Goal: Task Accomplishment & Management: Manage account settings

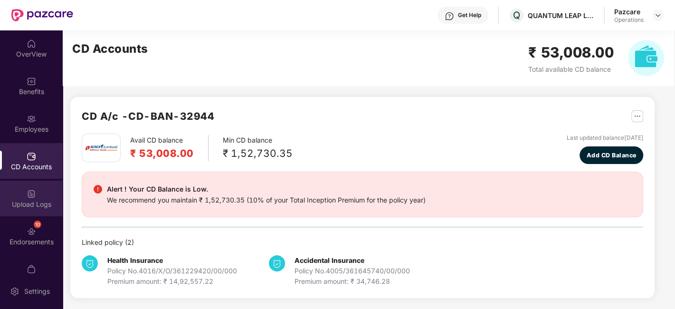
scroll to position [19, 0]
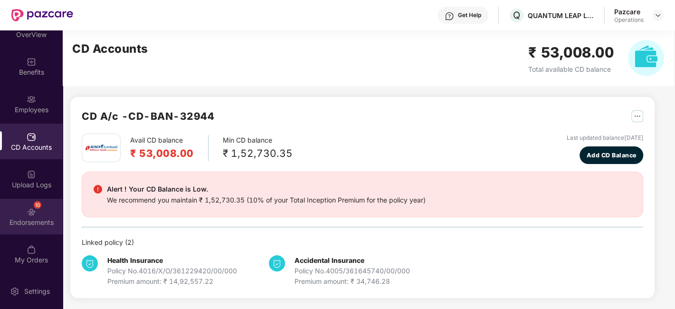
click at [28, 210] on img at bounding box center [31, 211] width 9 height 9
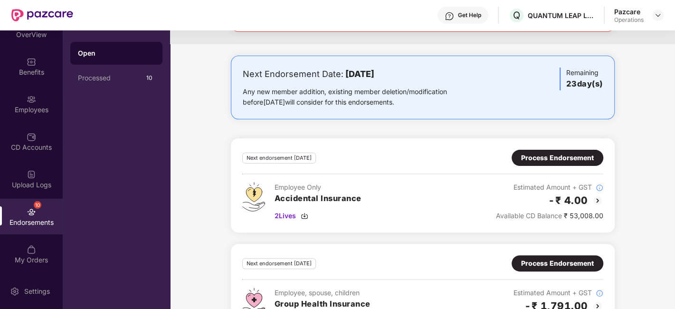
scroll to position [0, 0]
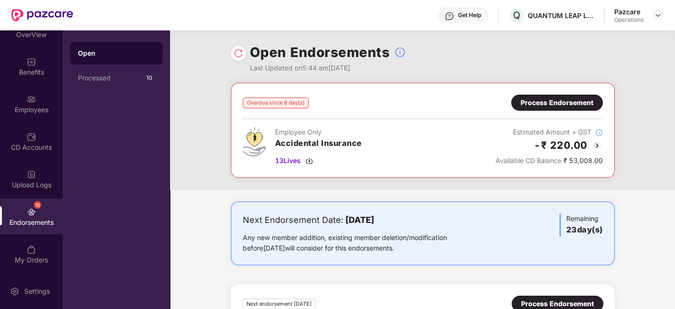
click at [550, 104] on div "Process Endorsement" at bounding box center [556, 102] width 73 height 10
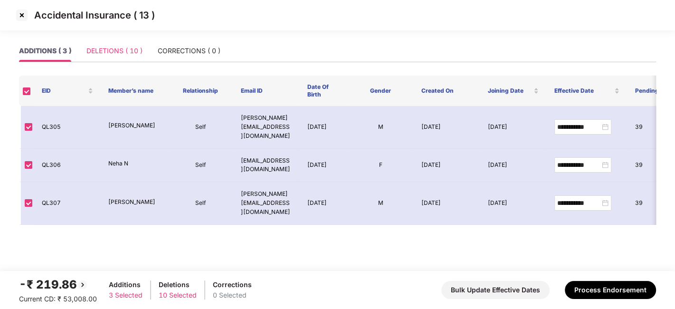
click at [122, 57] on div "DELETIONS ( 10 )" at bounding box center [114, 51] width 56 height 22
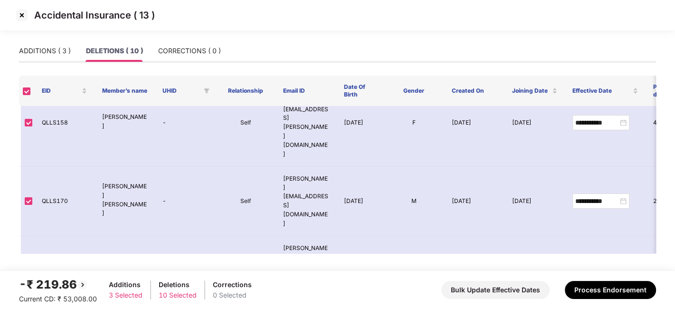
scroll to position [221, 0]
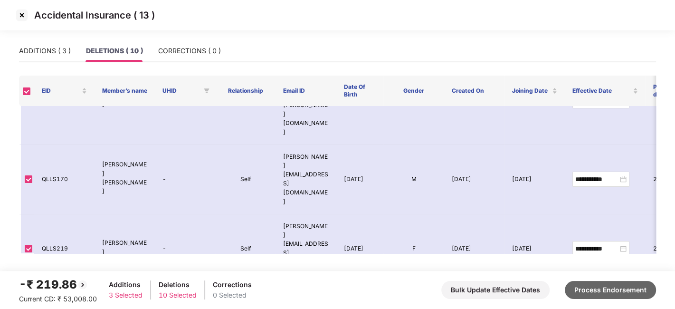
click at [592, 288] on button "Process Endorsement" at bounding box center [610, 290] width 91 height 18
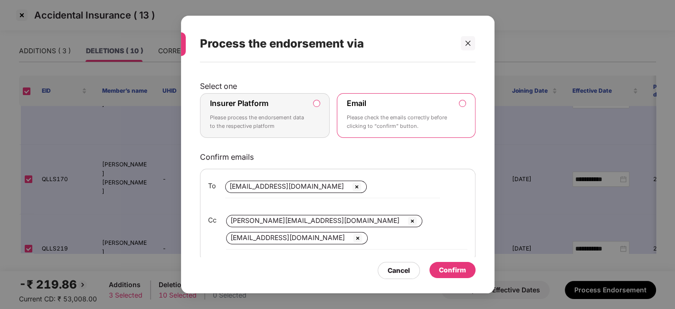
click at [259, 95] on label "Insurer Platform Please process the endorsement data to the respective platform" at bounding box center [265, 115] width 130 height 45
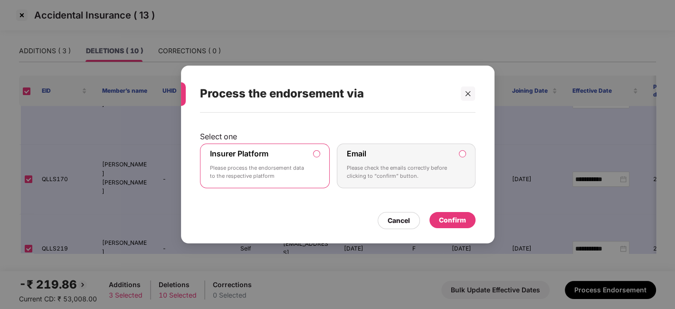
click at [453, 221] on div "Confirm" at bounding box center [452, 220] width 27 height 10
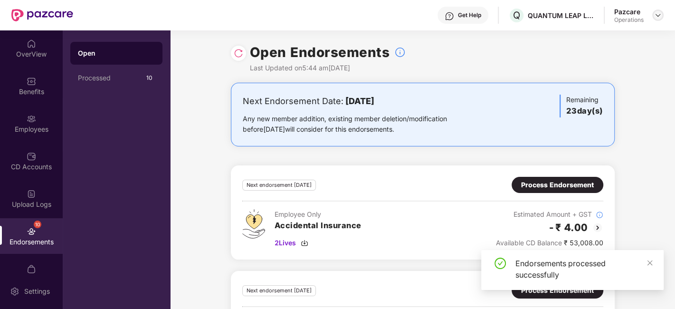
click at [655, 15] on img at bounding box center [658, 15] width 8 height 8
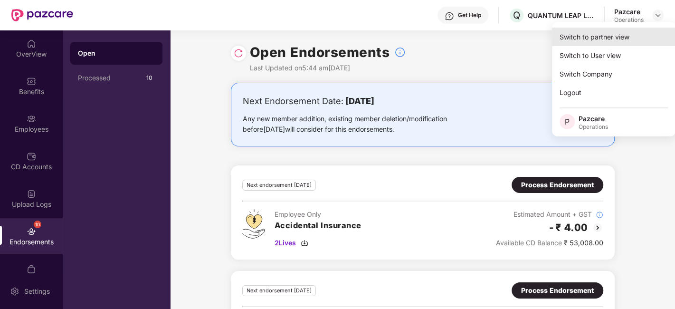
click at [581, 40] on div "Switch to partner view" at bounding box center [613, 37] width 123 height 19
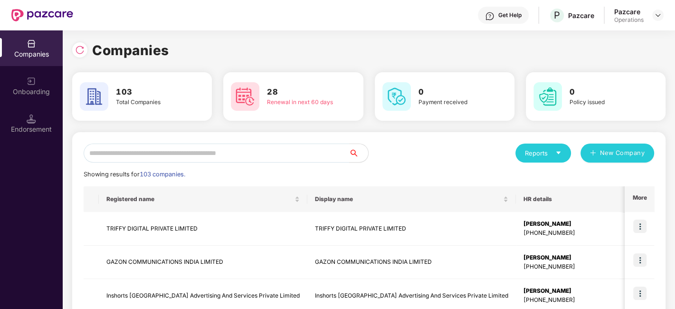
click at [196, 160] on input "text" at bounding box center [216, 152] width 265 height 19
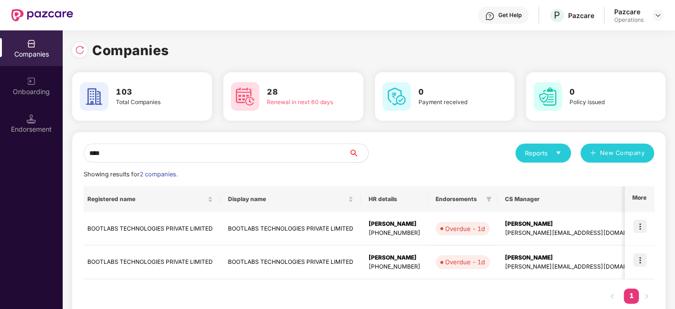
scroll to position [0, 0]
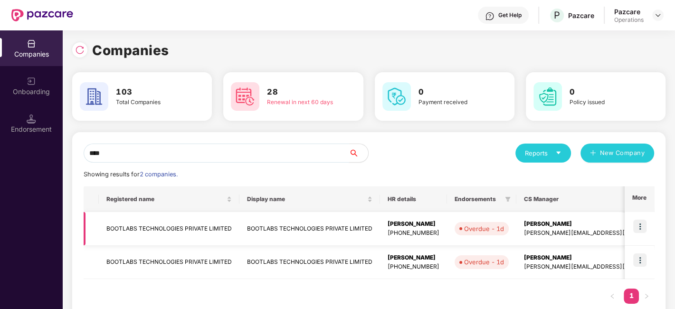
type input "****"
click at [639, 226] on img at bounding box center [639, 225] width 13 height 13
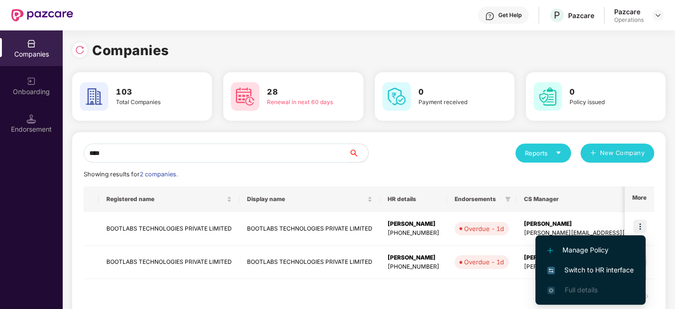
click at [591, 265] on span "Switch to HR interface" at bounding box center [590, 269] width 86 height 10
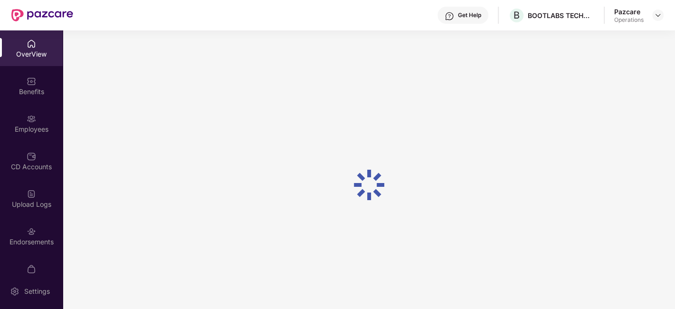
scroll to position [57, 0]
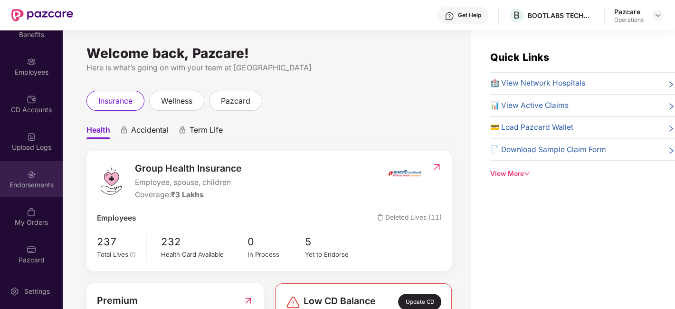
click at [24, 180] on div "Endorsements" at bounding box center [31, 184] width 63 height 9
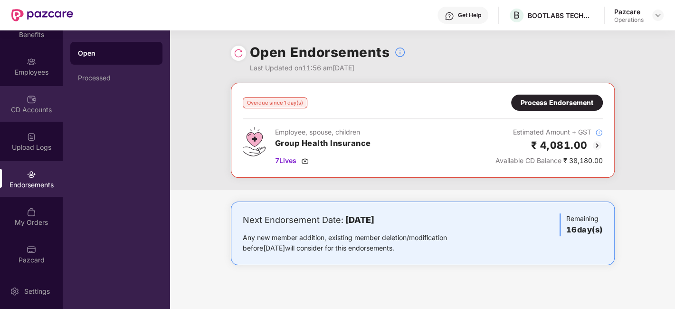
click at [24, 103] on div "CD Accounts" at bounding box center [31, 104] width 63 height 36
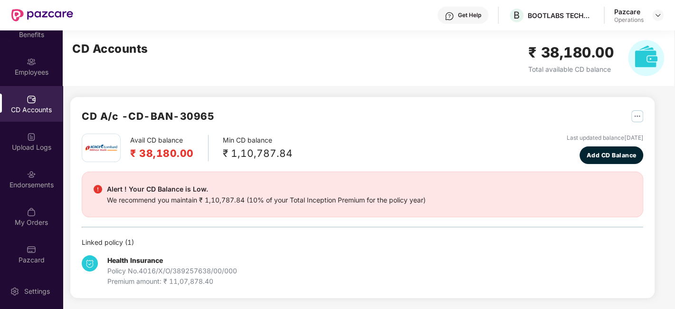
scroll to position [0, 0]
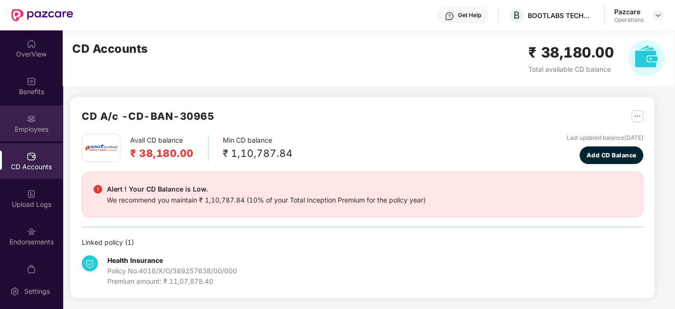
click at [19, 120] on div "Employees" at bounding box center [31, 123] width 63 height 36
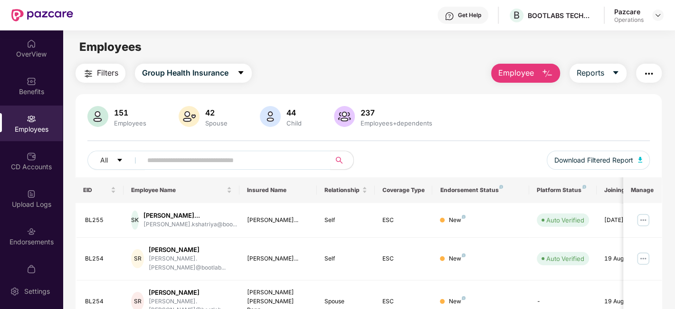
click at [100, 78] on span "Filters" at bounding box center [107, 73] width 21 height 12
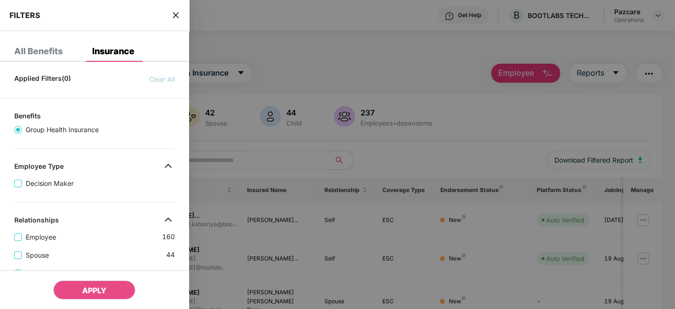
scroll to position [294, 0]
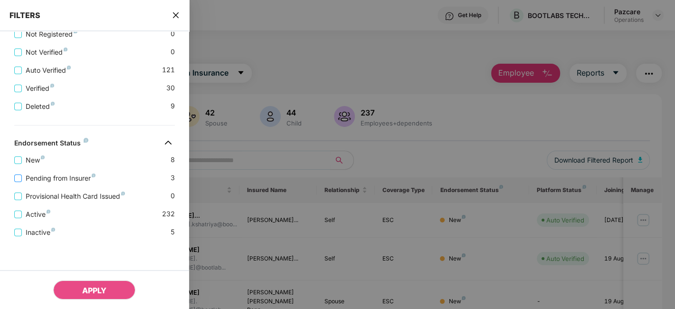
click at [66, 179] on span "Pending from Insurer" at bounding box center [60, 178] width 77 height 10
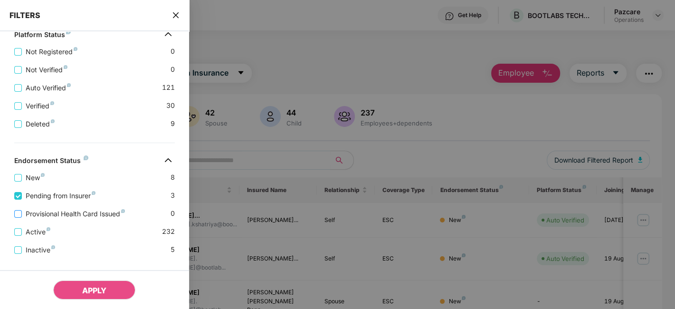
click at [96, 211] on span "Provisional Health Card Issued" at bounding box center [75, 213] width 107 height 10
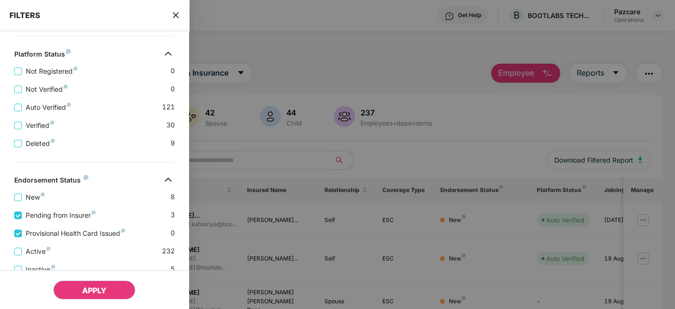
click at [99, 281] on button "APPLY" at bounding box center [94, 289] width 82 height 19
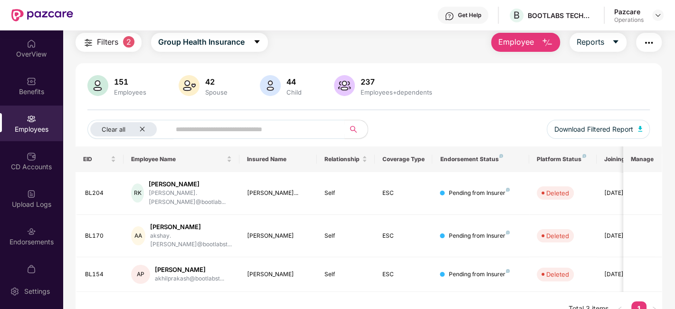
scroll to position [0, 0]
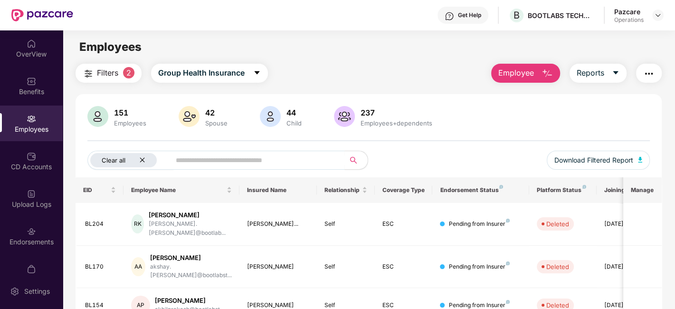
click at [139, 158] on icon "close" at bounding box center [142, 160] width 6 height 6
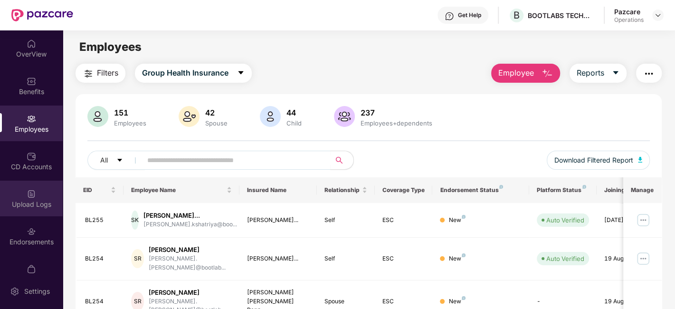
scroll to position [57, 0]
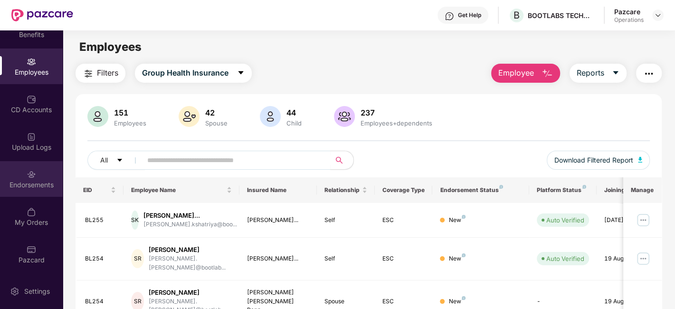
click at [17, 178] on div "Endorsements" at bounding box center [31, 179] width 63 height 36
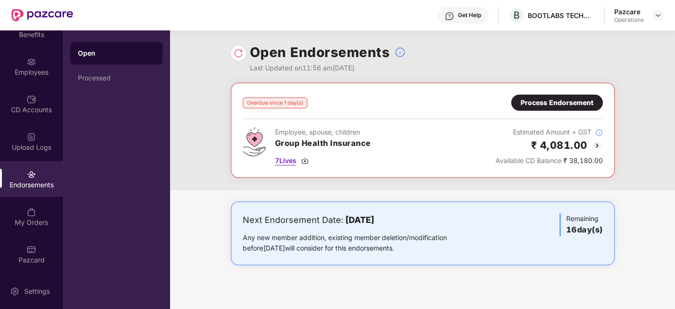
click at [286, 163] on span "7 Lives" at bounding box center [285, 160] width 21 height 10
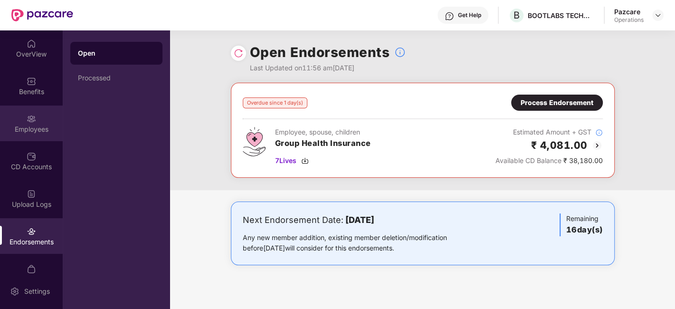
click at [23, 121] on div "Employees" at bounding box center [31, 123] width 63 height 36
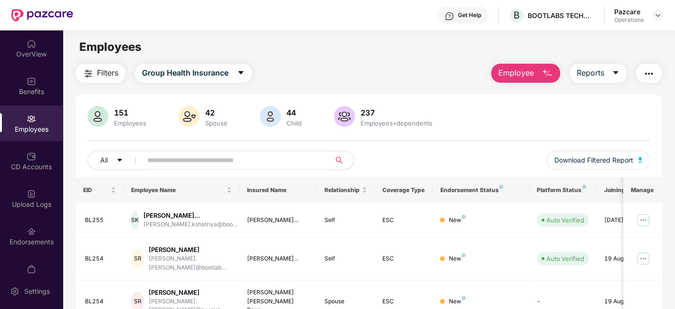
click at [239, 163] on input "text" at bounding box center [232, 160] width 170 height 14
paste input "*****"
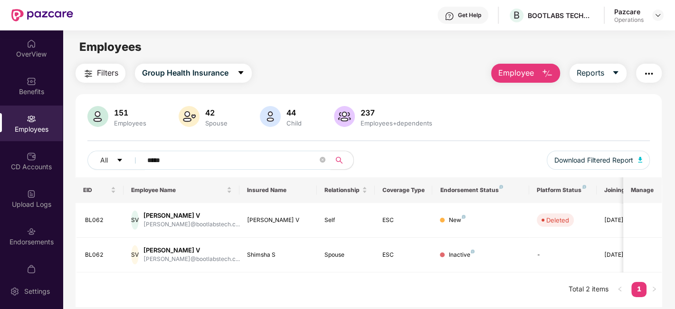
scroll to position [30, 0]
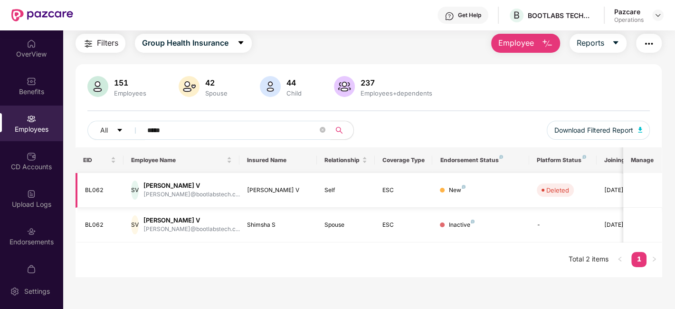
type input "*****"
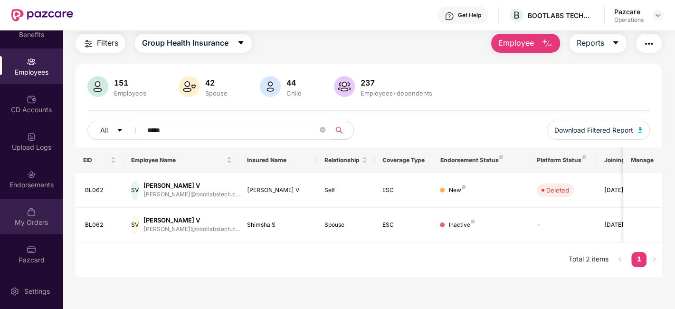
click at [14, 214] on div "My Orders" at bounding box center [31, 216] width 63 height 36
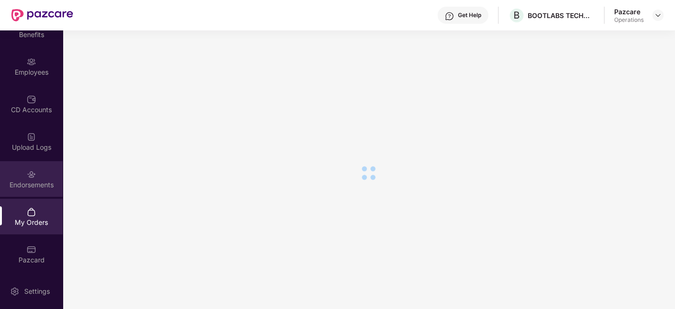
click at [16, 184] on div "Endorsements" at bounding box center [31, 184] width 63 height 9
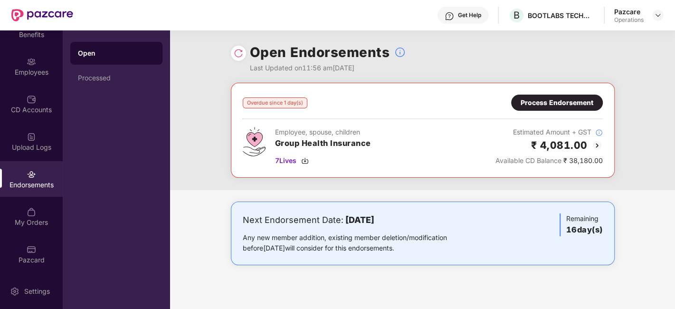
click at [572, 100] on div "Process Endorsement" at bounding box center [556, 102] width 73 height 10
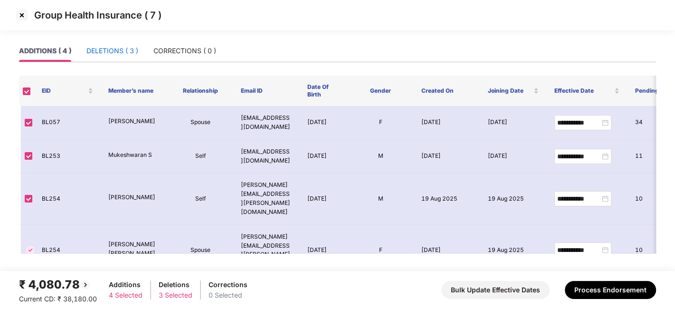
click at [114, 46] on div "DELETIONS ( 3 )" at bounding box center [112, 51] width 52 height 10
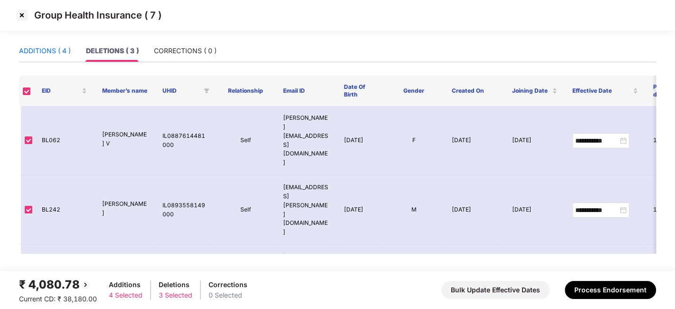
click at [50, 50] on div "ADDITIONS ( 4 )" at bounding box center [45, 51] width 52 height 10
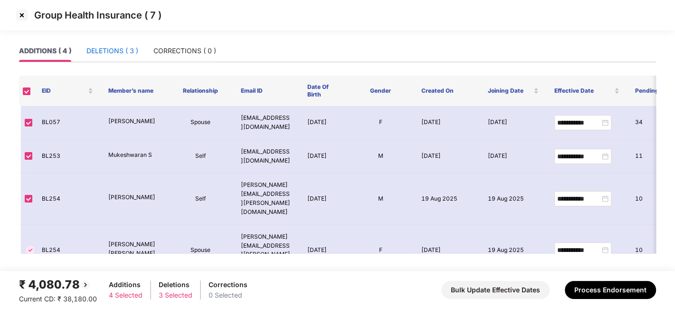
click at [115, 55] on div "DELETIONS ( 3 )" at bounding box center [112, 51] width 52 height 10
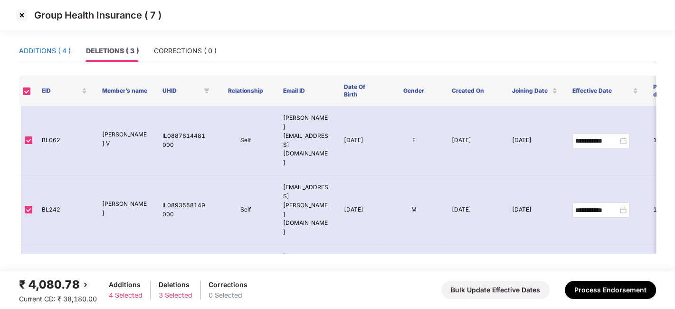
click at [43, 48] on div "ADDITIONS ( 4 )" at bounding box center [45, 51] width 52 height 10
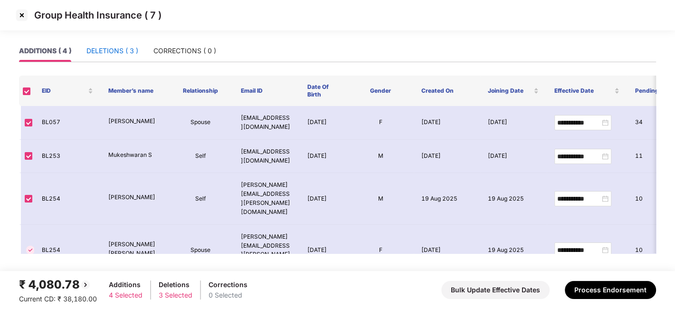
click at [104, 54] on div "DELETIONS ( 3 )" at bounding box center [112, 51] width 52 height 10
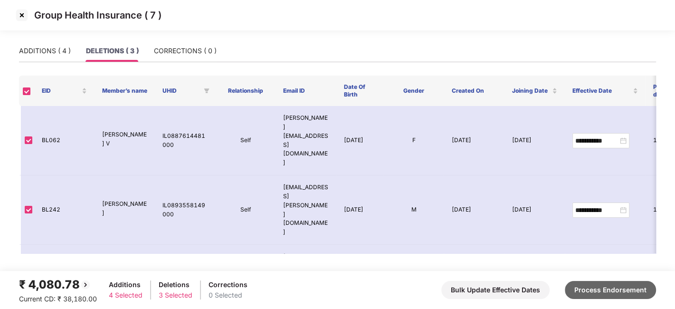
click at [591, 291] on button "Process Endorsement" at bounding box center [610, 290] width 91 height 18
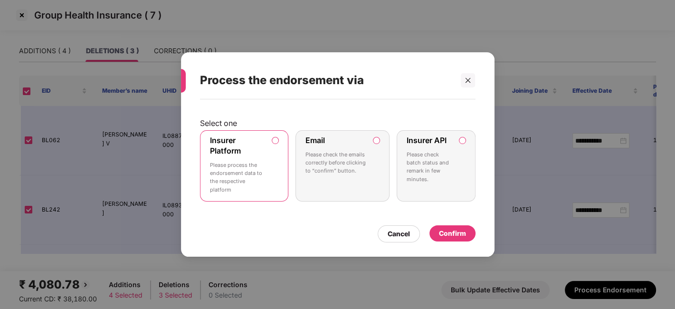
click at [433, 157] on p "Please check batch status and remark in few minutes." at bounding box center [428, 167] width 45 height 33
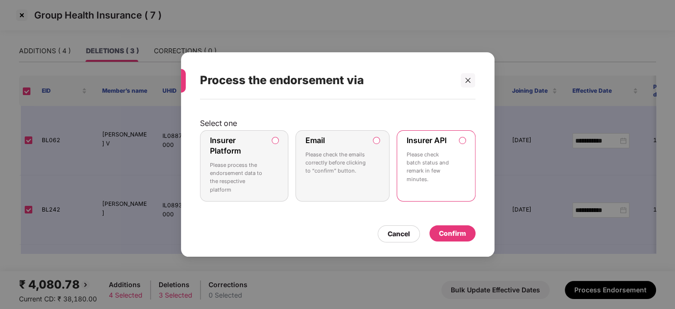
click at [459, 226] on div "Confirm" at bounding box center [452, 233] width 46 height 16
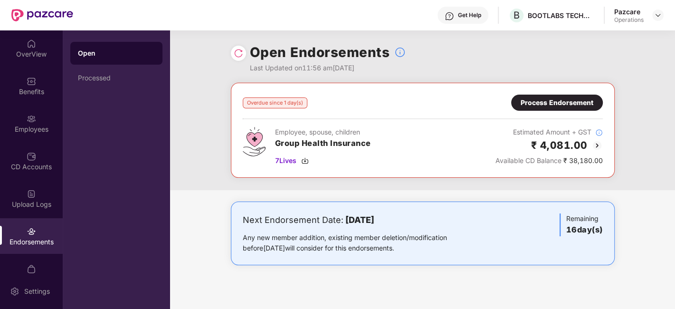
click at [237, 51] on img at bounding box center [238, 52] width 9 height 9
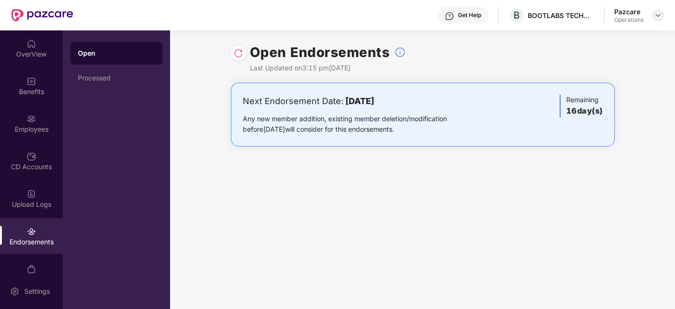
click at [656, 19] on div at bounding box center [657, 14] width 11 height 11
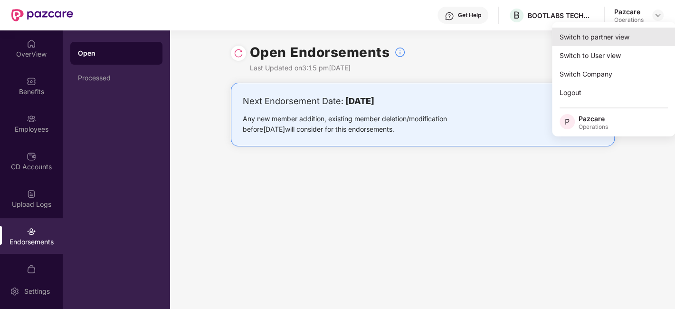
click at [604, 40] on div "Switch to partner view" at bounding box center [613, 37] width 123 height 19
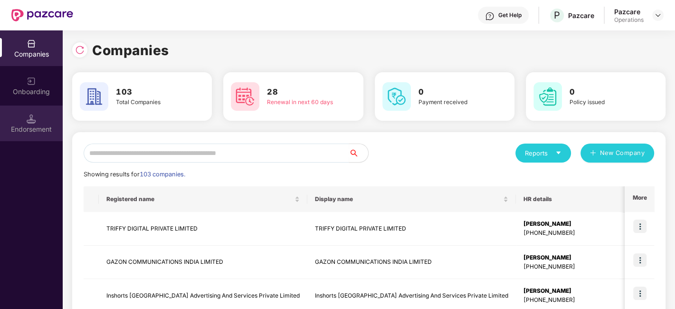
click at [33, 123] on div "Endorsement" at bounding box center [31, 123] width 63 height 36
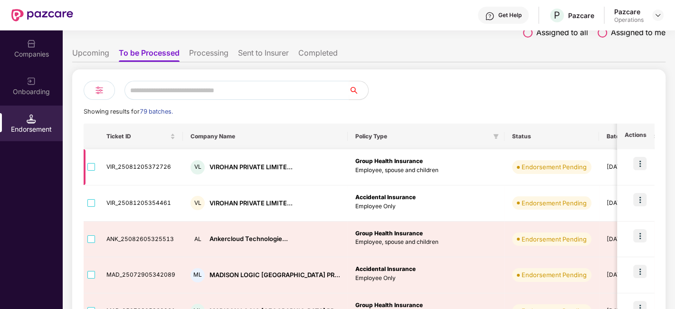
scroll to position [7, 0]
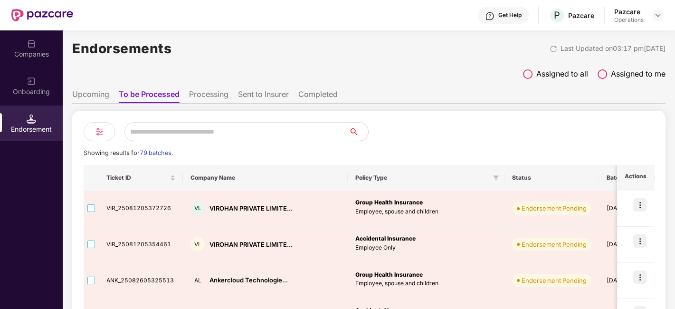
click at [317, 94] on li "Completed" at bounding box center [317, 96] width 39 height 14
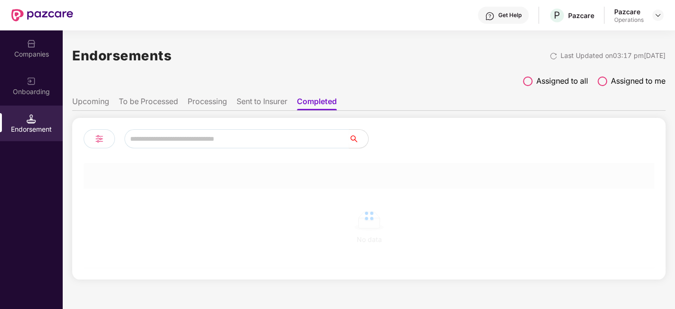
scroll to position [0, 0]
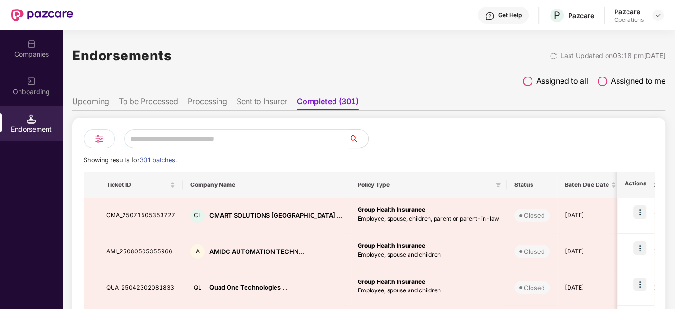
click at [236, 137] on input "text" at bounding box center [236, 138] width 225 height 19
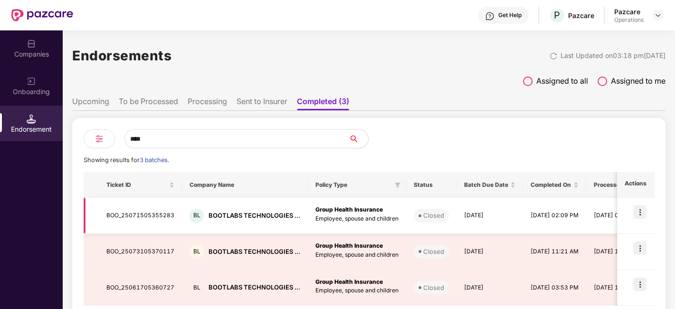
scroll to position [41, 0]
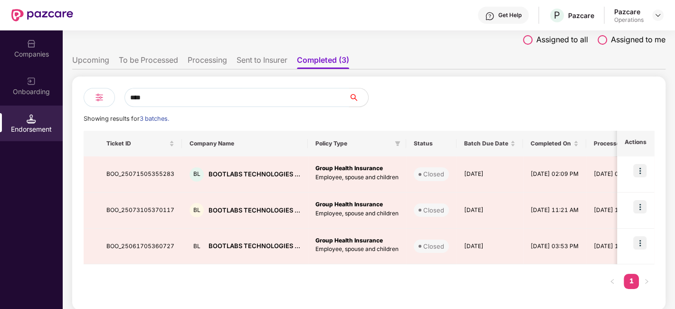
type input "****"
click at [255, 62] on li "Sent to Insurer" at bounding box center [261, 62] width 51 height 14
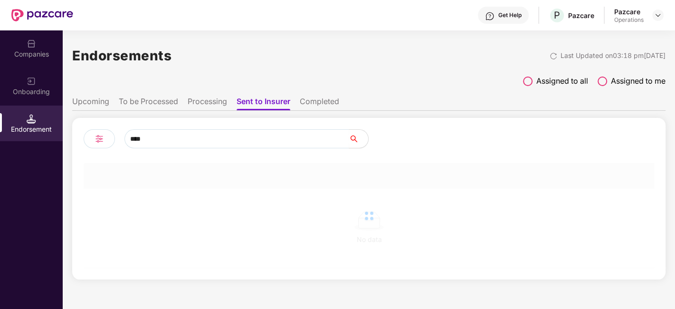
scroll to position [0, 0]
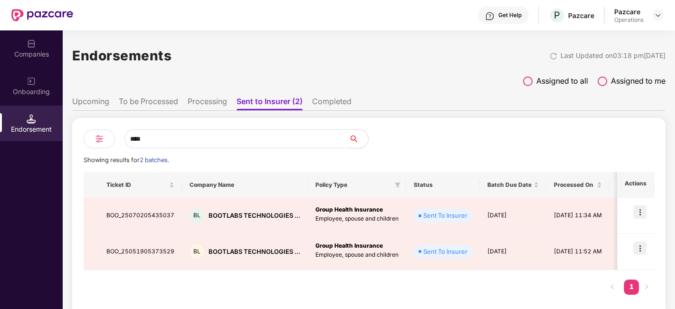
click at [332, 106] on li "Completed" at bounding box center [331, 103] width 39 height 14
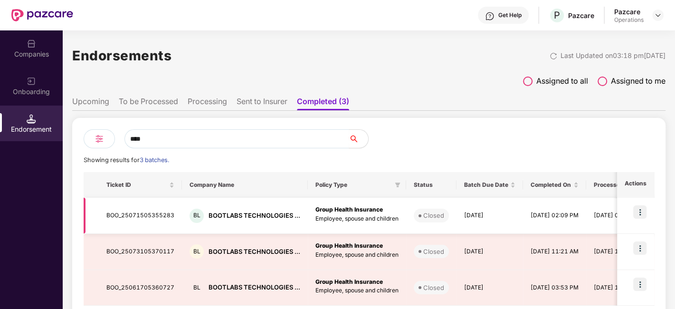
click at [141, 213] on td "BOO_25071505355283" at bounding box center [140, 216] width 83 height 36
copy td "BOO_25071505355283"
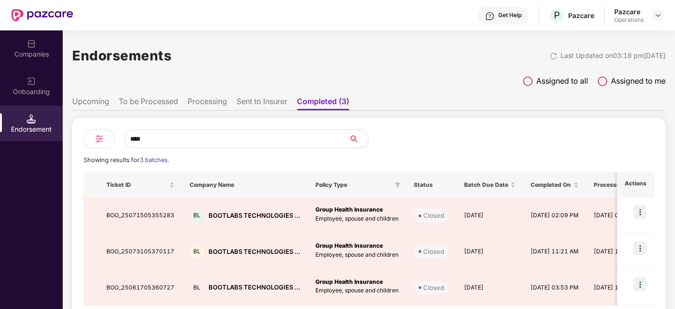
click at [28, 57] on div "Companies" at bounding box center [31, 53] width 63 height 9
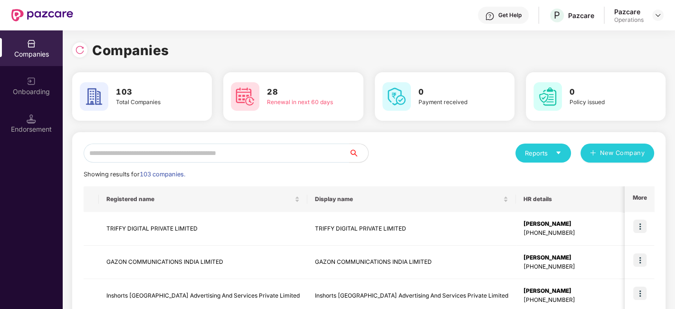
click at [167, 155] on input "text" at bounding box center [216, 152] width 265 height 19
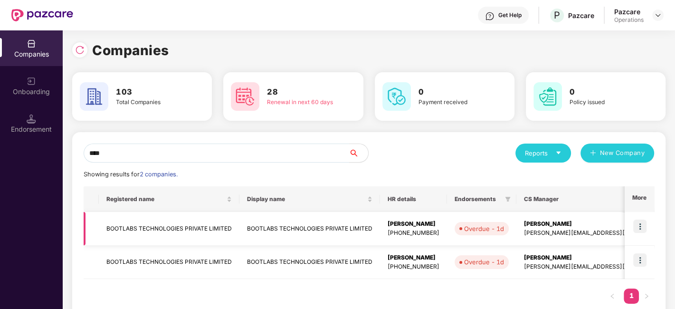
type input "****"
click at [637, 226] on img at bounding box center [639, 225] width 13 height 13
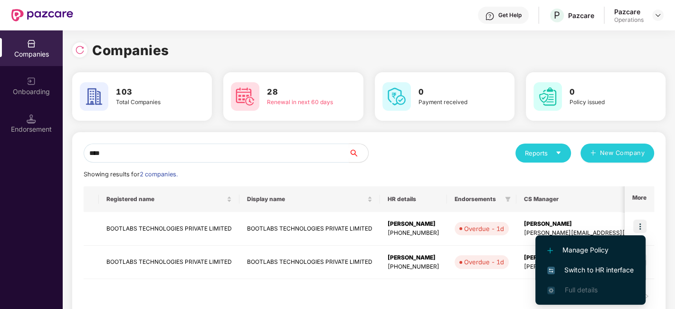
click at [588, 269] on span "Switch to HR interface" at bounding box center [590, 269] width 86 height 10
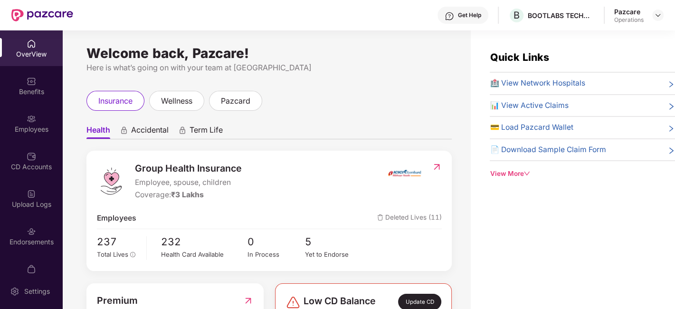
scroll to position [57, 0]
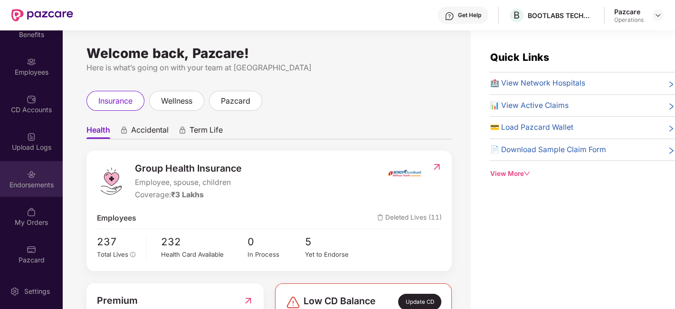
click at [19, 177] on div "Endorsements" at bounding box center [31, 179] width 63 height 36
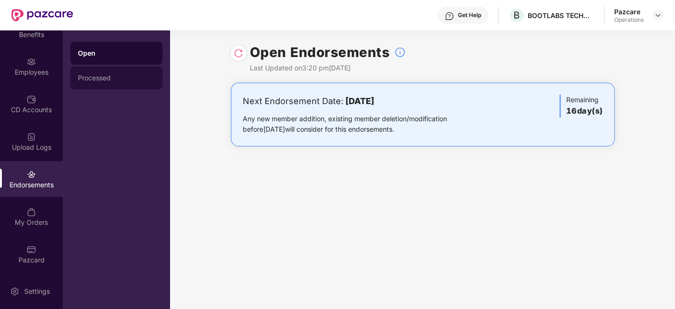
click at [95, 79] on div "Processed" at bounding box center [116, 78] width 77 height 8
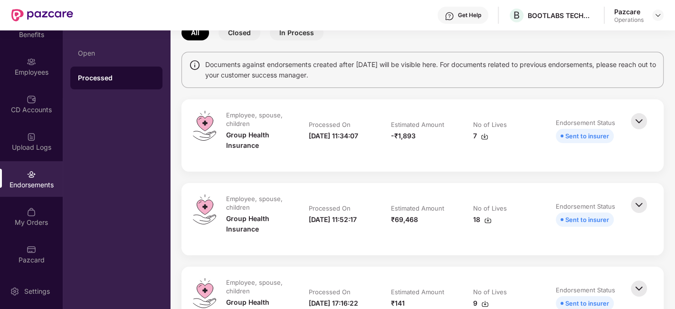
scroll to position [0, 0]
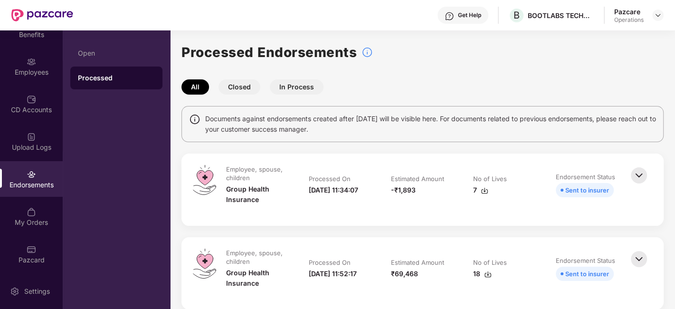
click at [237, 86] on button "Closed" at bounding box center [239, 86] width 42 height 15
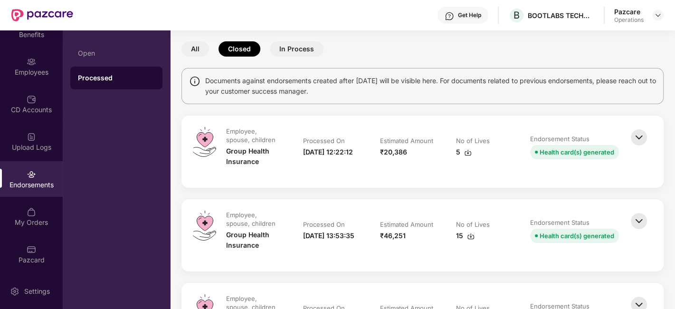
scroll to position [66, 0]
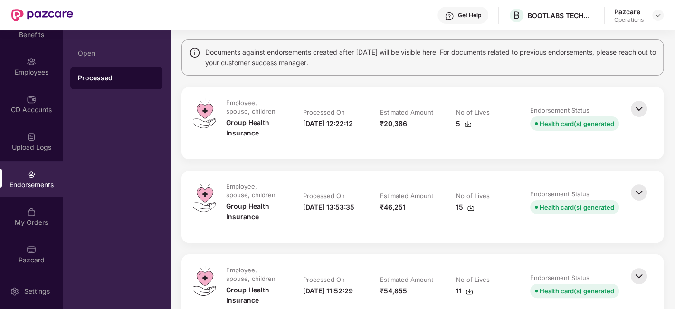
click at [635, 192] on img at bounding box center [638, 192] width 21 height 21
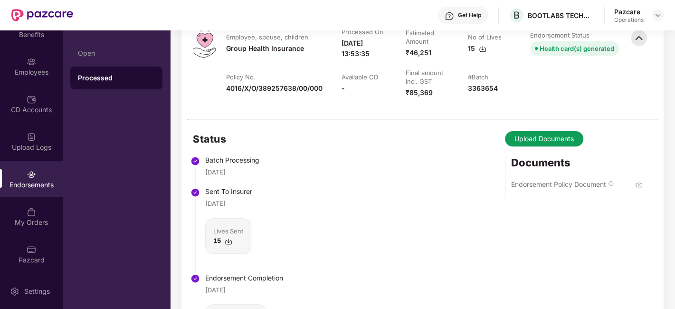
scroll to position [225, 0]
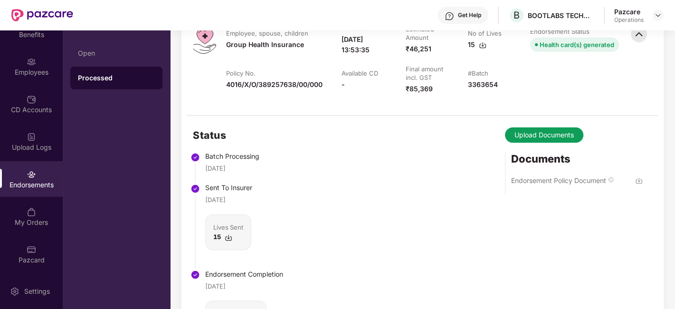
click at [638, 179] on img at bounding box center [639, 181] width 8 height 8
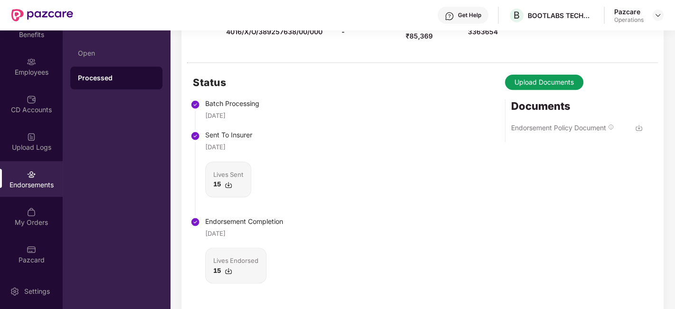
scroll to position [278, 0]
click at [638, 125] on img at bounding box center [639, 127] width 8 height 8
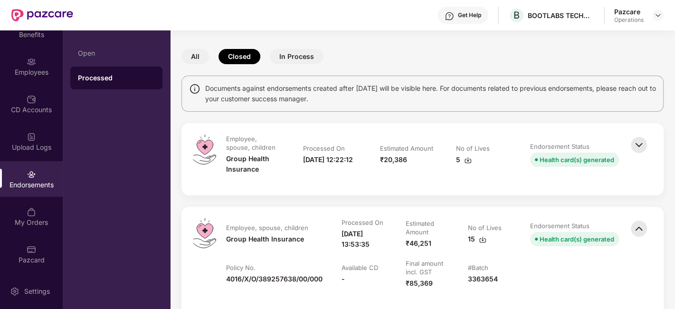
scroll to position [0, 0]
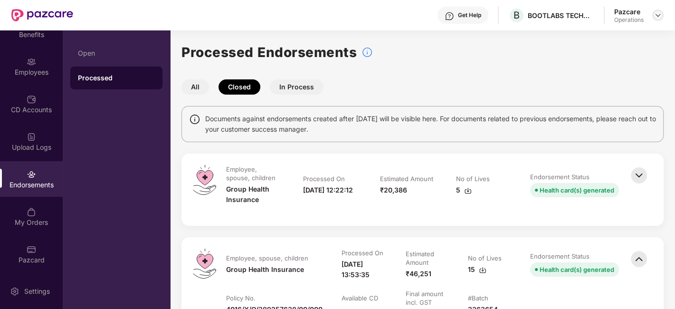
click at [658, 15] on img at bounding box center [658, 15] width 8 height 8
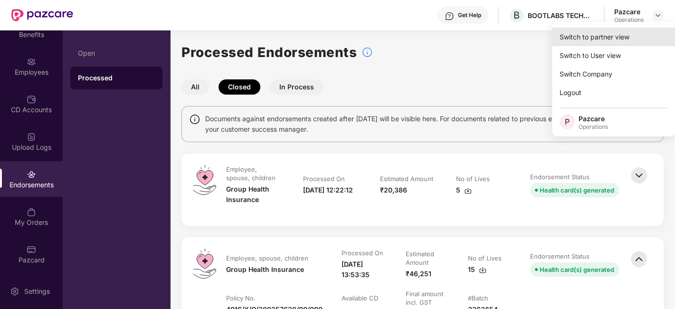
click at [582, 43] on div "Switch to partner view" at bounding box center [613, 37] width 123 height 19
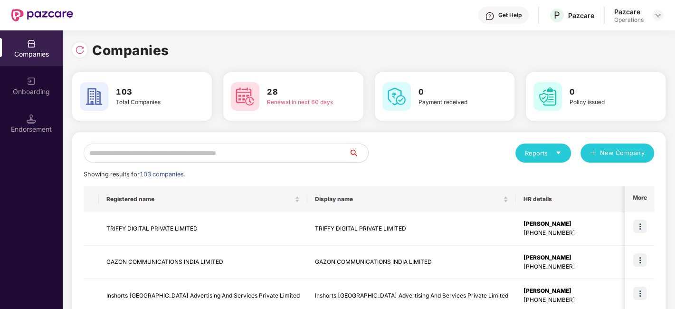
click at [276, 159] on input "text" at bounding box center [216, 152] width 265 height 19
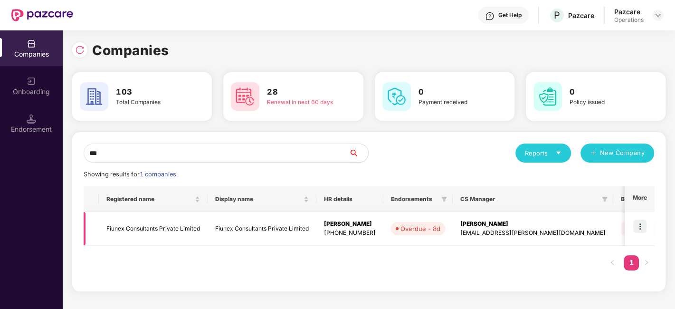
scroll to position [0, 192]
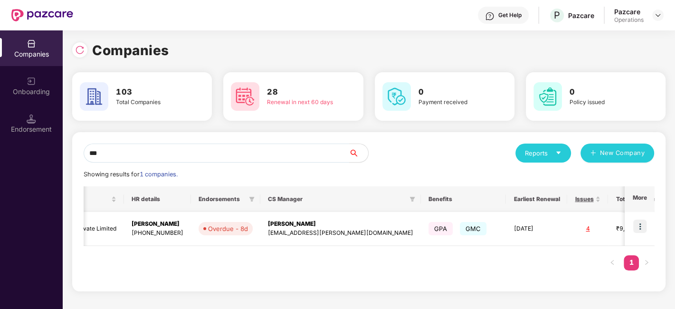
type input "***"
click at [635, 227] on img at bounding box center [639, 225] width 13 height 13
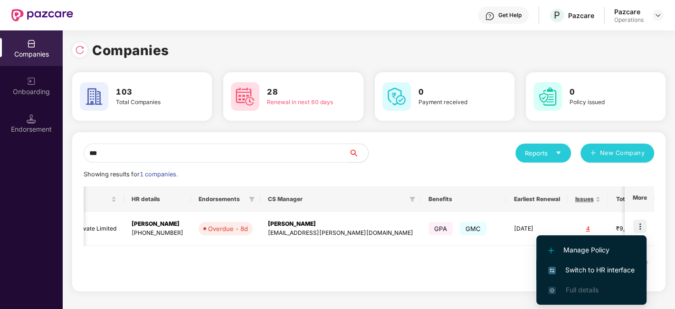
click at [580, 267] on span "Switch to HR interface" at bounding box center [591, 269] width 86 height 10
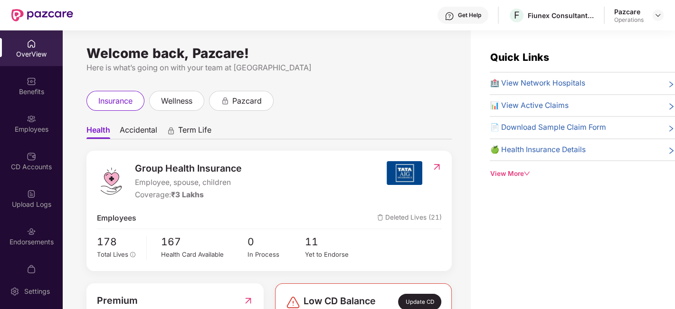
scroll to position [19, 0]
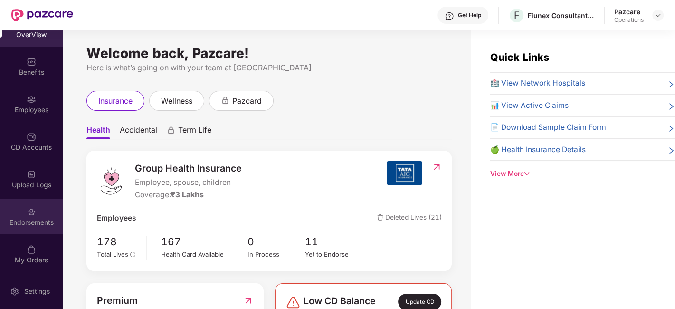
click at [23, 208] on div "Endorsements" at bounding box center [31, 216] width 63 height 36
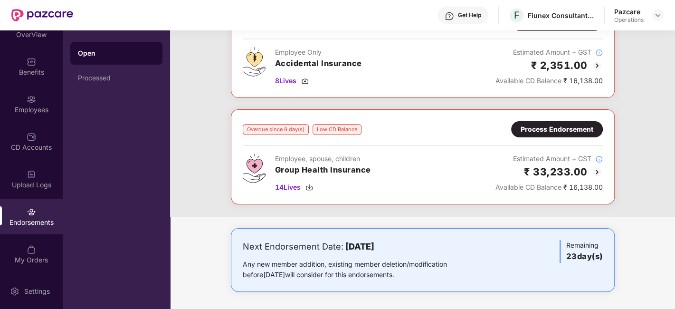
scroll to position [0, 0]
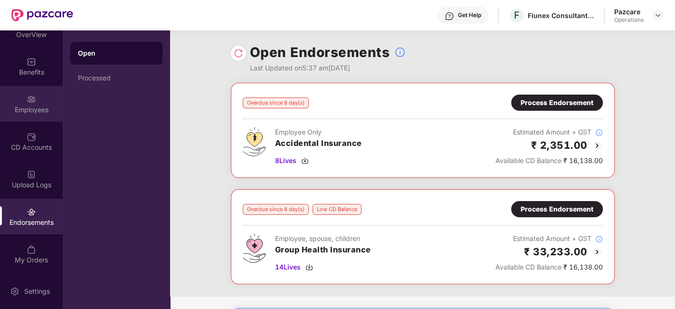
click at [21, 102] on div "Employees" at bounding box center [31, 104] width 63 height 36
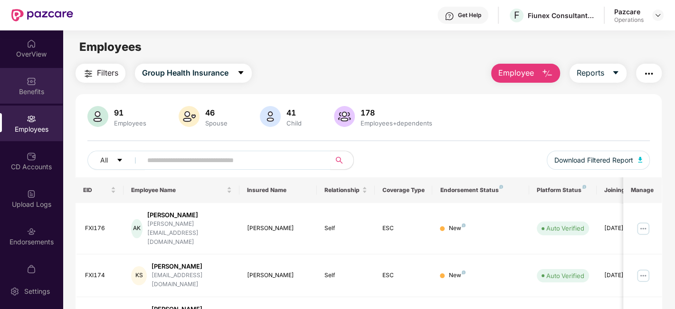
click at [27, 85] on img at bounding box center [31, 80] width 9 height 9
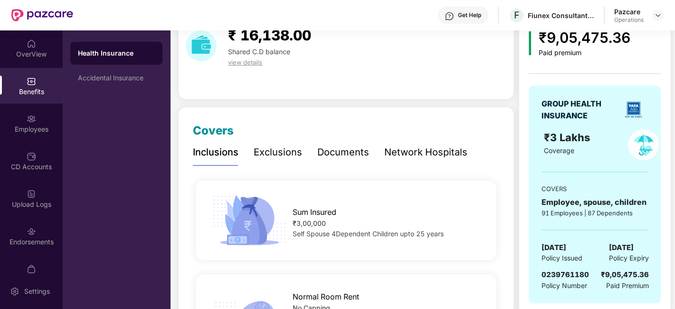
scroll to position [40, 0]
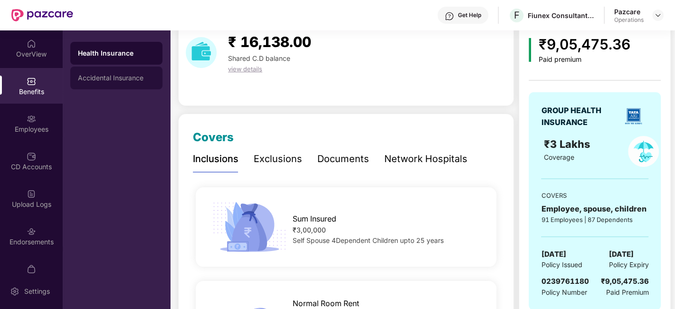
click at [120, 78] on div "Accidental Insurance" at bounding box center [116, 78] width 77 height 8
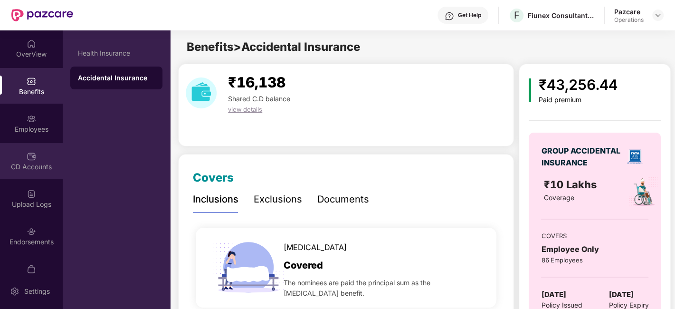
scroll to position [19, 0]
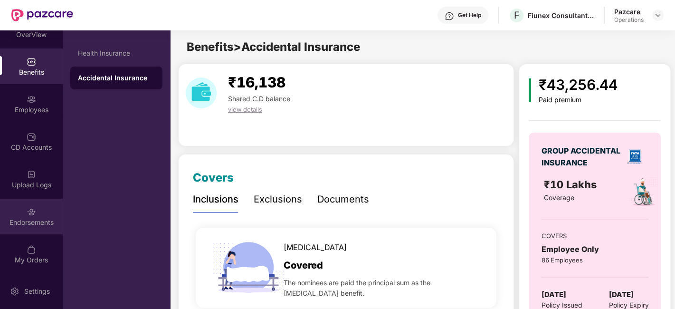
click at [18, 213] on div "Endorsements" at bounding box center [31, 216] width 63 height 36
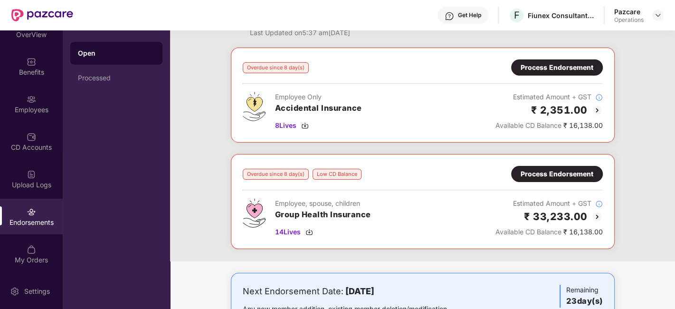
scroll to position [0, 0]
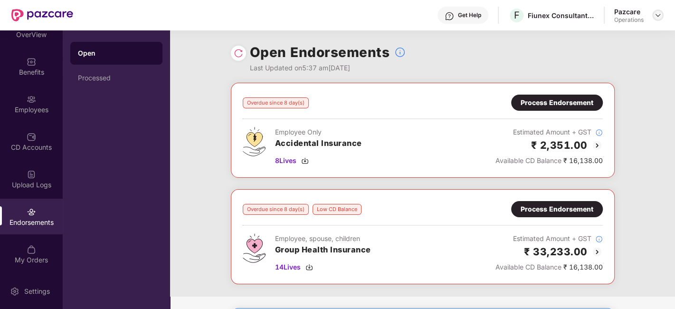
click at [654, 17] on img at bounding box center [658, 15] width 8 height 8
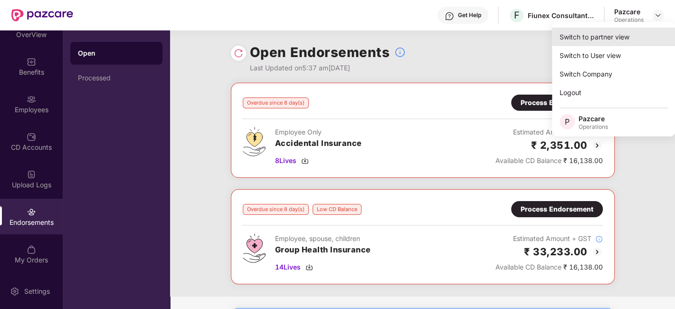
click at [586, 41] on div "Switch to partner view" at bounding box center [613, 37] width 123 height 19
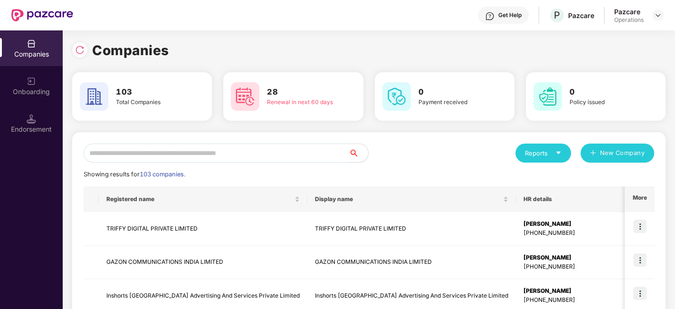
click at [289, 153] on input "text" at bounding box center [216, 152] width 265 height 19
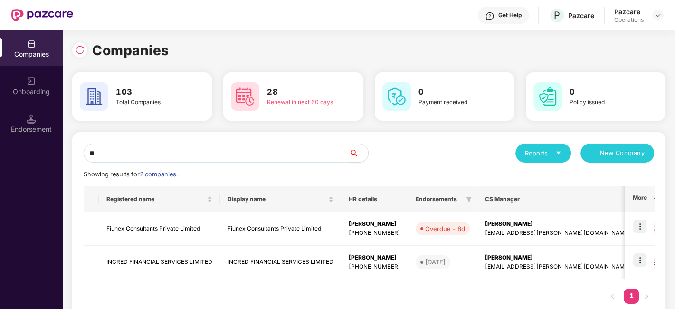
type input "*"
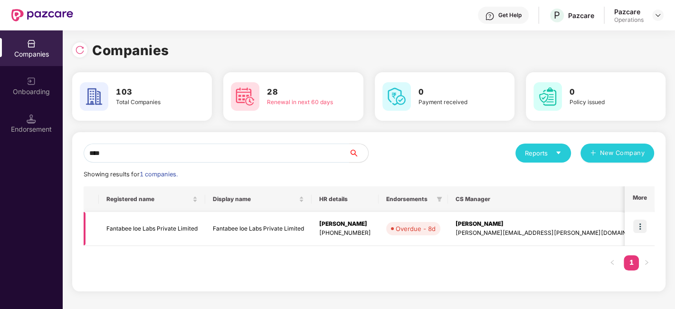
type input "****"
click at [642, 223] on img at bounding box center [639, 225] width 13 height 13
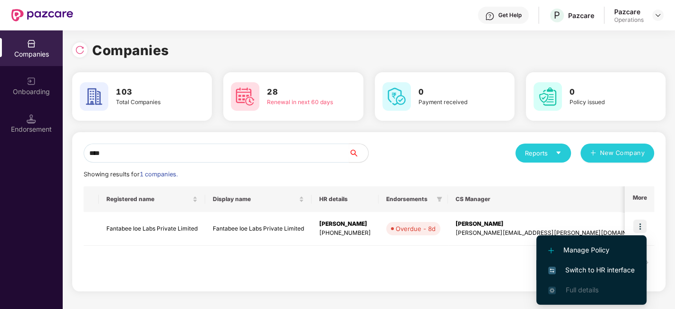
click at [586, 268] on span "Switch to HR interface" at bounding box center [591, 269] width 86 height 10
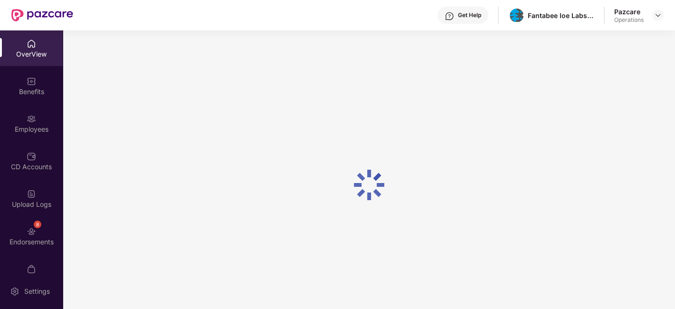
scroll to position [19, 0]
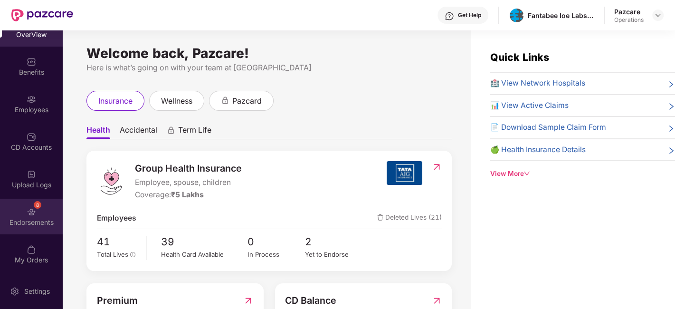
click at [20, 208] on div "8 Endorsements" at bounding box center [31, 216] width 63 height 36
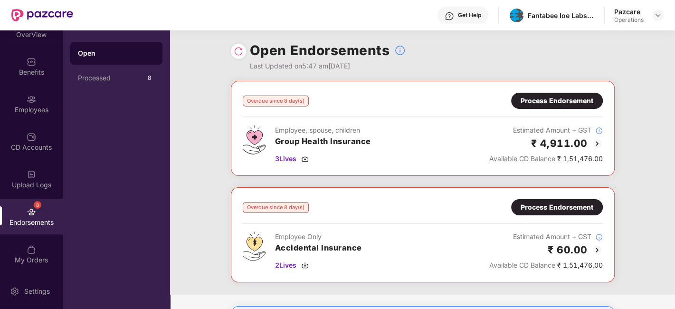
scroll to position [1, 0]
click at [656, 16] on img at bounding box center [658, 15] width 8 height 8
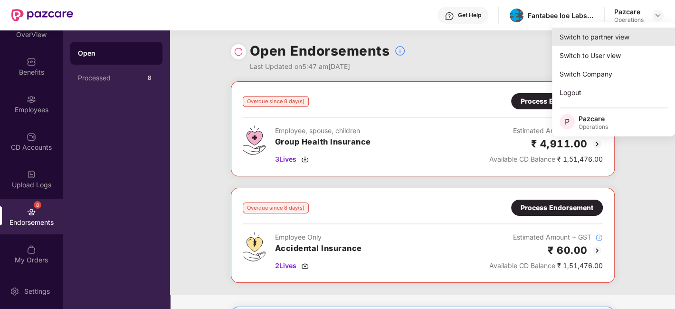
click at [594, 36] on div "Switch to partner view" at bounding box center [613, 37] width 123 height 19
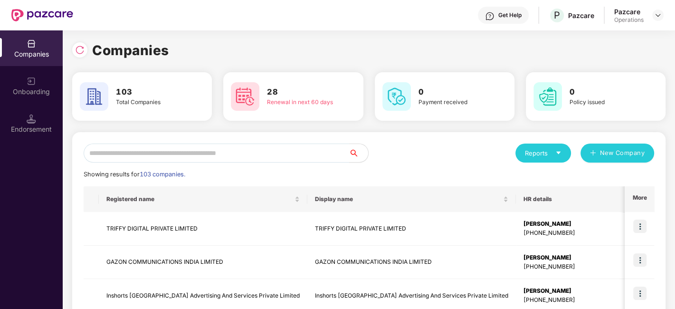
click at [139, 154] on input "text" at bounding box center [216, 152] width 265 height 19
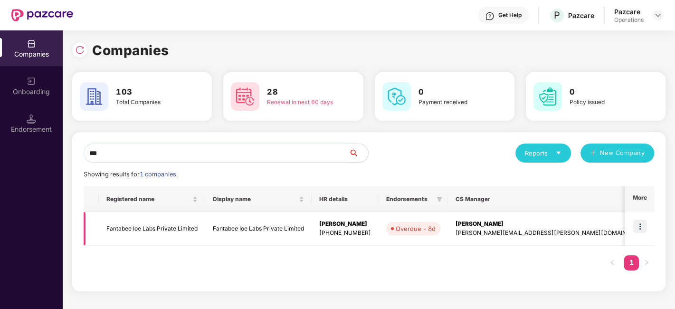
type input "***"
click at [640, 224] on img at bounding box center [639, 225] width 13 height 13
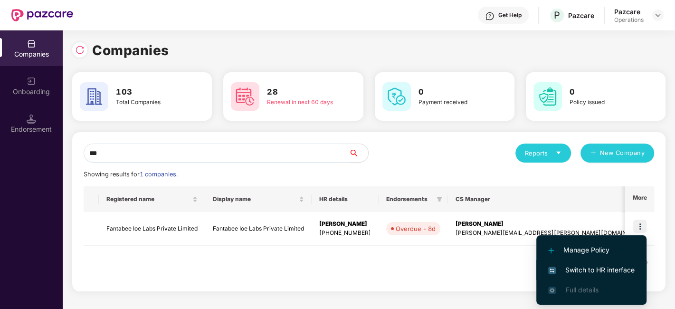
click at [587, 269] on span "Switch to HR interface" at bounding box center [591, 269] width 86 height 10
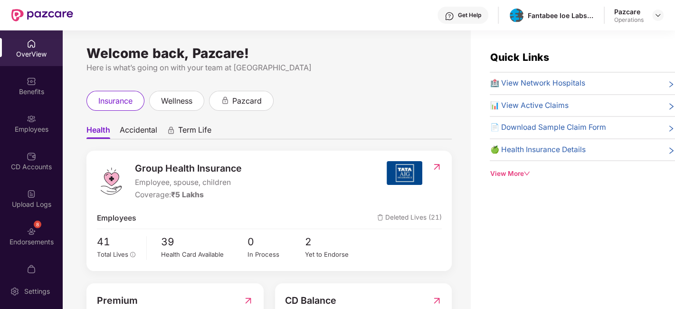
scroll to position [19, 0]
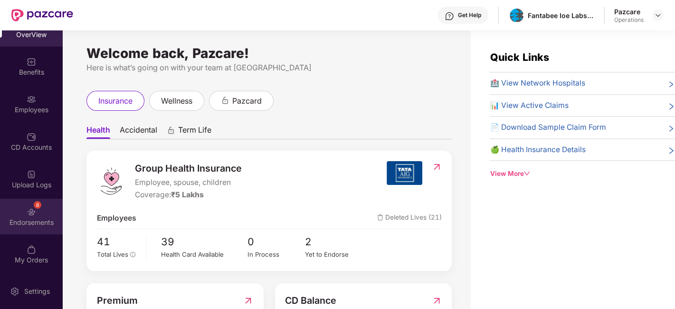
click at [20, 216] on div "8 Endorsements" at bounding box center [31, 216] width 63 height 36
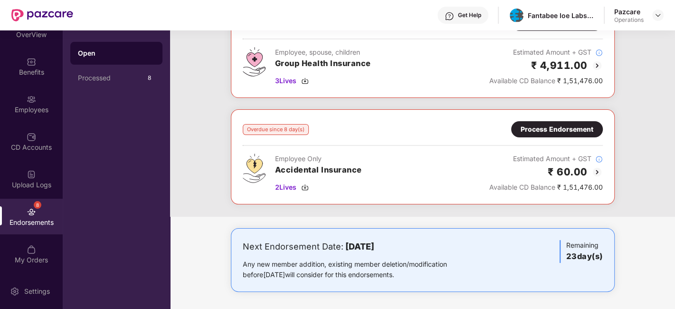
scroll to position [0, 0]
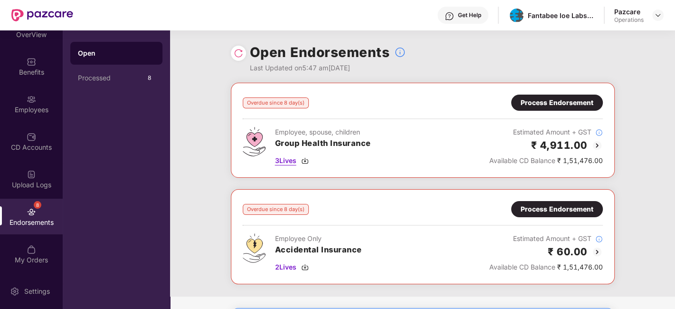
click at [284, 162] on span "3 Lives" at bounding box center [285, 160] width 21 height 10
click at [560, 109] on div "Process Endorsement" at bounding box center [557, 102] width 92 height 16
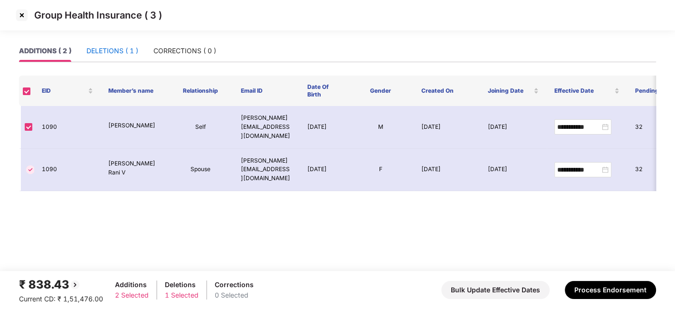
click at [107, 54] on div "DELETIONS ( 1 )" at bounding box center [112, 51] width 52 height 10
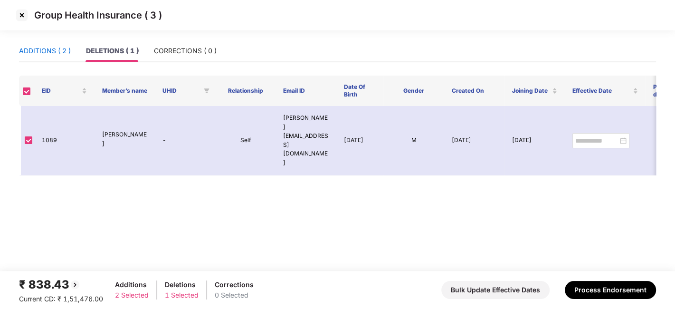
click at [41, 47] on div "ADDITIONS ( 2 )" at bounding box center [45, 51] width 52 height 10
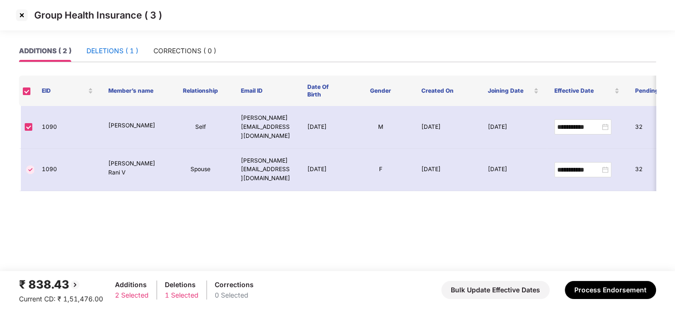
click at [106, 49] on div "DELETIONS ( 1 )" at bounding box center [112, 51] width 52 height 10
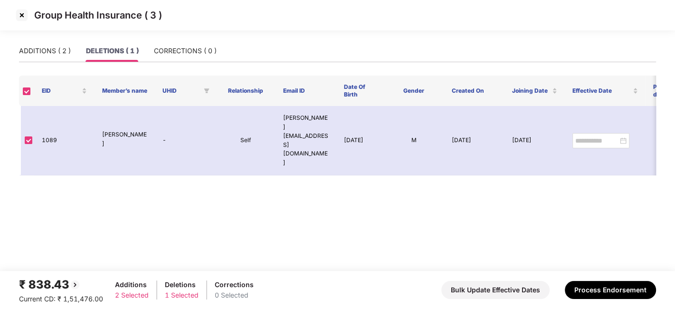
click at [24, 15] on img at bounding box center [21, 15] width 15 height 15
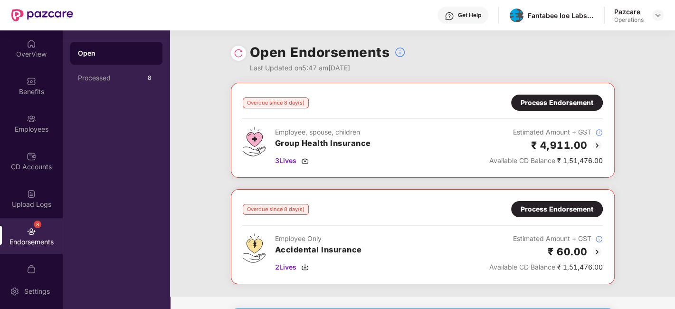
click at [237, 55] on img at bounding box center [238, 52] width 9 height 9
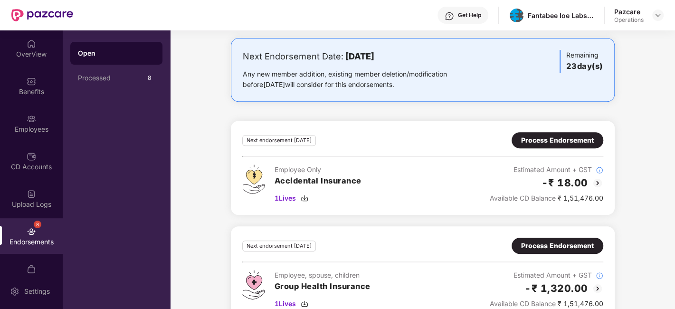
scroll to position [290, 0]
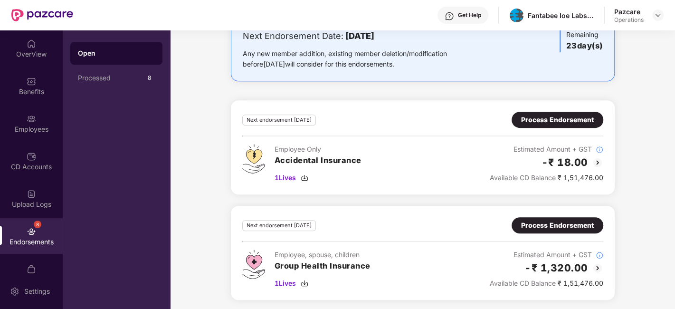
click at [555, 227] on div "Process Endorsement" at bounding box center [557, 225] width 73 height 10
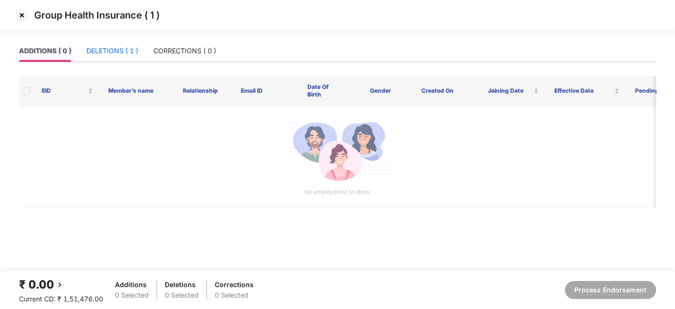
click at [111, 46] on div "DELETIONS ( 1 )" at bounding box center [112, 51] width 52 height 10
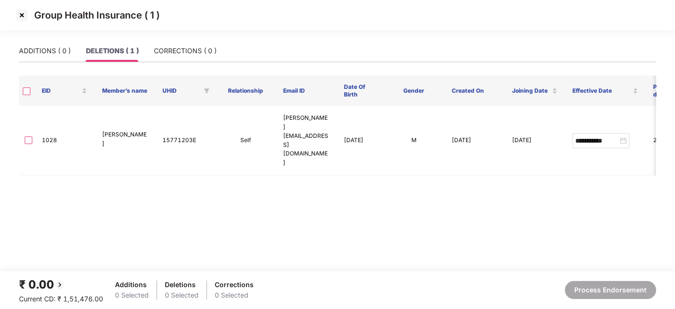
click at [20, 12] on img at bounding box center [21, 15] width 15 height 15
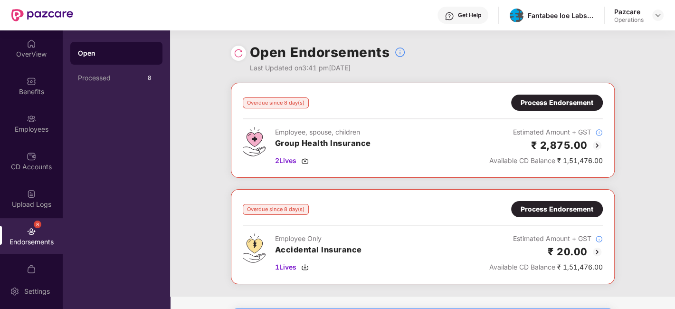
click at [552, 98] on div "Process Endorsement" at bounding box center [556, 102] width 73 height 10
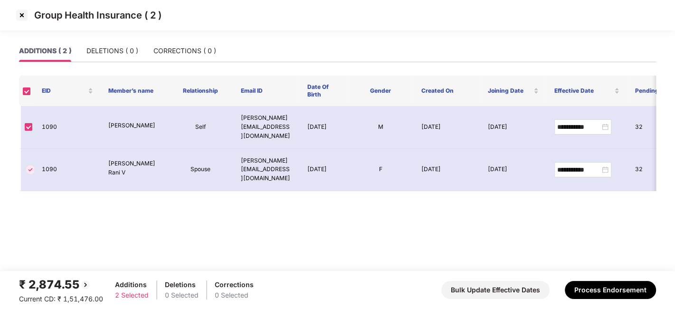
click at [21, 13] on img at bounding box center [21, 15] width 15 height 15
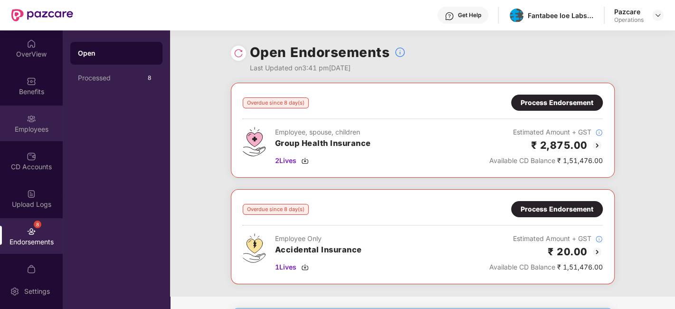
click at [29, 136] on div "Employees" at bounding box center [31, 123] width 63 height 36
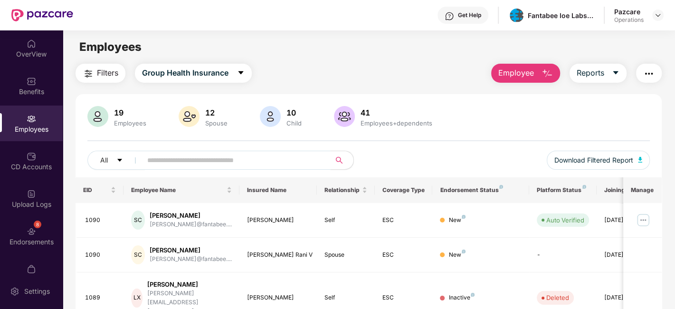
click at [191, 160] on input "text" at bounding box center [232, 160] width 170 height 14
paste input "****"
type input "****"
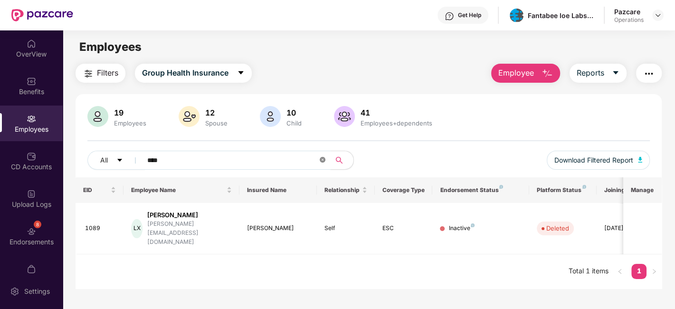
click at [321, 159] on icon "close-circle" at bounding box center [323, 160] width 6 height 6
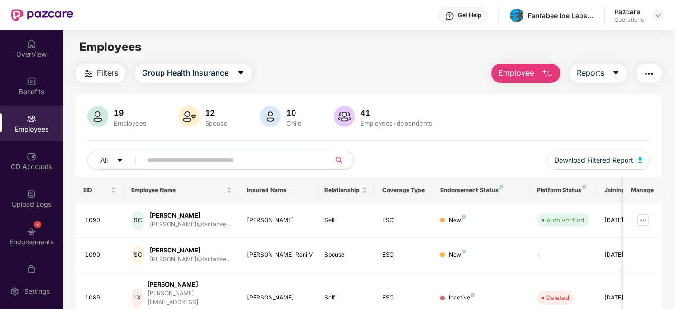
scroll to position [19, 0]
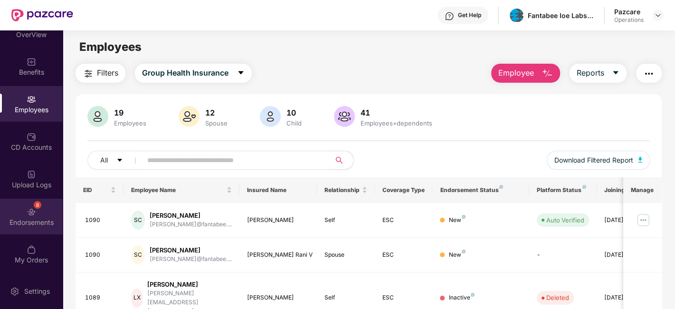
click at [17, 209] on div "8 Endorsements" at bounding box center [31, 216] width 63 height 36
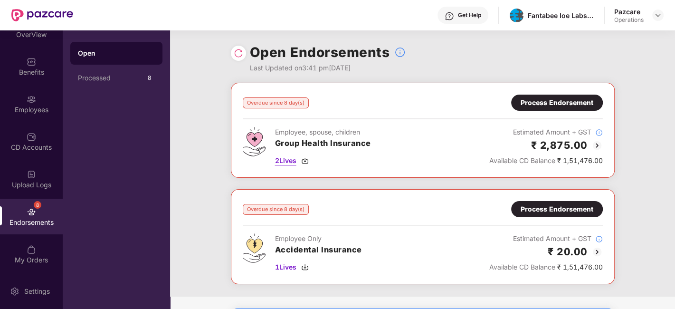
click at [282, 158] on span "2 Lives" at bounding box center [285, 160] width 21 height 10
click at [543, 98] on div "Process Endorsement" at bounding box center [556, 102] width 73 height 10
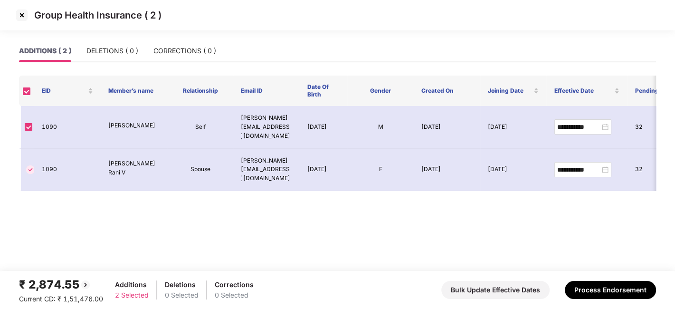
click at [21, 15] on img at bounding box center [21, 15] width 15 height 15
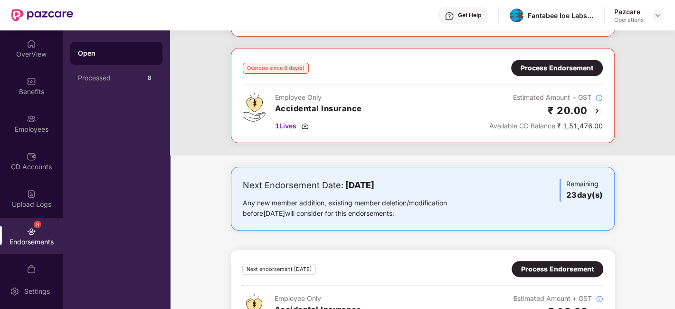
scroll to position [141, 0]
click at [287, 127] on span "1 Lives" at bounding box center [285, 126] width 21 height 10
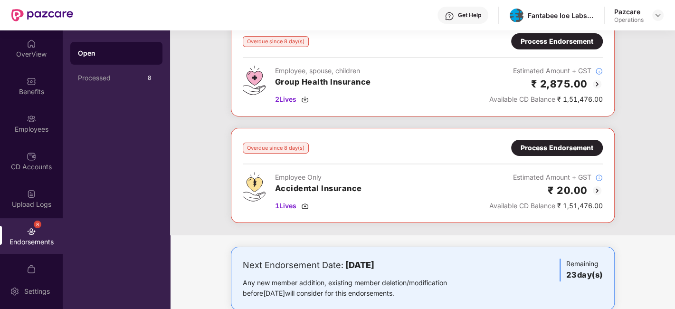
scroll to position [0, 0]
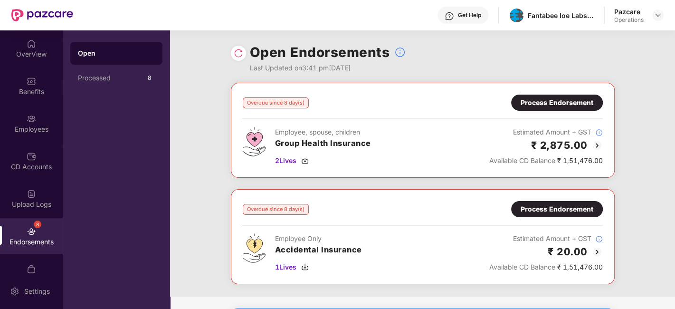
click at [528, 107] on div "Process Endorsement" at bounding box center [556, 102] width 73 height 10
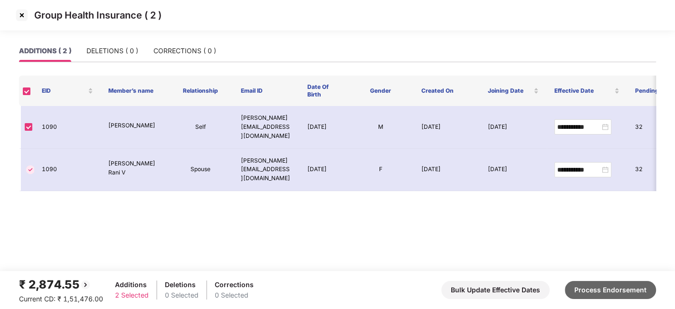
click at [598, 282] on button "Process Endorsement" at bounding box center [610, 290] width 91 height 18
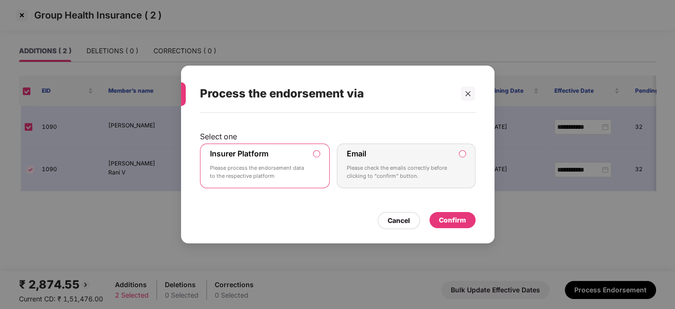
click at [451, 216] on div "Confirm" at bounding box center [452, 220] width 27 height 10
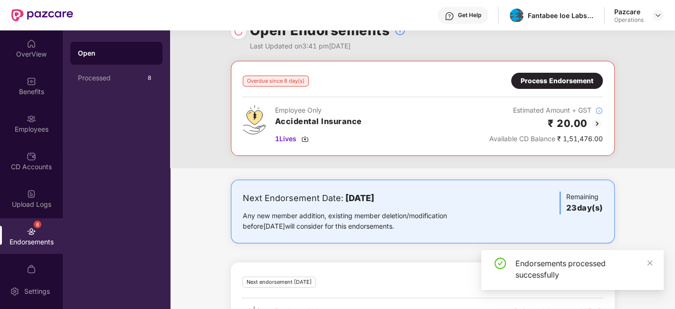
scroll to position [23, 0]
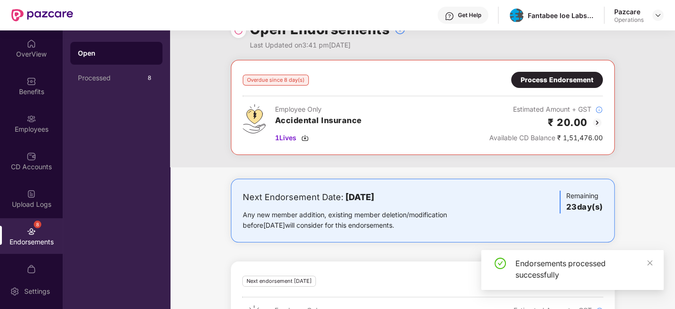
click at [537, 84] on div "Process Endorsement" at bounding box center [556, 80] width 73 height 10
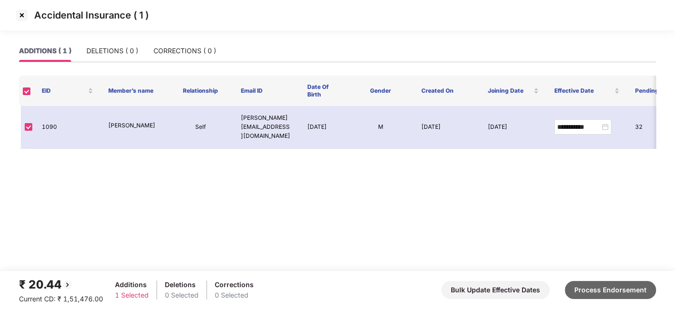
click at [613, 290] on button "Process Endorsement" at bounding box center [610, 290] width 91 height 18
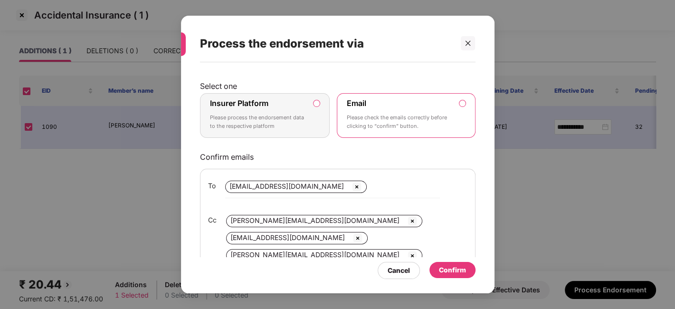
click at [306, 118] on p "Please process the endorsement data to the respective platform" at bounding box center [258, 121] width 97 height 17
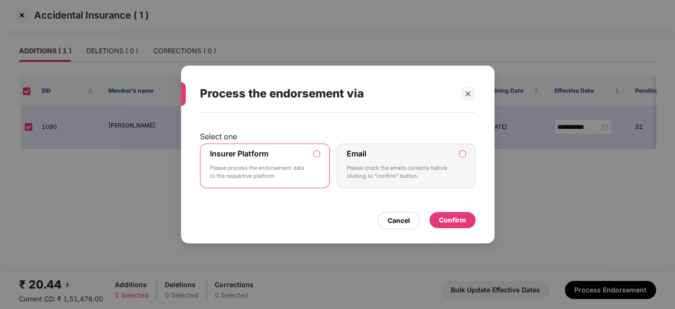
click at [449, 218] on div "Confirm" at bounding box center [452, 220] width 27 height 10
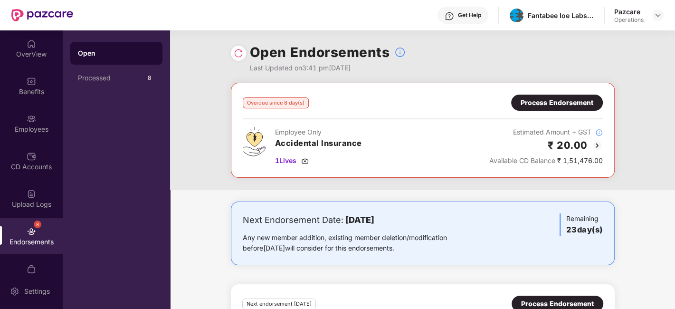
click at [236, 57] on img at bounding box center [238, 52] width 9 height 9
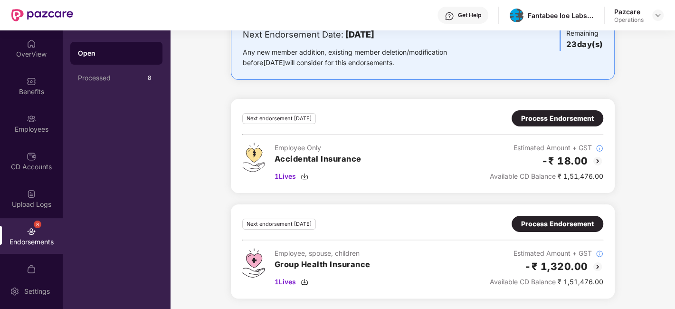
scroll to position [0, 0]
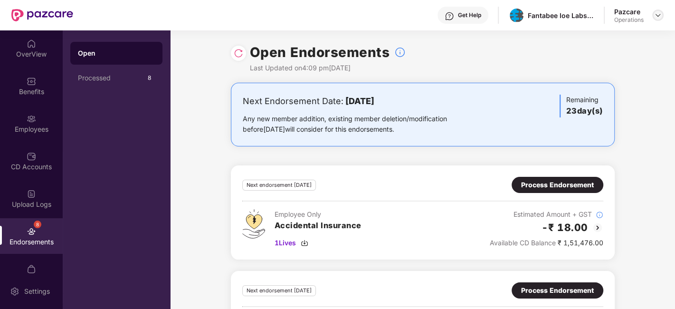
click at [658, 17] on img at bounding box center [658, 15] width 8 height 8
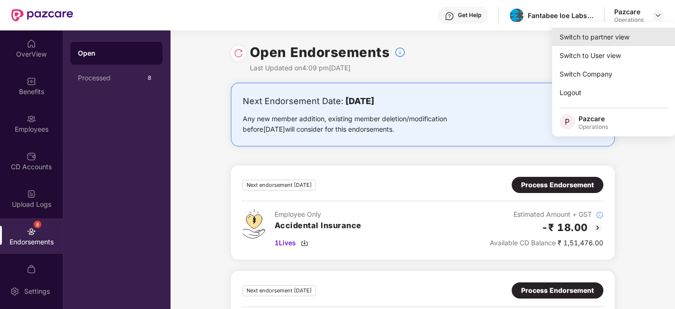
click at [613, 38] on div "Switch to partner view" at bounding box center [613, 37] width 123 height 19
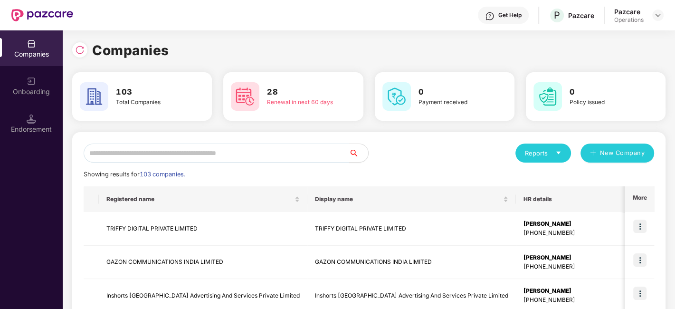
click at [161, 161] on input "text" at bounding box center [216, 152] width 265 height 19
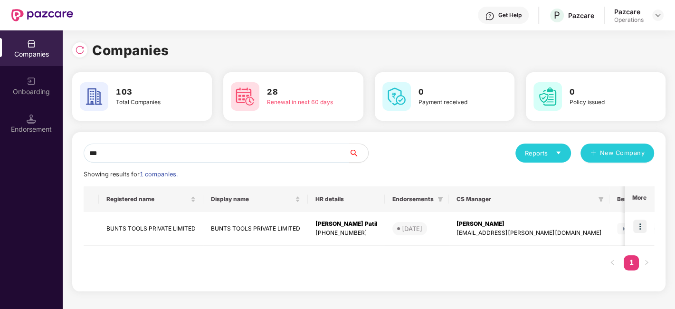
type input "***"
click at [26, 123] on div "Endorsement" at bounding box center [31, 123] width 63 height 36
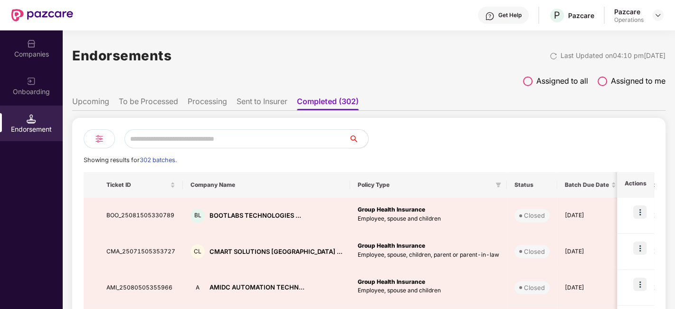
click at [147, 140] on input "text" at bounding box center [236, 138] width 225 height 19
click at [138, 101] on li "To be Processed" at bounding box center [148, 103] width 59 height 14
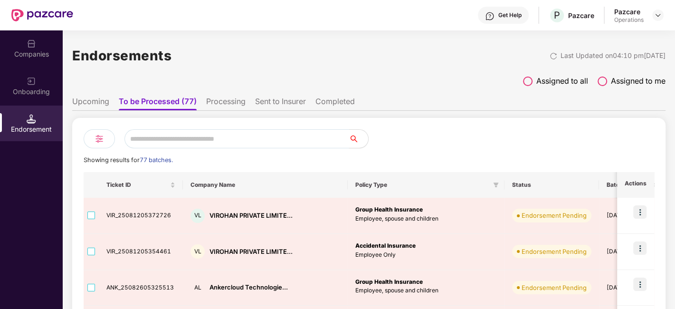
click at [165, 136] on input "text" at bounding box center [236, 138] width 225 height 19
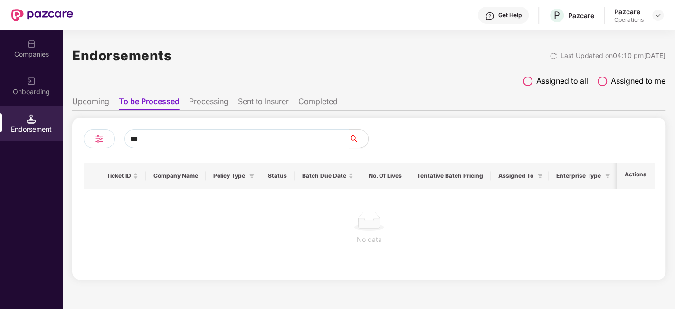
click at [34, 125] on div "Endorsement" at bounding box center [31, 128] width 63 height 9
click at [169, 139] on input "***" at bounding box center [236, 138] width 225 height 19
type input "*"
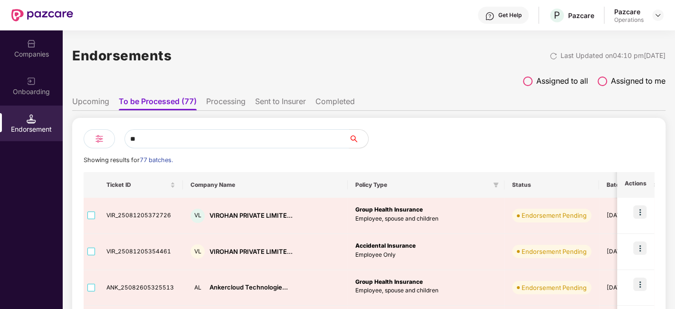
type input "***"
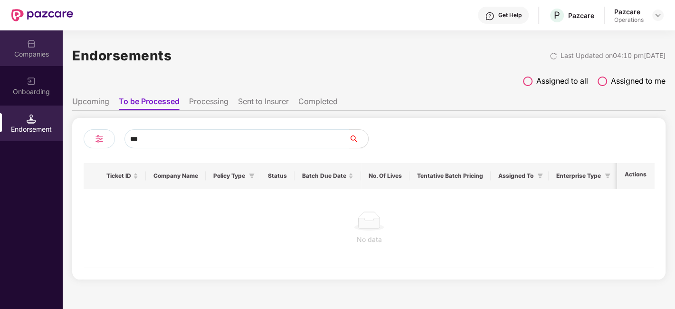
click at [33, 51] on div "Companies" at bounding box center [31, 53] width 63 height 9
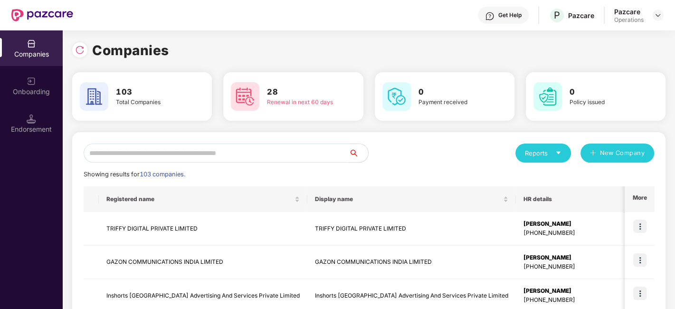
click at [144, 151] on input "text" at bounding box center [216, 152] width 265 height 19
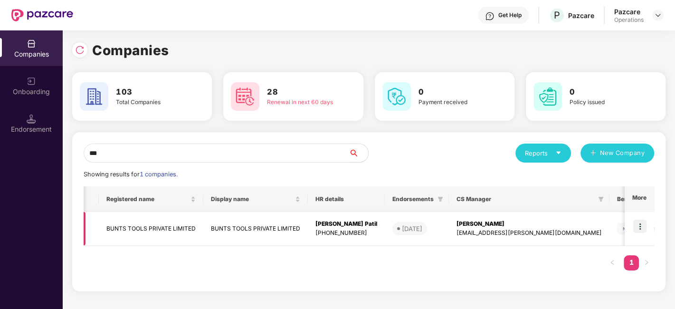
scroll to position [0, 5]
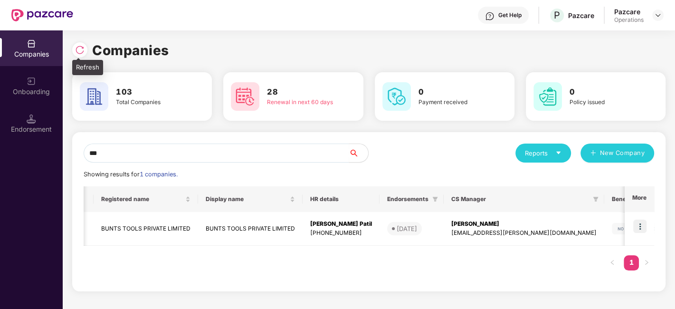
click at [78, 53] on img at bounding box center [79, 49] width 9 height 9
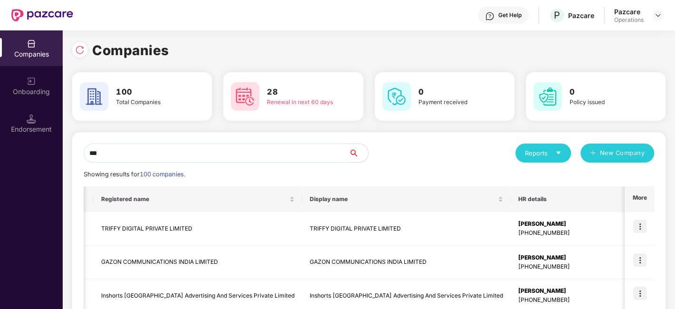
click at [126, 148] on input "***" at bounding box center [216, 152] width 265 height 19
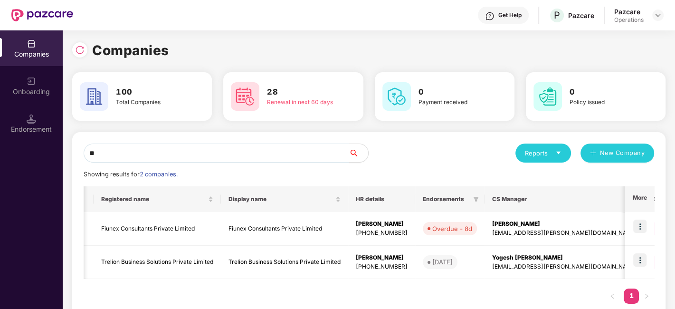
type input "*"
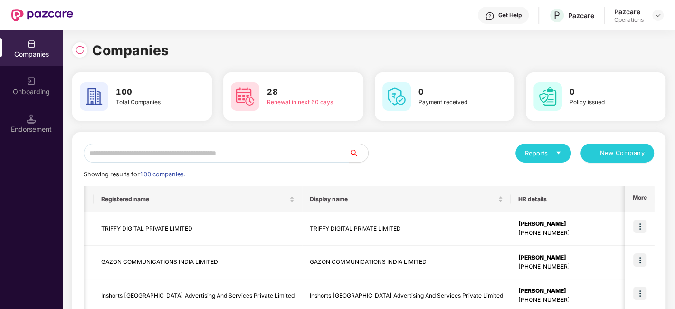
click at [126, 150] on input "text" at bounding box center [216, 152] width 265 height 19
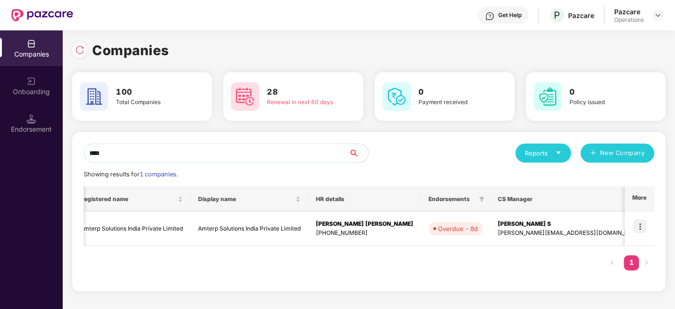
scroll to position [0, 29]
type input "****"
click at [638, 223] on img at bounding box center [639, 225] width 13 height 13
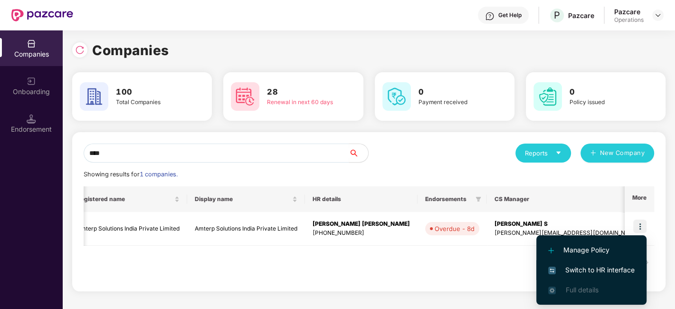
click at [600, 267] on span "Switch to HR interface" at bounding box center [591, 269] width 86 height 10
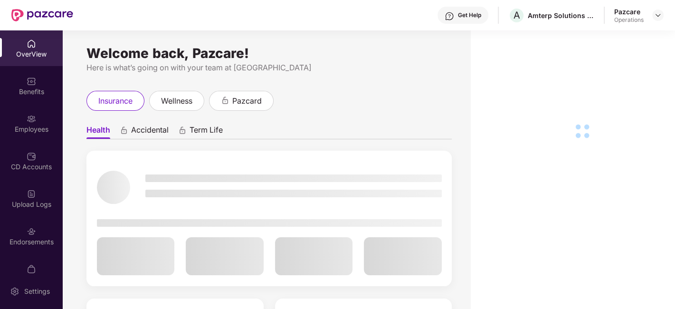
scroll to position [19, 0]
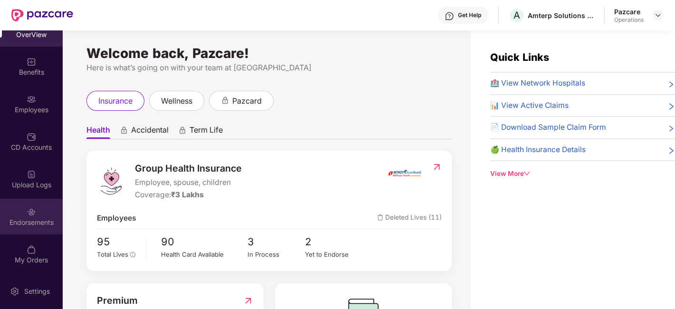
click at [27, 207] on img at bounding box center [31, 211] width 9 height 9
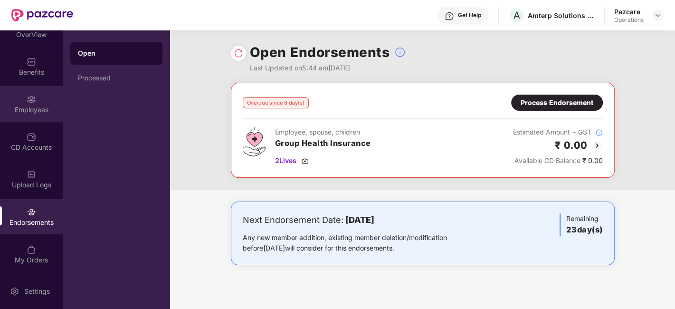
scroll to position [0, 0]
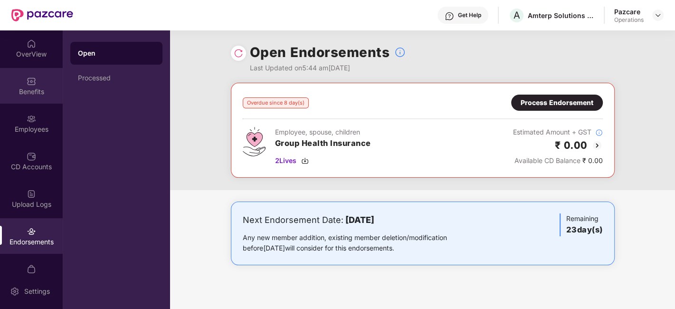
click at [18, 84] on div "Benefits" at bounding box center [31, 86] width 63 height 36
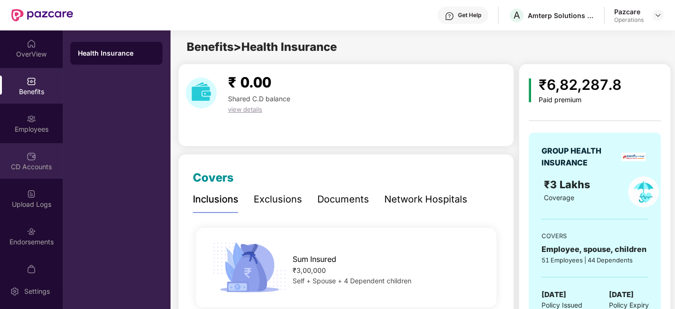
click at [26, 166] on div "CD Accounts" at bounding box center [31, 166] width 63 height 9
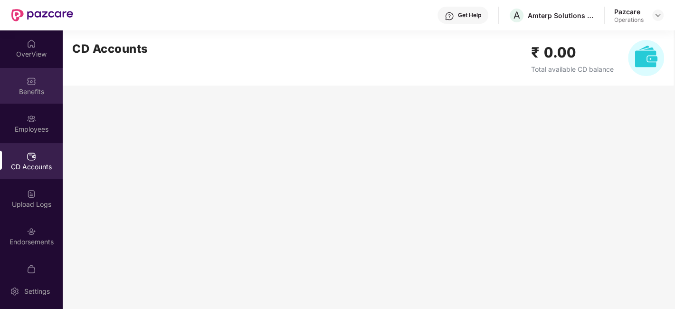
click at [24, 98] on div "Benefits" at bounding box center [31, 86] width 63 height 36
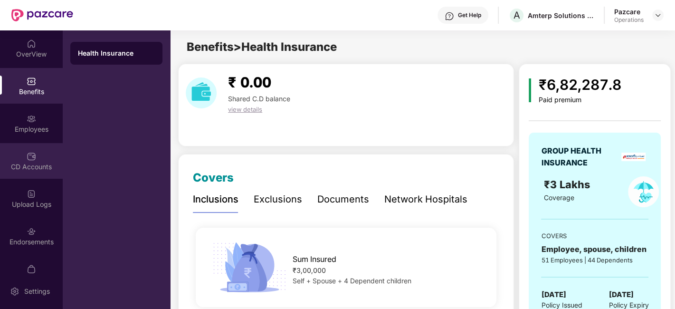
click at [18, 170] on div "CD Accounts" at bounding box center [31, 166] width 63 height 9
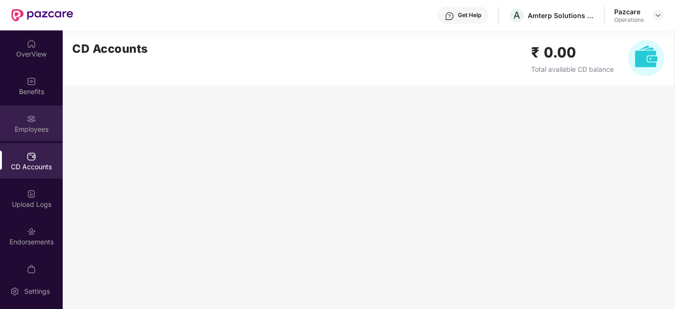
click at [2, 116] on div "Employees" at bounding box center [31, 123] width 63 height 36
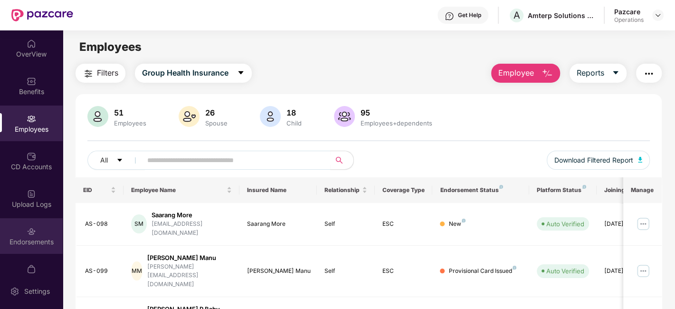
click at [27, 238] on div "Endorsements" at bounding box center [31, 241] width 63 height 9
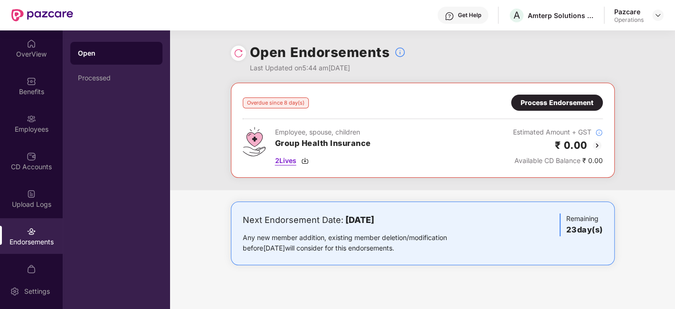
click at [307, 161] on img at bounding box center [305, 161] width 8 height 8
click at [284, 160] on span "2 Lives" at bounding box center [285, 160] width 21 height 10
click at [518, 96] on div "Process Endorsement" at bounding box center [557, 102] width 92 height 16
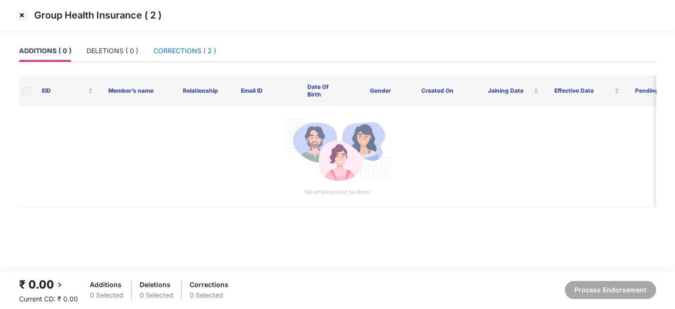
click at [181, 47] on div "CORRECTIONS ( 2 )" at bounding box center [184, 51] width 63 height 10
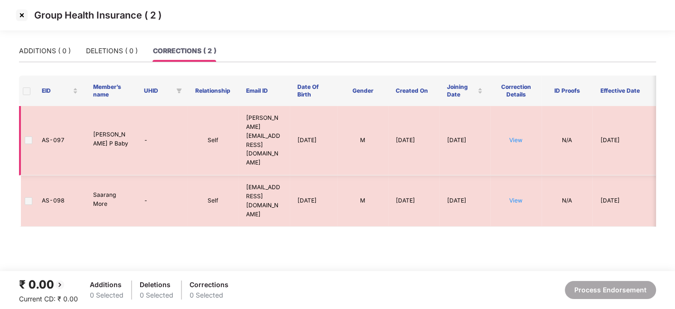
click at [515, 127] on td "View" at bounding box center [515, 140] width 51 height 69
click at [515, 136] on link "View" at bounding box center [515, 139] width 13 height 7
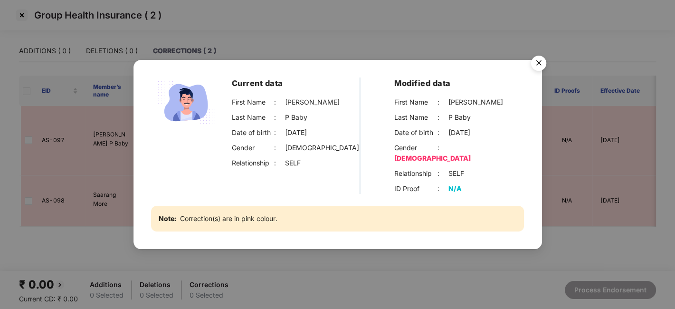
click at [538, 70] on img "Close" at bounding box center [538, 64] width 27 height 27
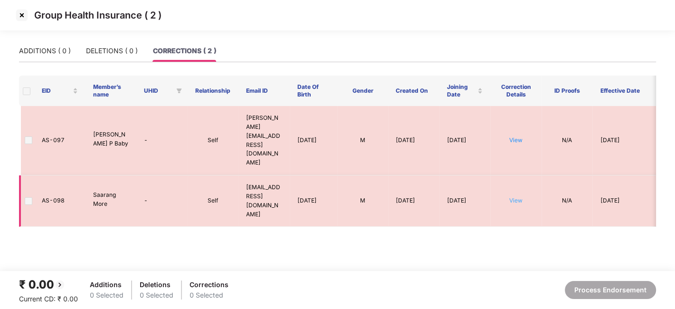
click at [518, 197] on link "View" at bounding box center [515, 200] width 13 height 7
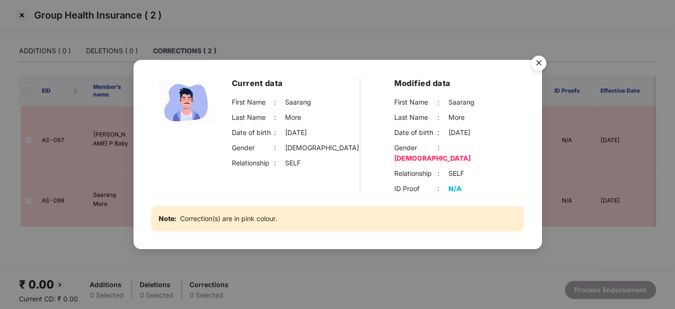
click at [536, 65] on img "Close" at bounding box center [538, 64] width 27 height 27
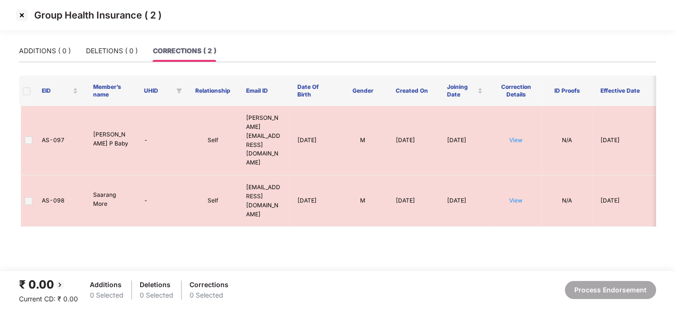
click at [21, 15] on img at bounding box center [21, 15] width 15 height 15
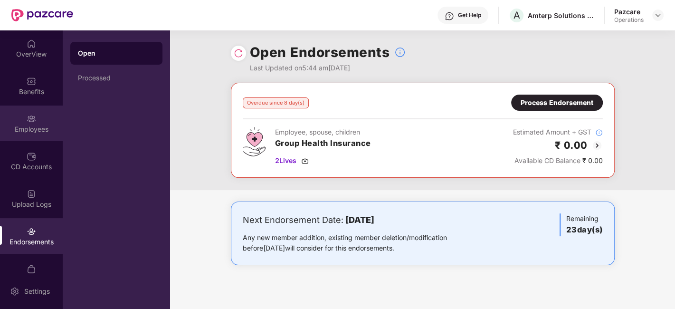
click at [28, 123] on div "Employees" at bounding box center [31, 123] width 63 height 36
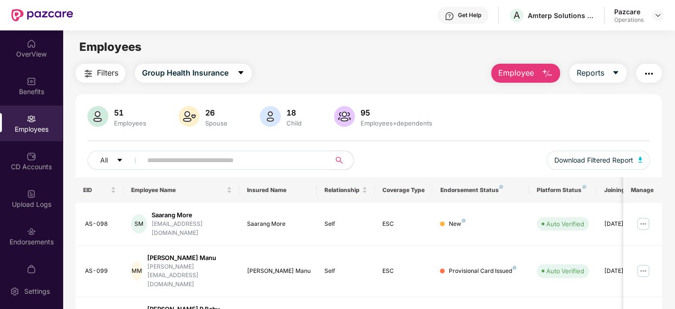
click at [110, 78] on span "Filters" at bounding box center [107, 73] width 21 height 12
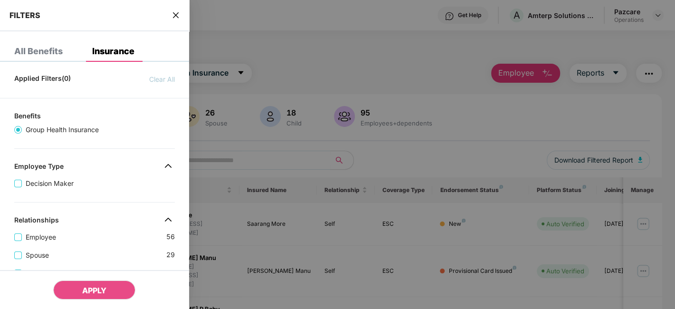
scroll to position [294, 0]
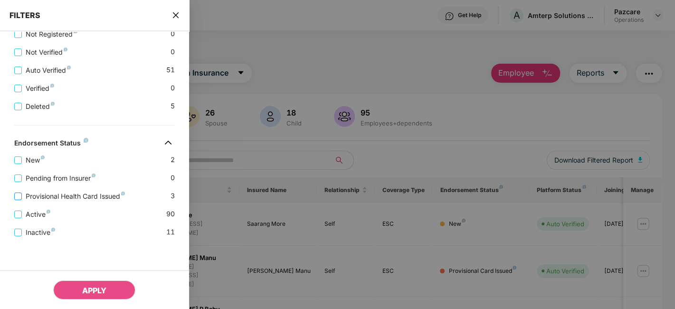
click at [49, 194] on span "Provisional Health Card Issued" at bounding box center [75, 196] width 107 height 10
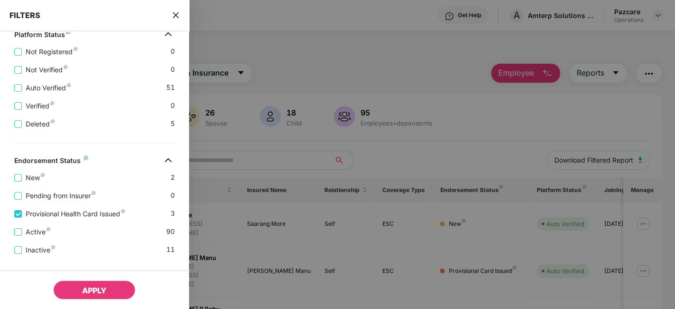
click at [89, 289] on span "APPLY" at bounding box center [94, 289] width 24 height 9
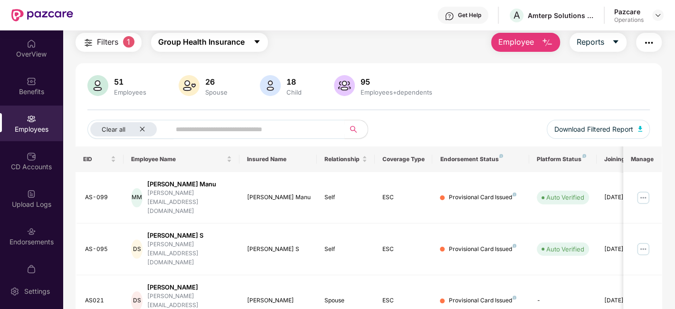
scroll to position [19, 0]
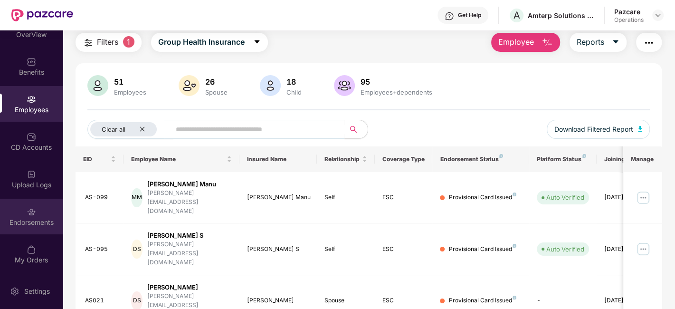
click at [22, 209] on div "Endorsements" at bounding box center [31, 216] width 63 height 36
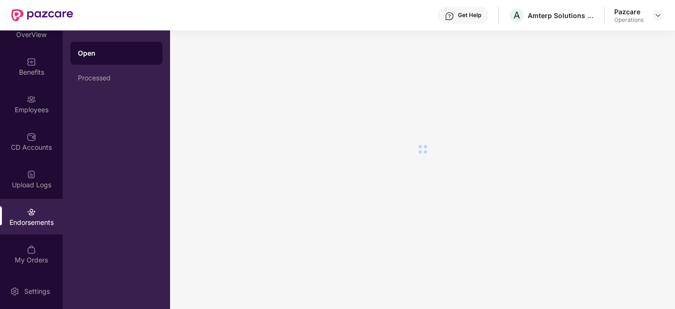
scroll to position [0, 0]
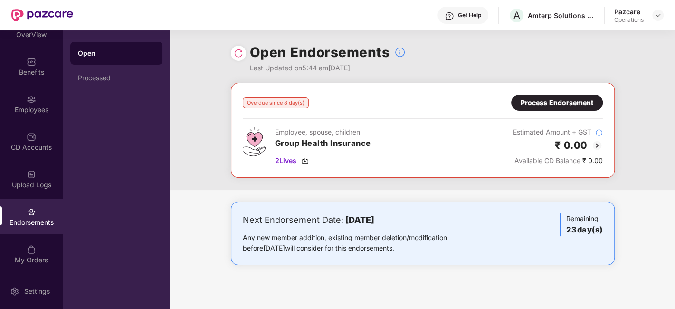
click at [535, 105] on div "Process Endorsement" at bounding box center [556, 102] width 73 height 10
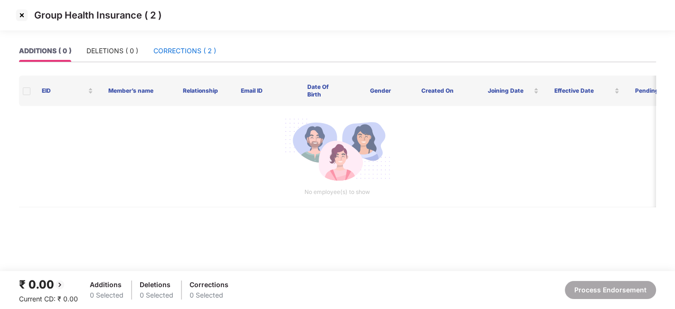
click at [184, 49] on div "CORRECTIONS ( 2 )" at bounding box center [184, 51] width 63 height 10
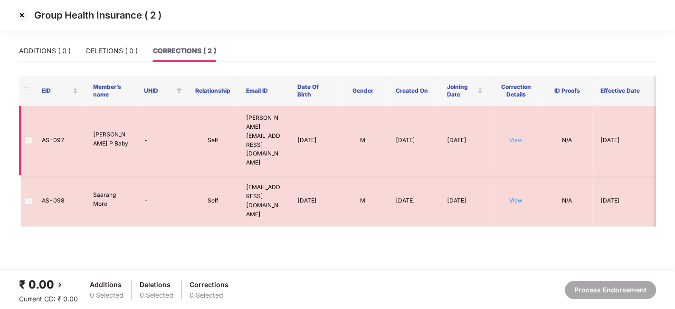
click at [517, 136] on link "View" at bounding box center [515, 139] width 13 height 7
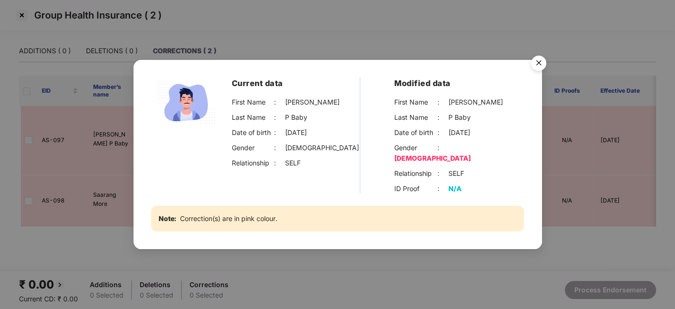
click at [537, 67] on img "Close" at bounding box center [538, 64] width 27 height 27
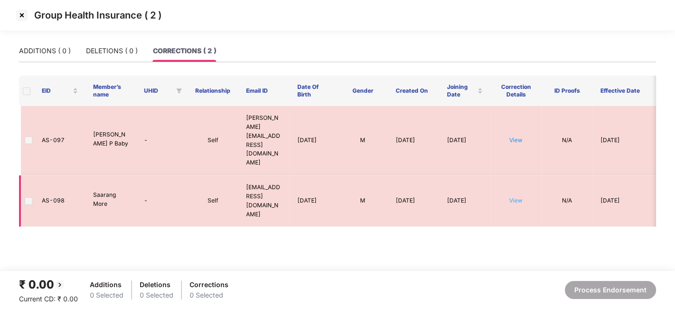
click at [515, 197] on link "View" at bounding box center [515, 200] width 13 height 7
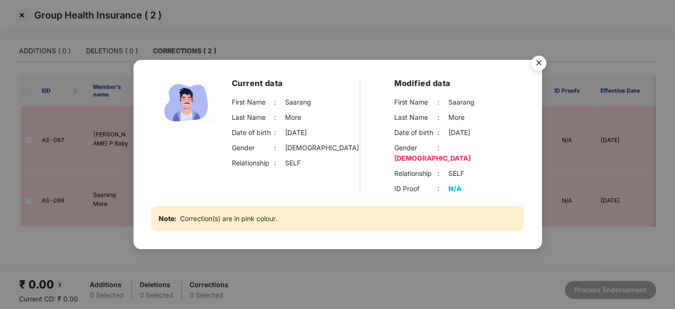
click at [541, 65] on img "Close" at bounding box center [538, 64] width 27 height 27
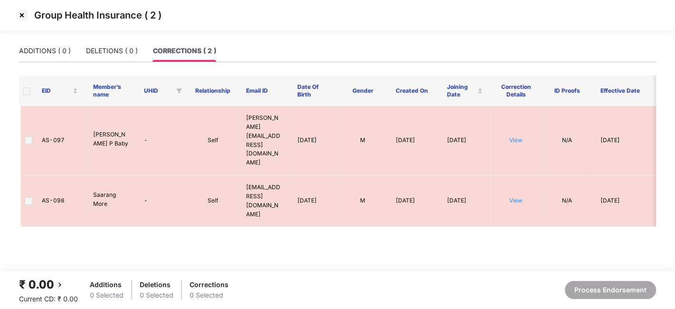
click at [24, 94] on span at bounding box center [27, 91] width 8 height 8
click at [27, 136] on span at bounding box center [29, 140] width 8 height 8
click at [20, 17] on img at bounding box center [21, 15] width 15 height 15
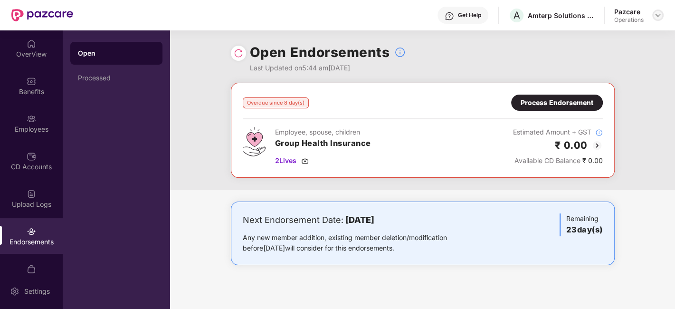
click at [656, 17] on img at bounding box center [658, 15] width 8 height 8
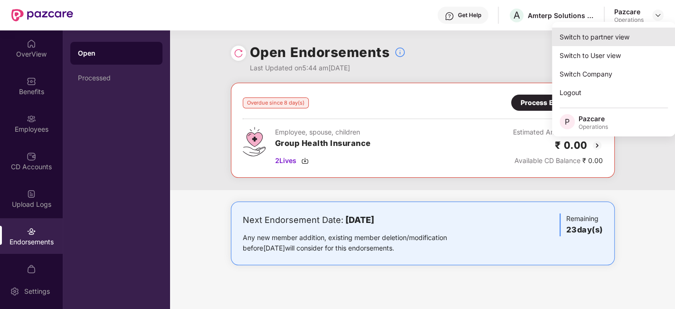
click at [616, 32] on div "Switch to partner view" at bounding box center [613, 37] width 123 height 19
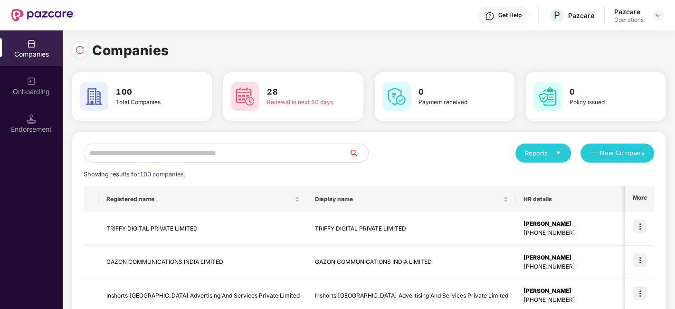
click at [286, 148] on input "text" at bounding box center [216, 152] width 265 height 19
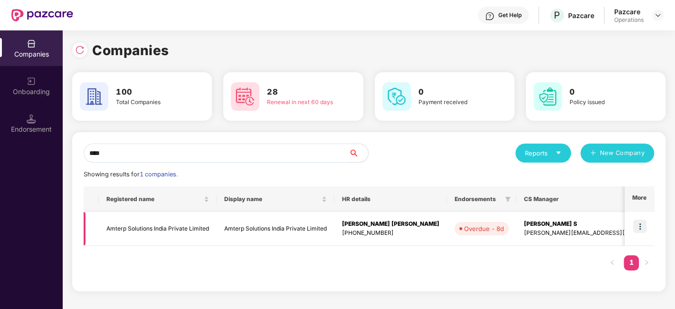
type input "****"
click at [151, 229] on td "Amterp Solutions India Private Limited" at bounding box center [158, 229] width 118 height 34
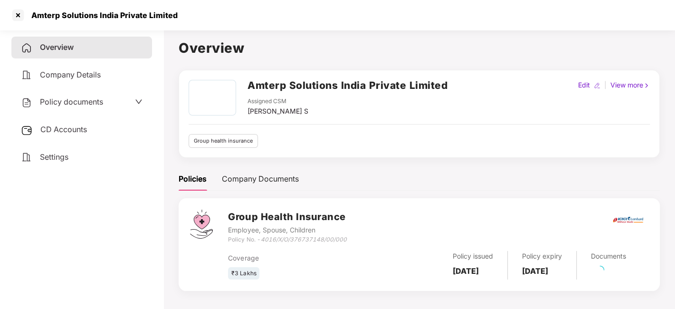
click at [78, 108] on div "Policy documents" at bounding box center [62, 102] width 82 height 12
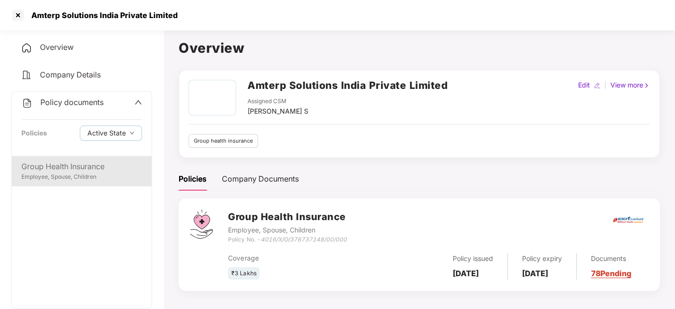
click at [66, 157] on div "Group Health Insurance Employee, Spouse, Children" at bounding box center [82, 171] width 140 height 30
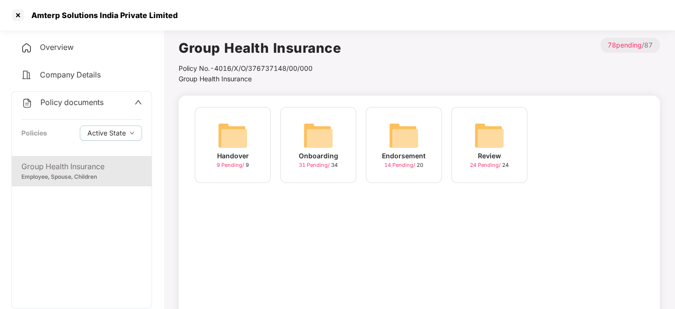
click at [63, 100] on span "Policy documents" at bounding box center [71, 101] width 63 height 9
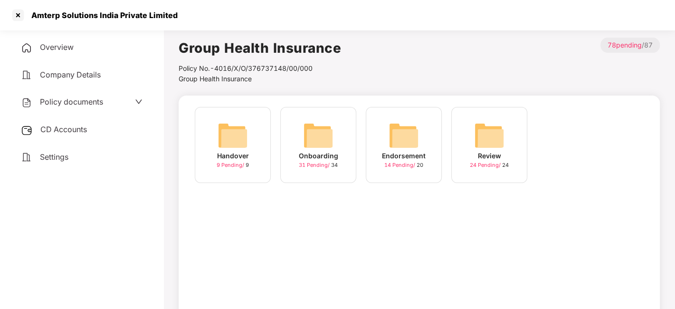
click at [64, 131] on span "CD Accounts" at bounding box center [63, 128] width 47 height 9
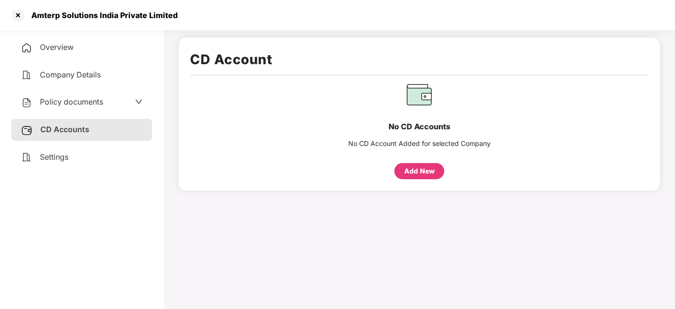
click at [408, 177] on div "Add New" at bounding box center [419, 171] width 50 height 16
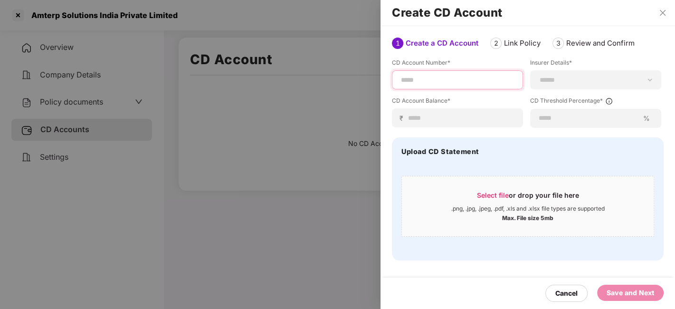
click at [454, 84] on input at bounding box center [457, 80] width 115 height 10
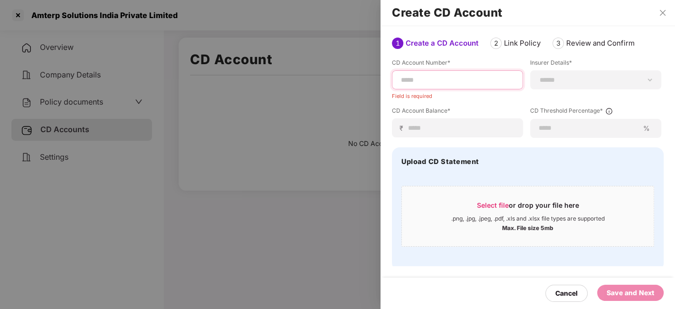
click at [426, 81] on input at bounding box center [457, 80] width 115 height 10
paste input "**********"
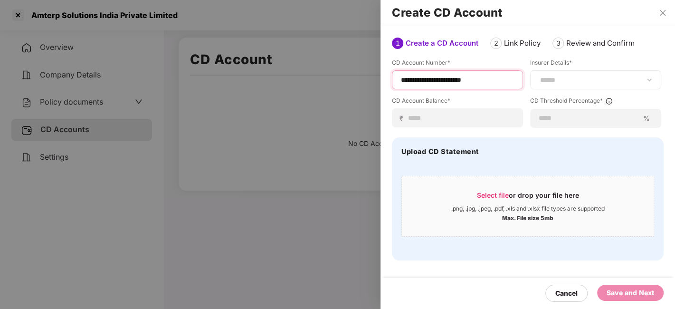
type input "**********"
click at [551, 73] on div "**********" at bounding box center [595, 79] width 131 height 19
click at [552, 74] on div "**********" at bounding box center [595, 79] width 131 height 19
click at [646, 81] on select "**********" at bounding box center [595, 80] width 115 height 8
select select "*****"
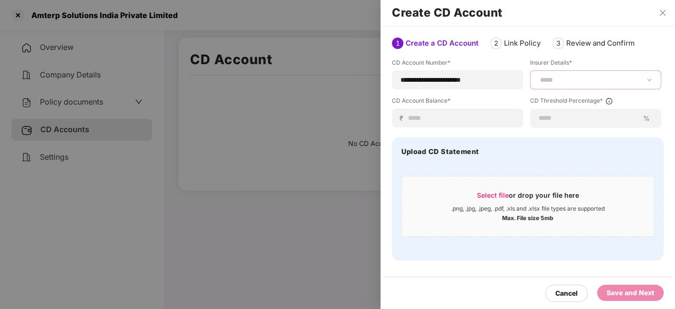
click at [538, 84] on select "**********" at bounding box center [595, 80] width 115 height 8
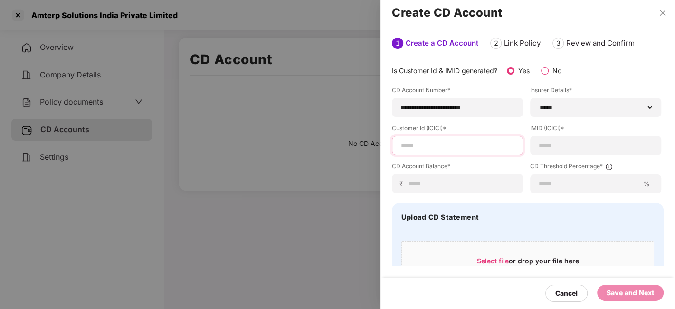
click at [420, 147] on input at bounding box center [457, 146] width 115 height 10
paste input "**********"
type input "**********"
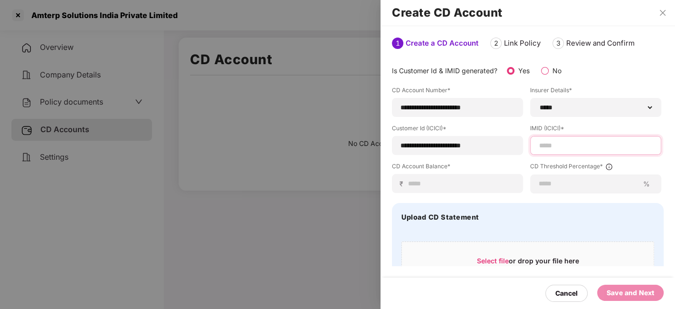
click at [545, 141] on input at bounding box center [595, 146] width 115 height 10
paste input "**********"
type input "**********"
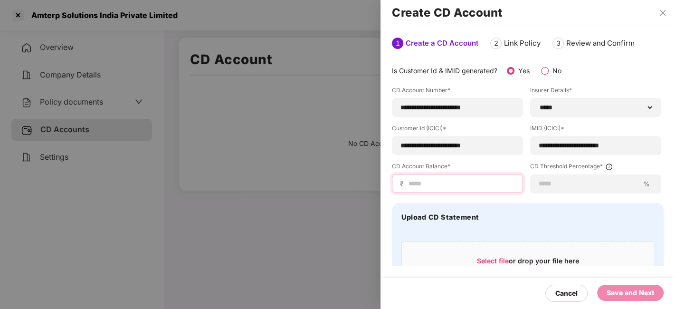
click at [443, 185] on input at bounding box center [460, 184] width 107 height 10
type input "****"
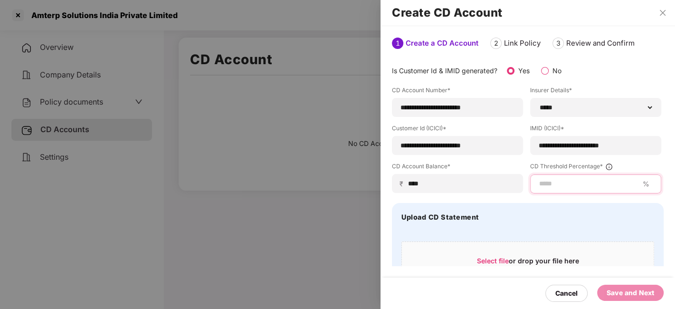
click at [550, 188] on input at bounding box center [588, 184] width 101 height 10
type input "**"
click at [632, 293] on div "Save and Next" at bounding box center [629, 292] width 47 height 10
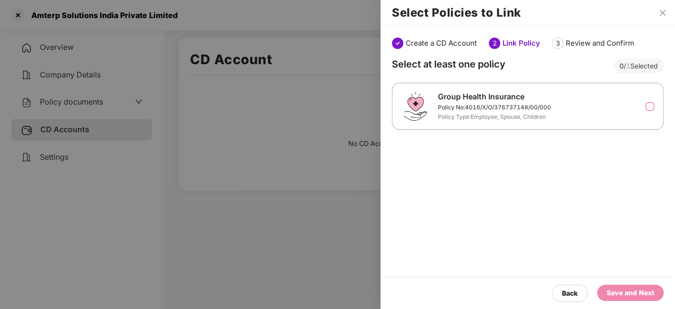
click at [651, 104] on label at bounding box center [649, 106] width 9 height 9
click at [632, 288] on div "Save and Next" at bounding box center [629, 292] width 47 height 10
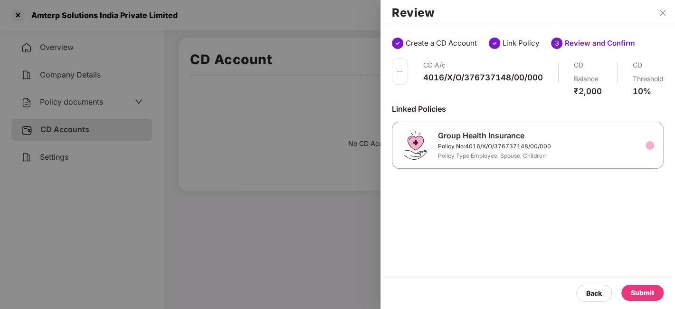
click at [635, 288] on div "Submit" at bounding box center [642, 292] width 23 height 10
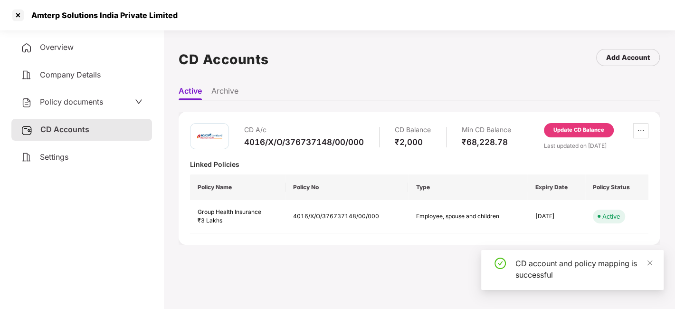
click at [564, 132] on div "Update CD Balance" at bounding box center [578, 130] width 51 height 9
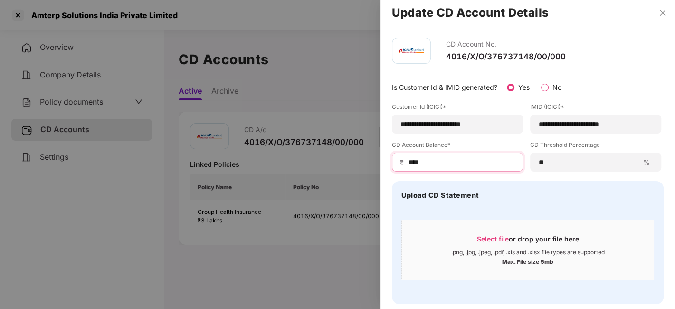
click at [458, 161] on input "****" at bounding box center [460, 162] width 107 height 10
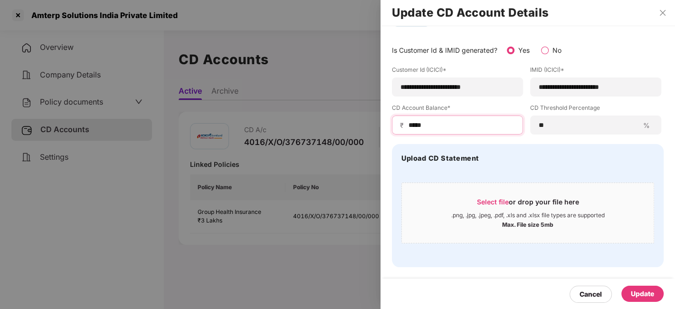
type input "*****"
click at [639, 296] on div "Update" at bounding box center [642, 293] width 23 height 10
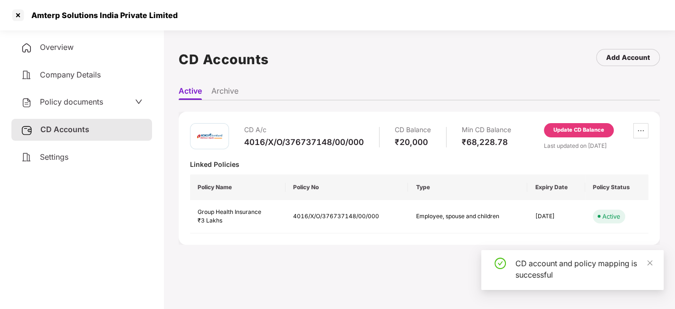
click at [17, 14] on div at bounding box center [17, 15] width 15 height 15
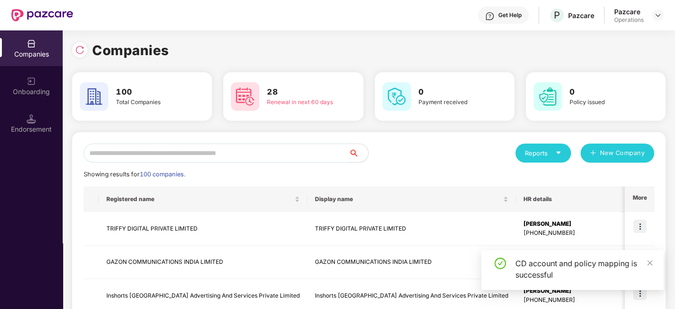
click at [168, 147] on input "text" at bounding box center [216, 152] width 265 height 19
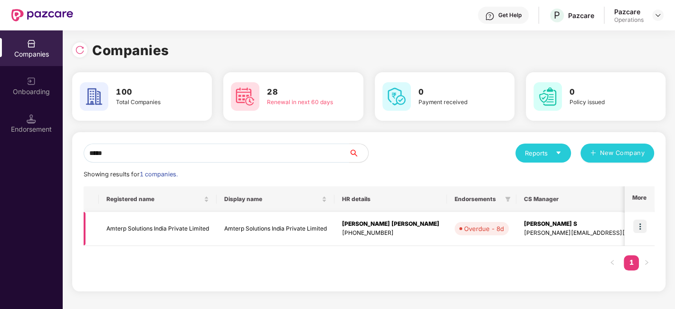
type input "*****"
click at [640, 225] on img at bounding box center [639, 225] width 13 height 13
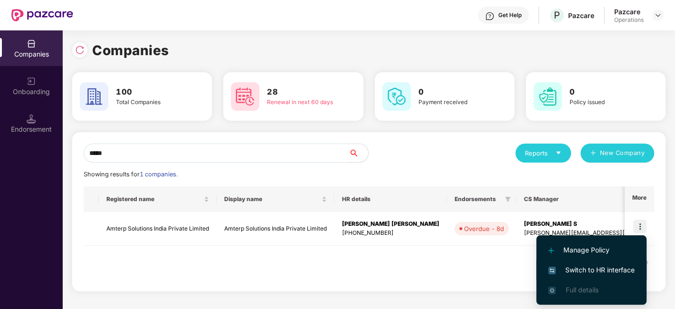
click at [592, 270] on span "Switch to HR interface" at bounding box center [591, 269] width 86 height 10
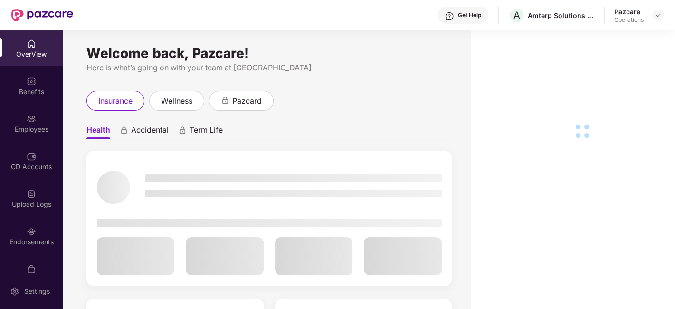
scroll to position [19, 0]
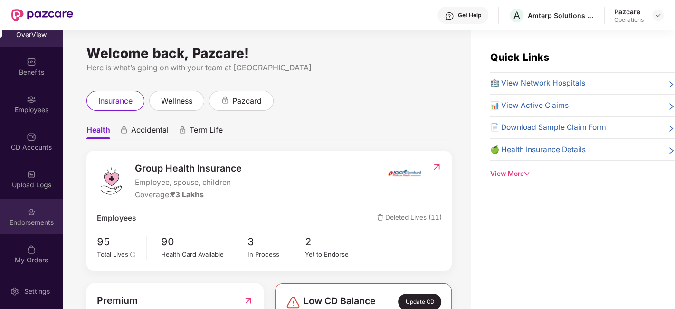
click at [22, 211] on div "Endorsements" at bounding box center [31, 216] width 63 height 36
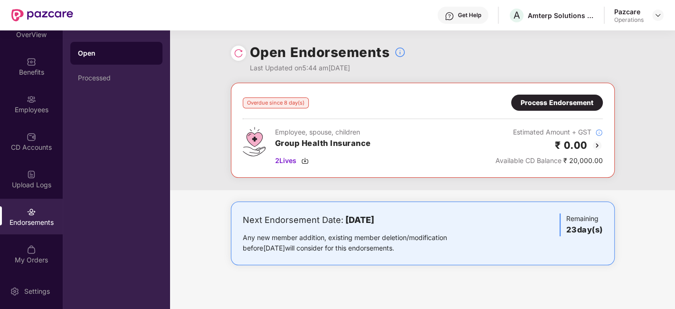
click at [534, 104] on div "Process Endorsement" at bounding box center [556, 102] width 73 height 10
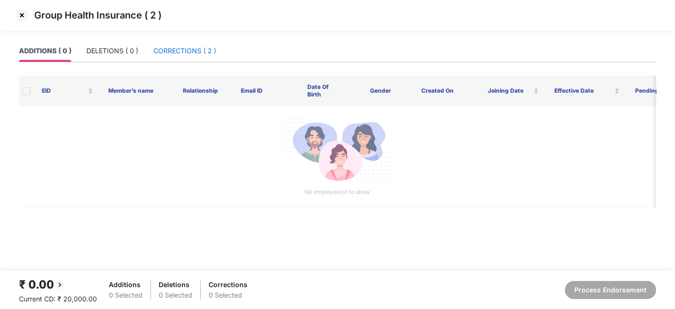
click at [187, 52] on div "CORRECTIONS ( 2 )" at bounding box center [184, 51] width 63 height 10
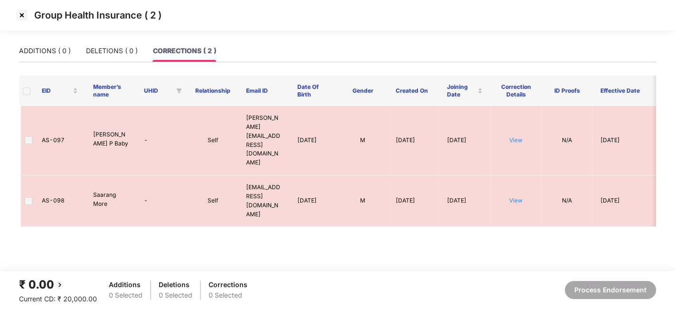
click at [26, 90] on span at bounding box center [27, 91] width 8 height 8
click at [27, 136] on span at bounding box center [29, 140] width 8 height 8
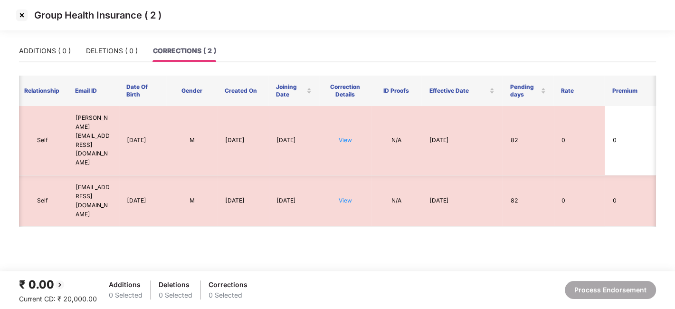
scroll to position [0, 0]
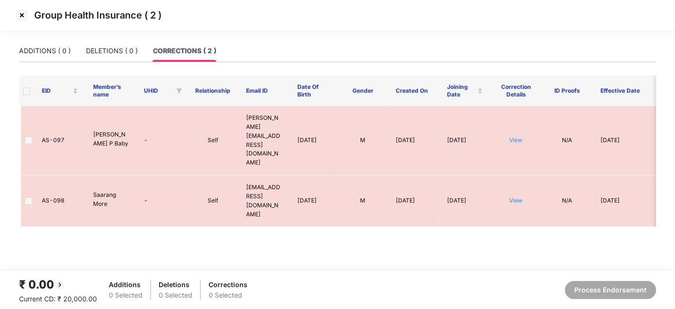
click at [20, 15] on img at bounding box center [21, 15] width 15 height 15
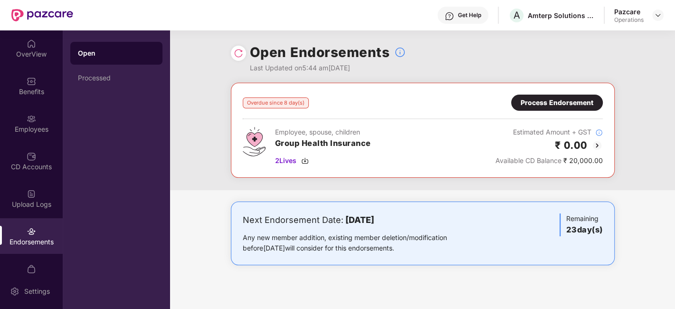
click at [238, 52] on img at bounding box center [238, 52] width 9 height 9
click at [542, 98] on div "Process Endorsement" at bounding box center [556, 102] width 73 height 10
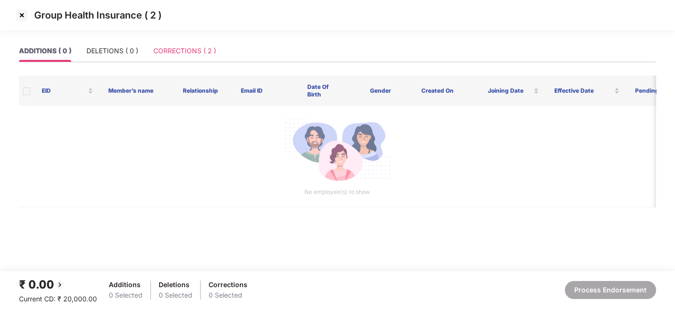
click at [186, 57] on div "CORRECTIONS ( 2 )" at bounding box center [184, 51] width 63 height 22
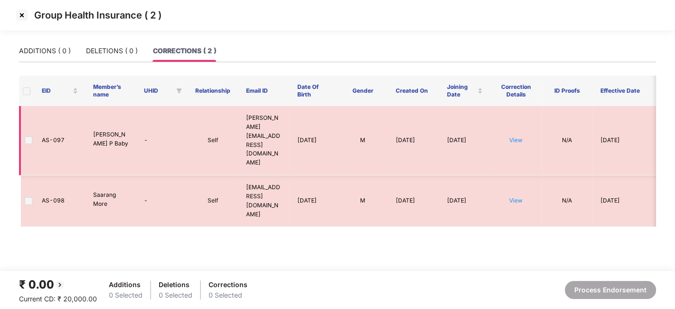
click at [27, 136] on span at bounding box center [29, 140] width 8 height 8
click at [27, 197] on span at bounding box center [29, 201] width 8 height 8
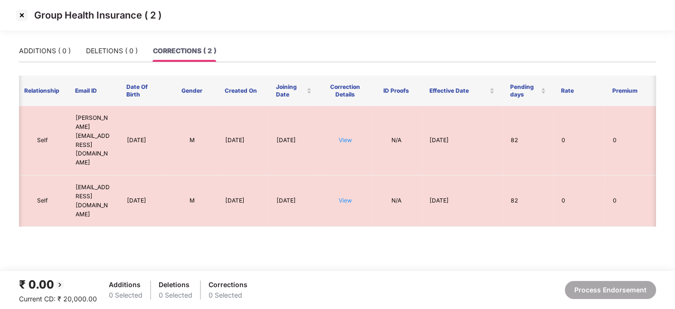
click at [20, 18] on img at bounding box center [21, 15] width 15 height 15
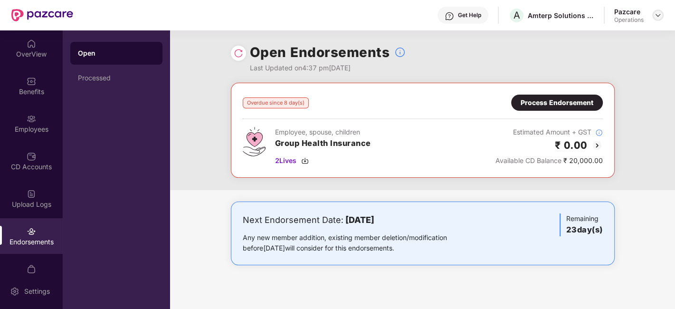
click at [658, 16] on img at bounding box center [658, 15] width 8 height 8
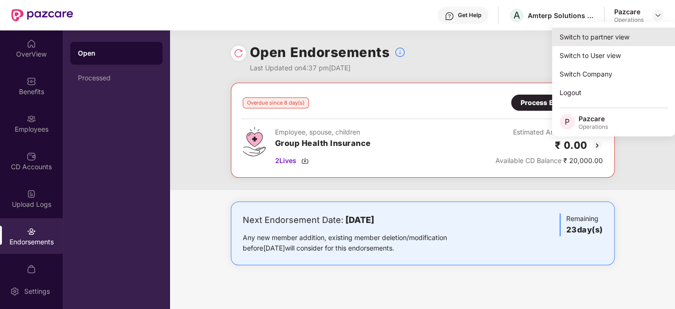
click at [612, 36] on div "Switch to partner view" at bounding box center [613, 37] width 123 height 19
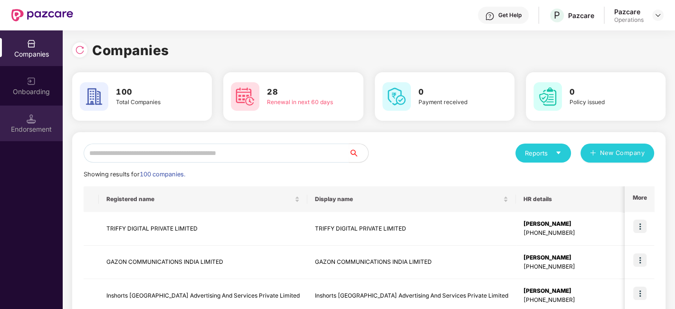
click at [34, 119] on img at bounding box center [31, 118] width 9 height 9
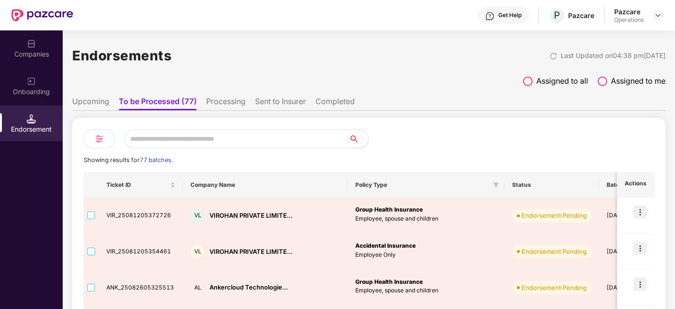
click at [161, 136] on input "text" at bounding box center [236, 138] width 225 height 19
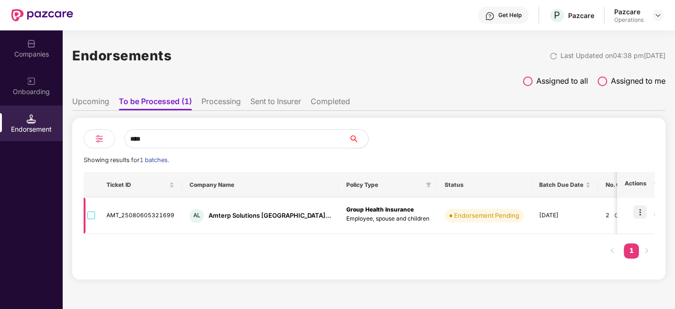
type input "****"
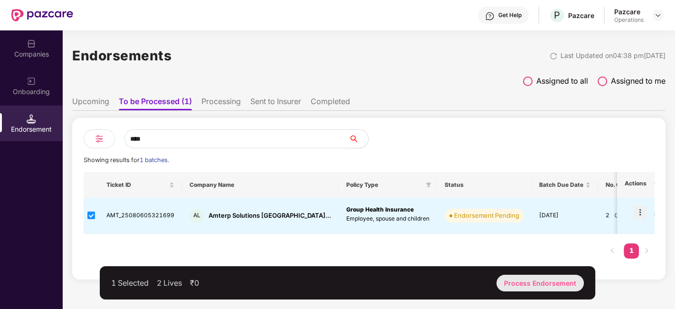
click at [527, 285] on div "Process Endorsement" at bounding box center [539, 282] width 87 height 17
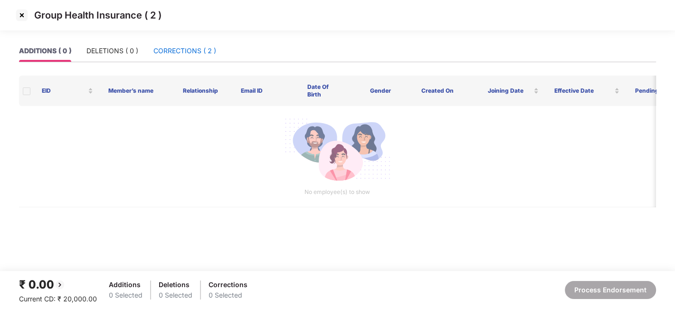
click at [181, 51] on div "CORRECTIONS ( 2 )" at bounding box center [184, 51] width 63 height 10
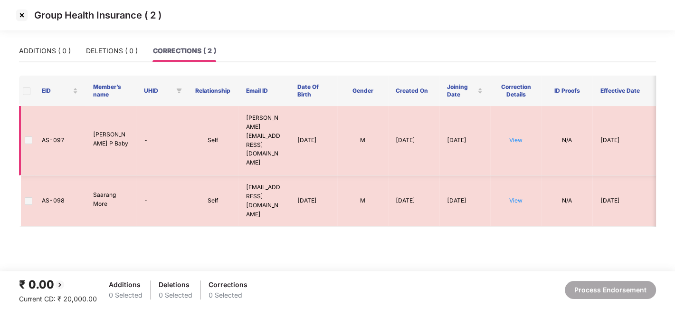
click at [29, 136] on span at bounding box center [29, 140] width 8 height 8
click at [26, 92] on span at bounding box center [27, 91] width 8 height 8
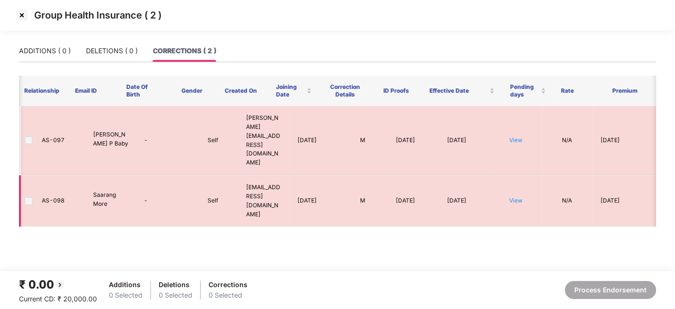
scroll to position [0, 0]
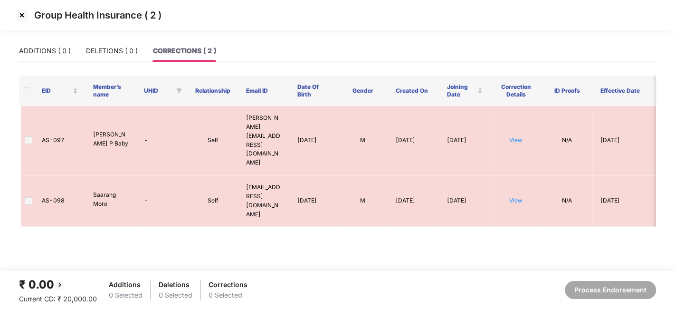
click at [21, 12] on img at bounding box center [21, 15] width 15 height 15
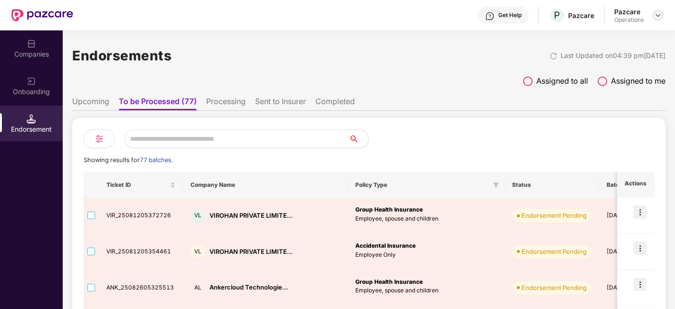
click at [657, 11] on img at bounding box center [658, 15] width 8 height 8
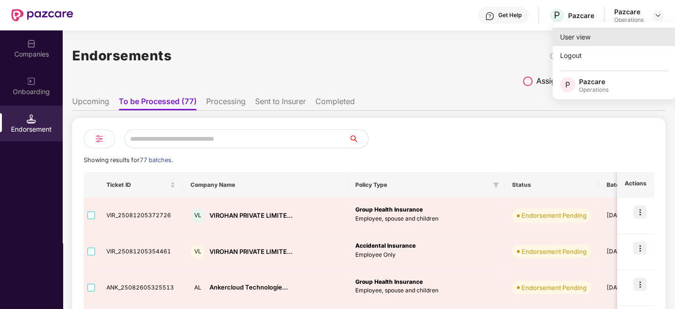
click at [584, 36] on div "User view" at bounding box center [613, 37] width 123 height 19
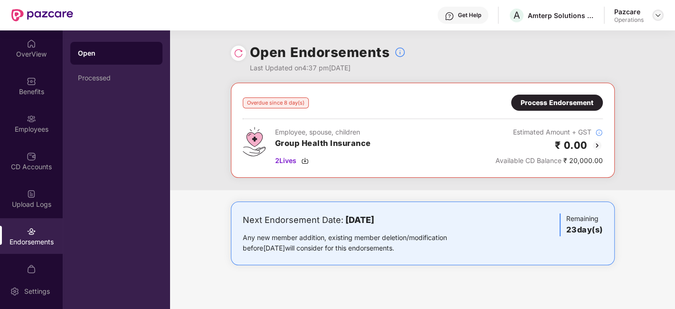
click at [652, 15] on div at bounding box center [657, 14] width 11 height 11
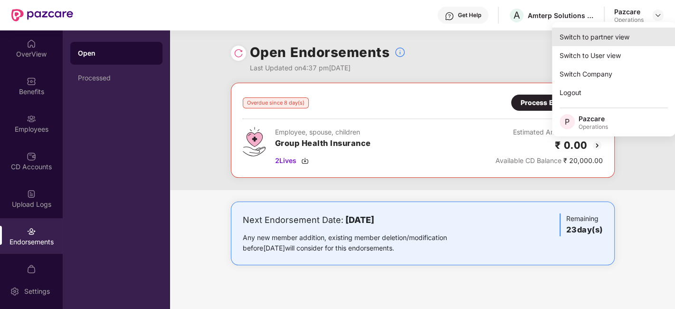
click at [585, 35] on div "Switch to partner view" at bounding box center [613, 37] width 123 height 19
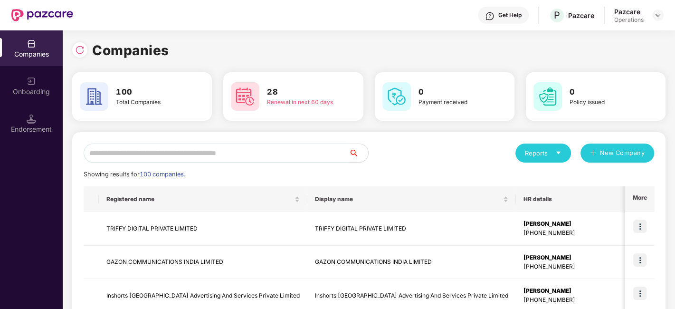
click at [277, 150] on input "text" at bounding box center [216, 152] width 265 height 19
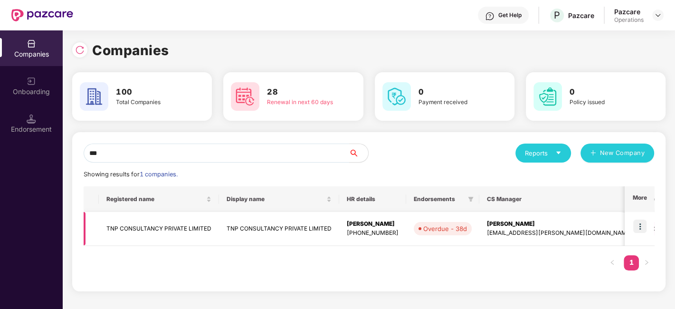
type input "***"
click at [645, 233] on td at bounding box center [638, 229] width 29 height 34
click at [639, 224] on img at bounding box center [639, 225] width 13 height 13
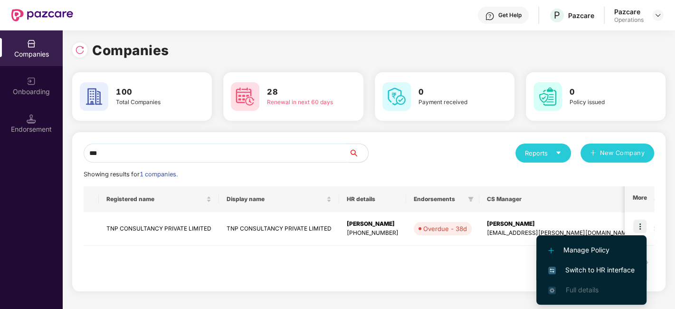
click at [594, 267] on span "Switch to HR interface" at bounding box center [591, 269] width 86 height 10
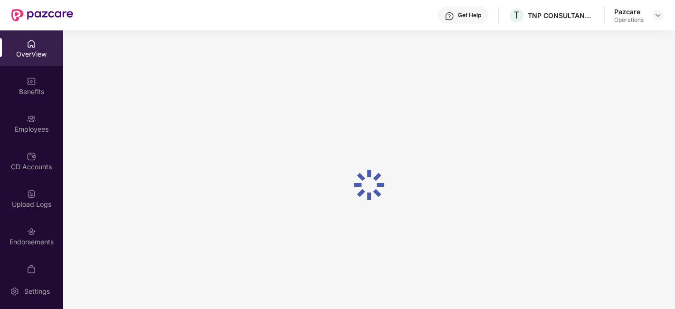
scroll to position [57, 0]
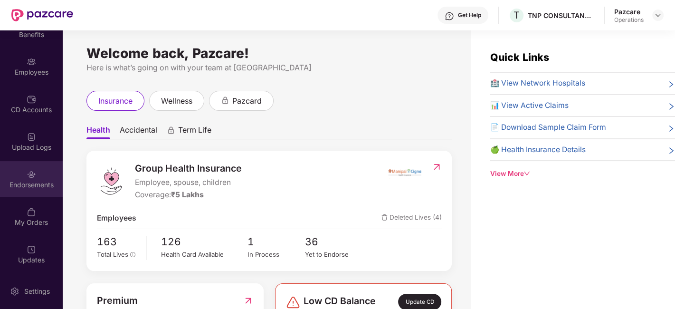
click at [27, 176] on img at bounding box center [31, 174] width 9 height 9
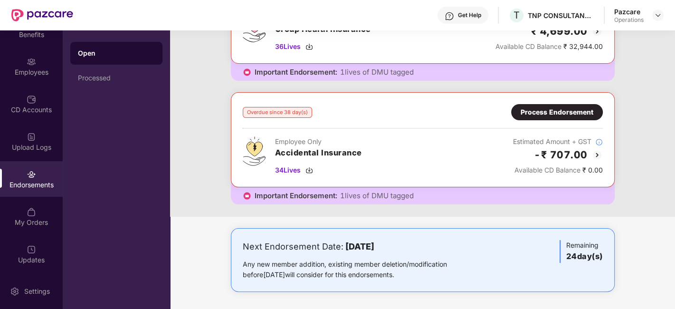
scroll to position [0, 0]
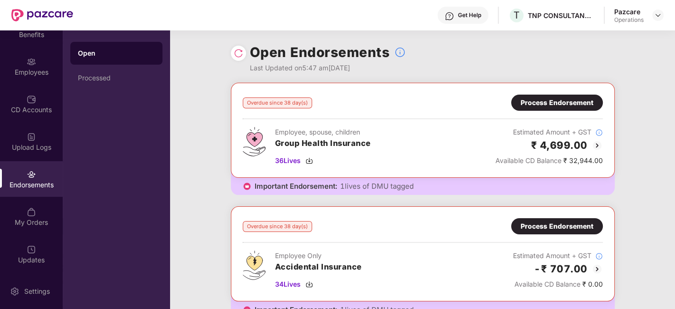
click at [539, 106] on div "Process Endorsement" at bounding box center [556, 102] width 73 height 10
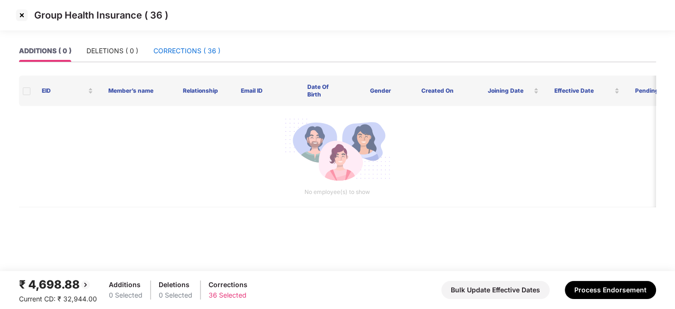
click at [179, 48] on div "CORRECTIONS ( 36 )" at bounding box center [186, 51] width 67 height 10
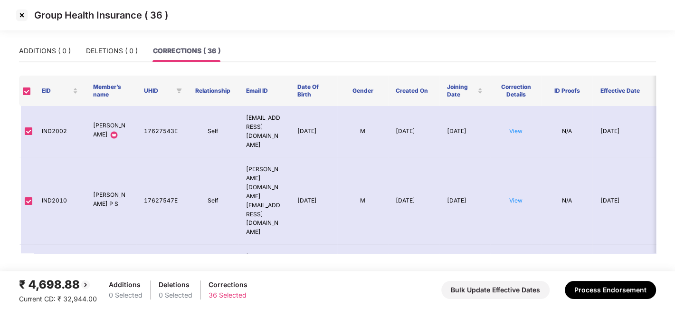
click at [19, 8] on img at bounding box center [21, 15] width 15 height 15
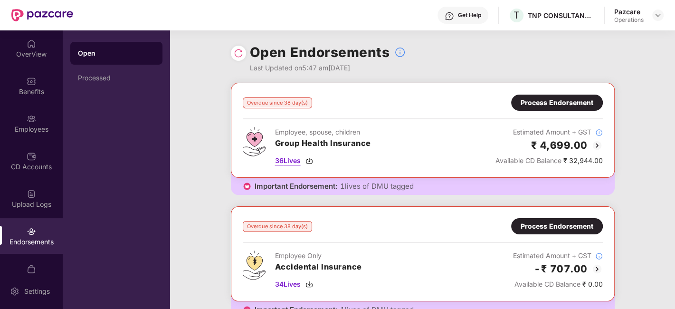
click at [286, 160] on span "36 Lives" at bounding box center [288, 160] width 26 height 10
click at [656, 13] on img at bounding box center [658, 15] width 8 height 8
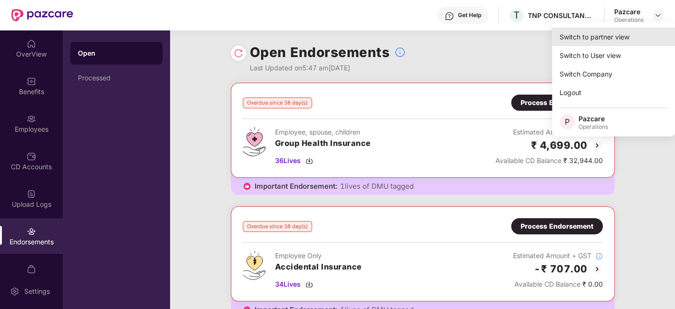
click at [580, 38] on div "Switch to partner view" at bounding box center [613, 37] width 123 height 19
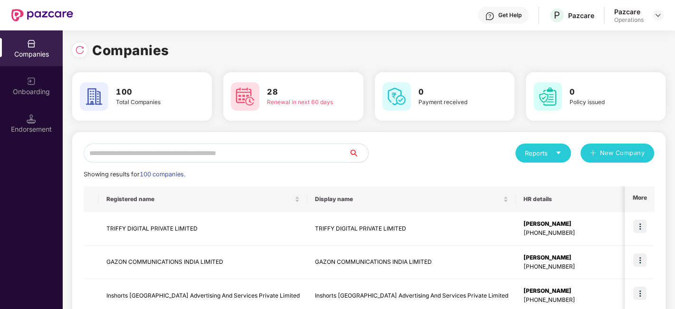
click at [273, 156] on input "text" at bounding box center [216, 152] width 265 height 19
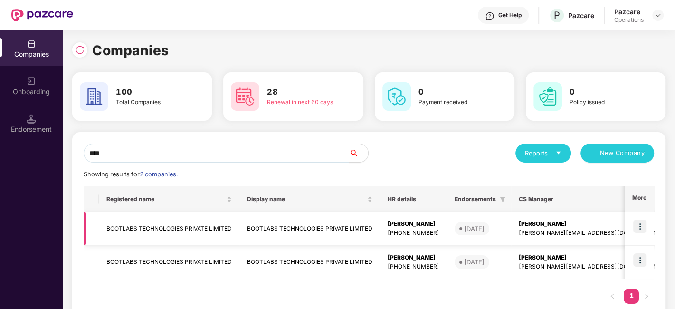
type input "****"
click at [169, 228] on td "BOOTLABS TECHNOLOGIES PRIVATE LIMITED" at bounding box center [169, 229] width 141 height 34
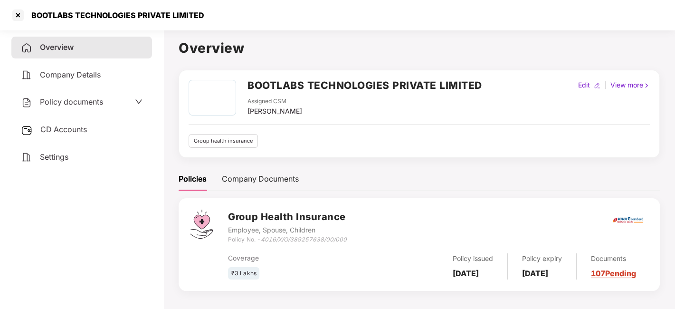
click at [66, 109] on div "Policy documents" at bounding box center [81, 102] width 141 height 22
click at [78, 104] on span "Policy documents" at bounding box center [71, 101] width 63 height 9
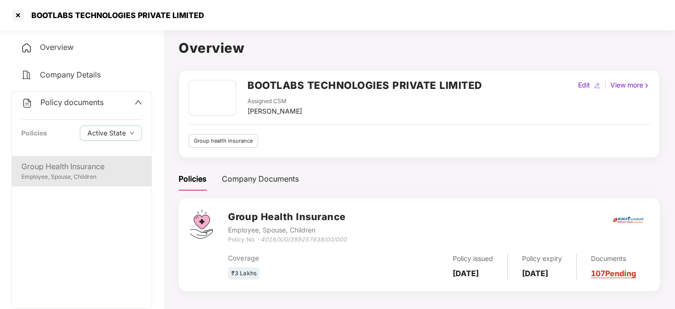
click at [68, 160] on div "Group Health Insurance" at bounding box center [81, 166] width 121 height 12
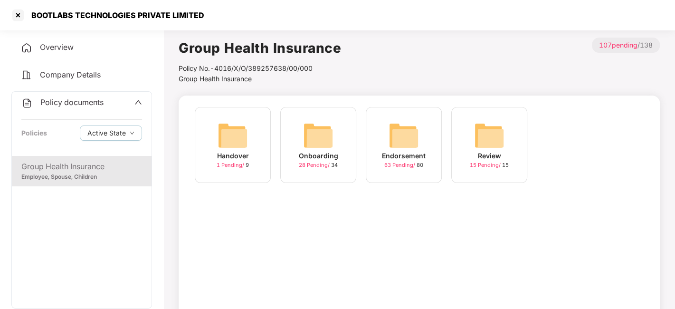
click at [388, 142] on img at bounding box center [403, 135] width 30 height 30
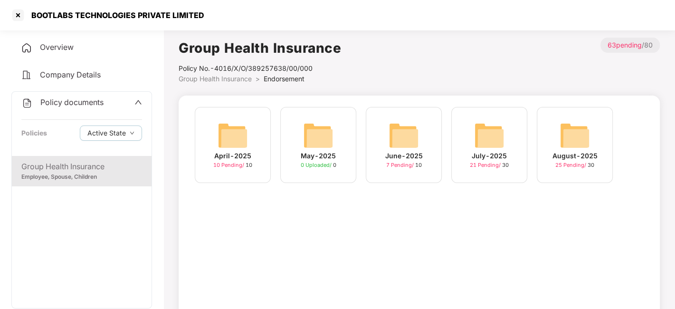
click at [557, 137] on div "August-2025 25 Pending / 30" at bounding box center [575, 145] width 76 height 76
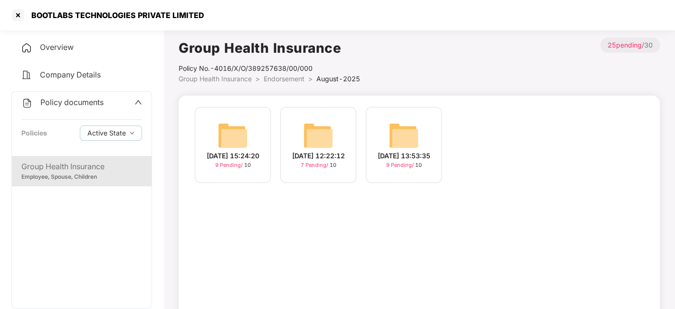
click at [224, 130] on img at bounding box center [232, 135] width 30 height 30
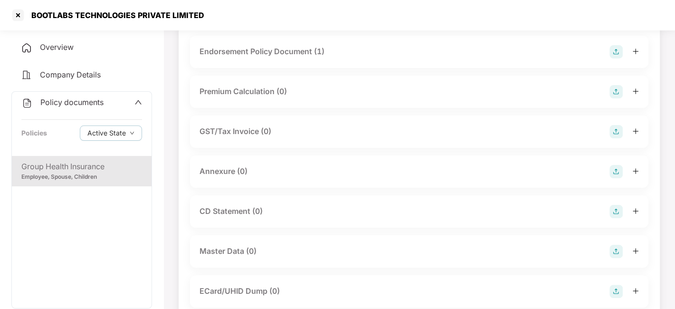
scroll to position [72, 0]
click at [613, 168] on img at bounding box center [615, 170] width 13 height 13
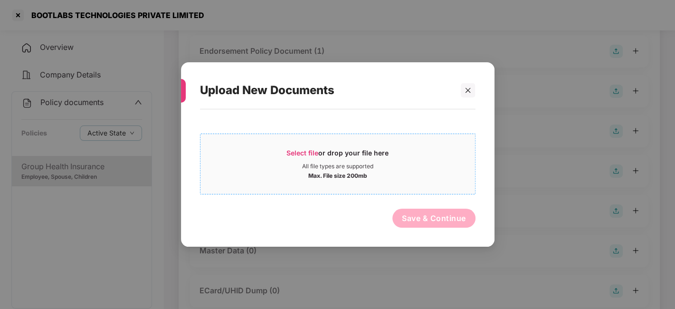
click at [399, 177] on div "Max. File size 200mb" at bounding box center [337, 174] width 274 height 9
click at [466, 87] on icon "close" at bounding box center [467, 90] width 7 height 7
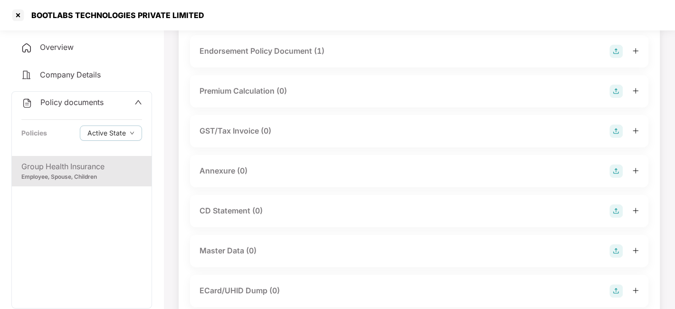
scroll to position [0, 0]
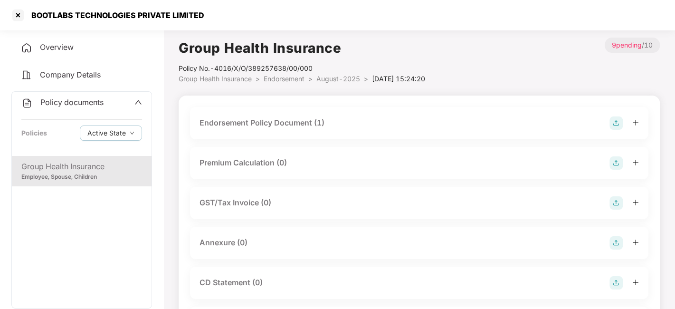
click at [283, 79] on span "Endorsement" at bounding box center [284, 79] width 41 height 8
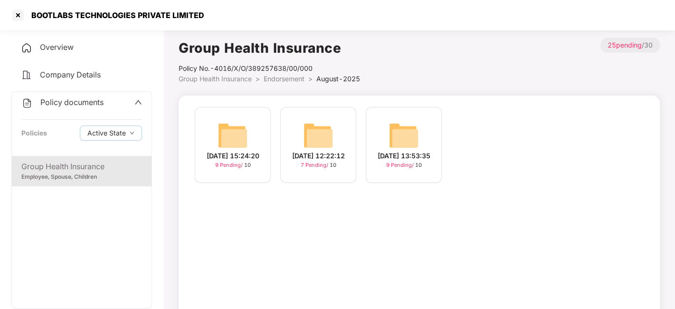
click at [403, 135] on img at bounding box center [403, 135] width 30 height 30
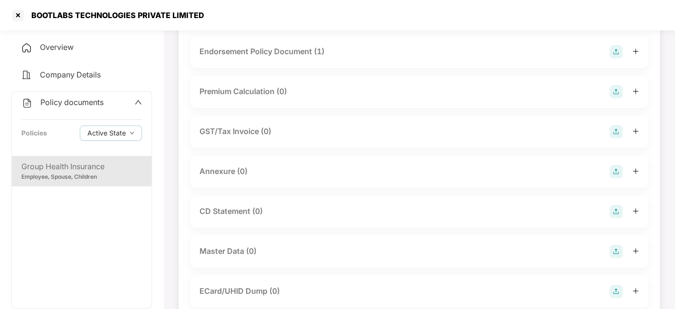
scroll to position [74, 0]
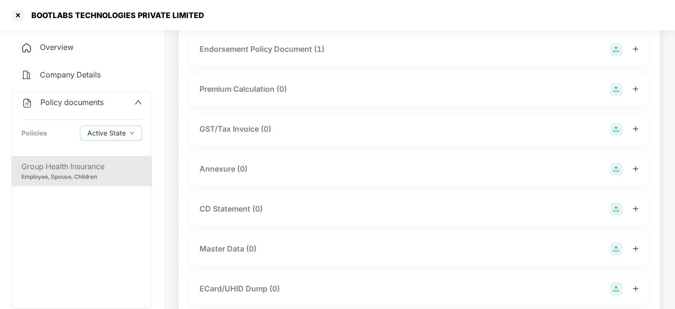
click at [611, 168] on img at bounding box center [615, 168] width 13 height 13
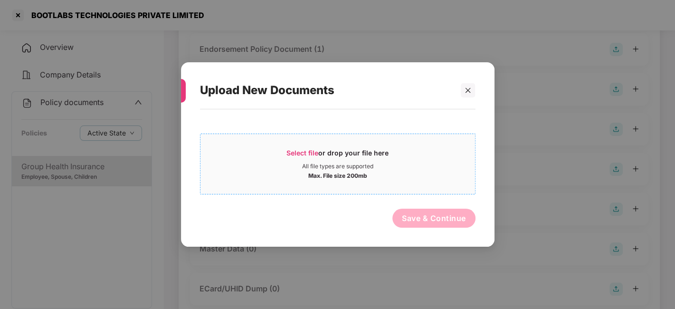
click at [429, 175] on div "Max. File size 200mb" at bounding box center [337, 174] width 274 height 9
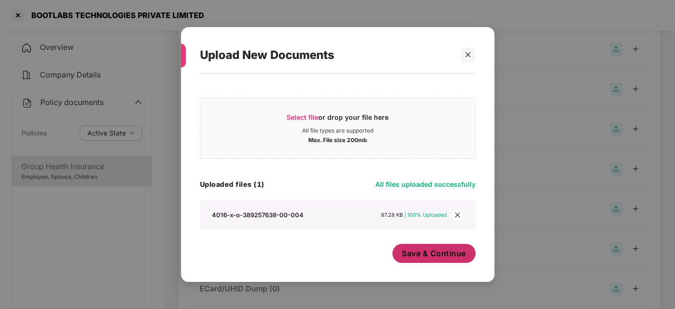
click at [425, 252] on span "Save & Continue" at bounding box center [434, 253] width 64 height 10
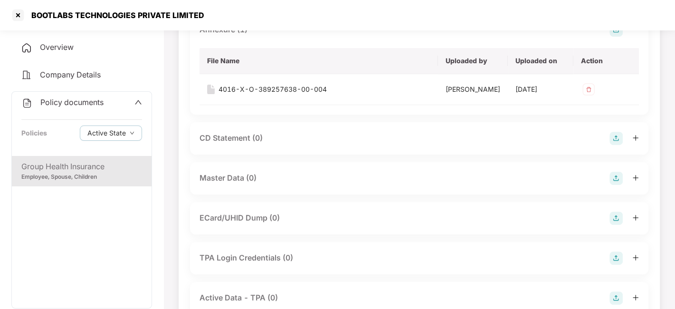
scroll to position [214, 0]
click at [615, 183] on img at bounding box center [615, 176] width 13 height 13
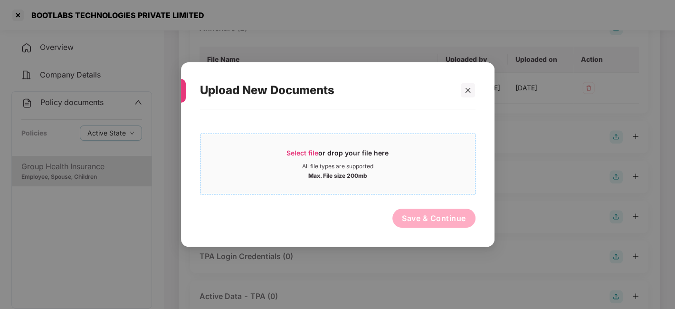
click at [434, 174] on div "Max. File size 200mb" at bounding box center [337, 174] width 274 height 9
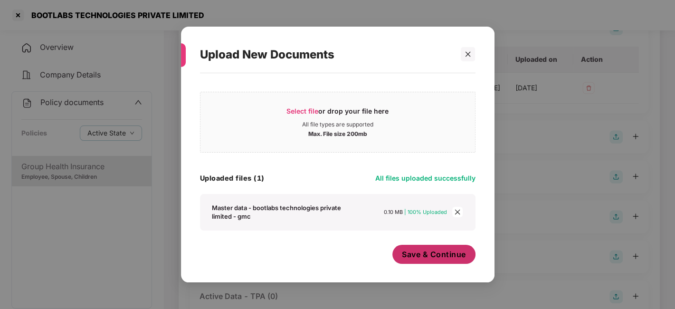
scroll to position [5, 0]
click at [406, 245] on button "Save & Continue" at bounding box center [433, 254] width 83 height 19
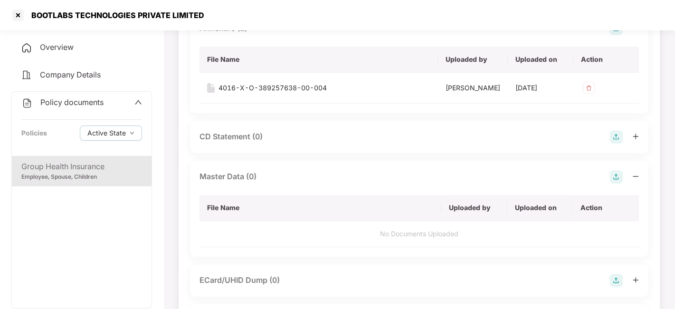
scroll to position [0, 0]
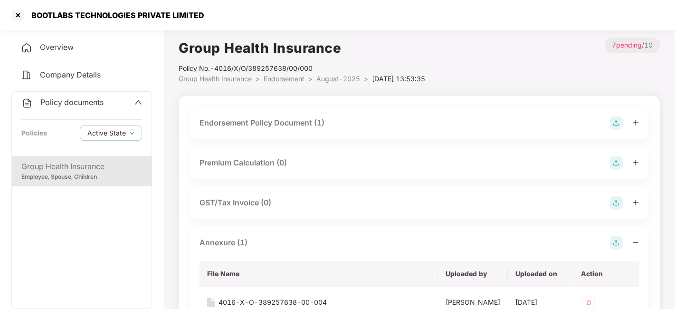
click at [330, 78] on span "August-2025" at bounding box center [338, 79] width 44 height 8
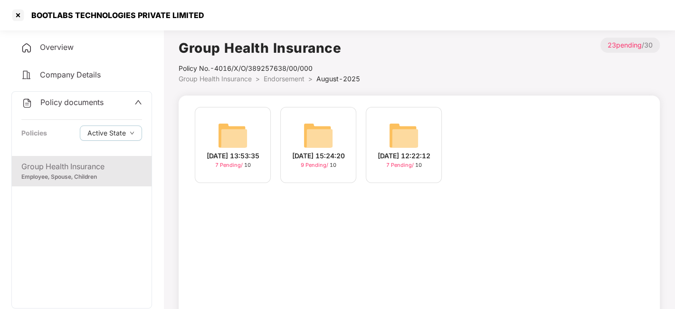
click at [247, 123] on img at bounding box center [232, 135] width 30 height 30
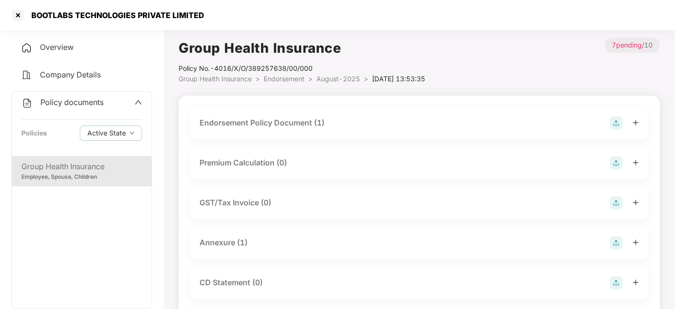
click at [335, 81] on span "August-2025" at bounding box center [338, 79] width 44 height 8
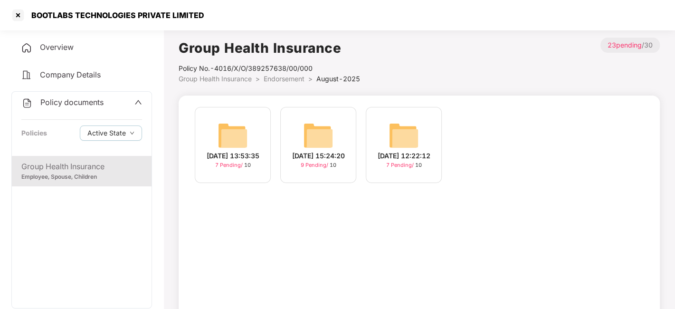
click at [330, 134] on img at bounding box center [318, 135] width 30 height 30
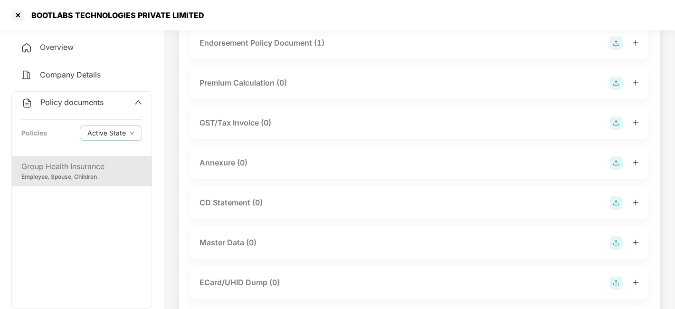
scroll to position [83, 0]
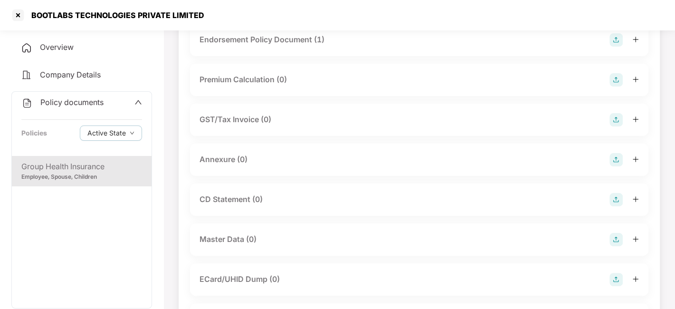
click at [614, 160] on img at bounding box center [615, 159] width 13 height 13
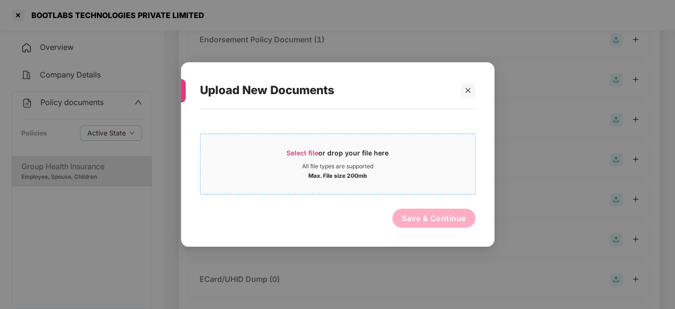
click at [419, 169] on div "All file types are supported" at bounding box center [337, 166] width 274 height 8
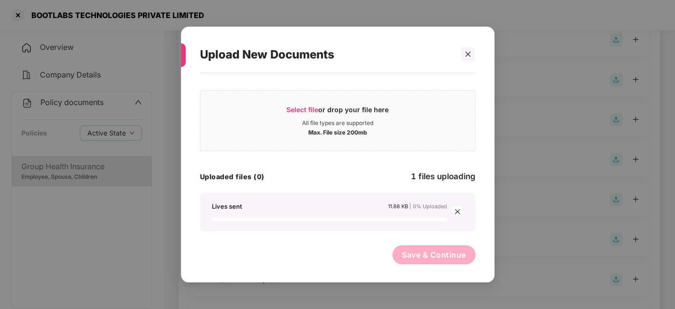
scroll to position [0, 0]
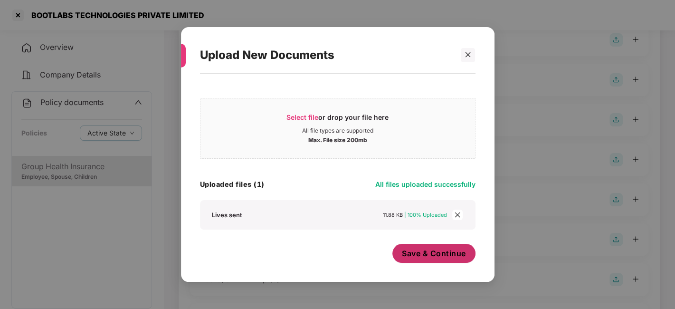
click at [411, 244] on button "Save & Continue" at bounding box center [433, 253] width 83 height 19
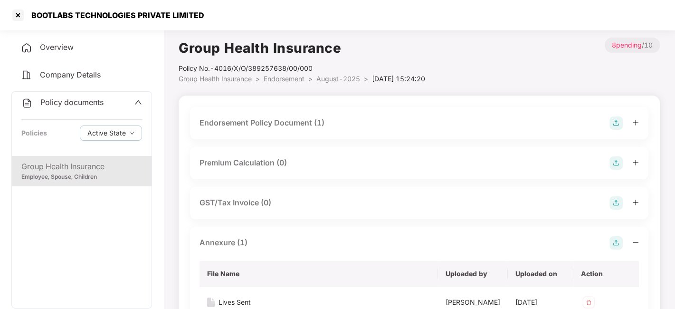
click at [384, 118] on div "Endorsement Policy Document (1)" at bounding box center [418, 122] width 439 height 13
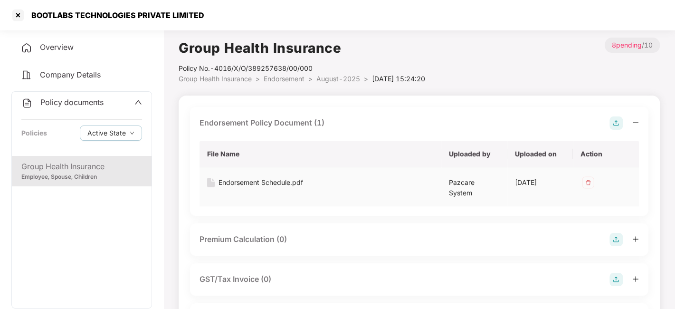
click at [266, 180] on div "Endorsement Schedule.pdf" at bounding box center [260, 182] width 85 height 10
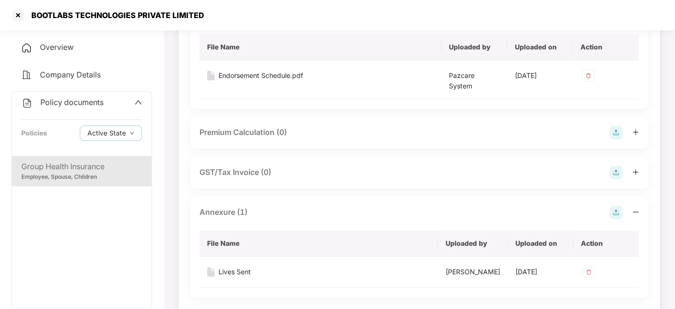
scroll to position [107, 0]
click at [15, 14] on div at bounding box center [17, 15] width 15 height 15
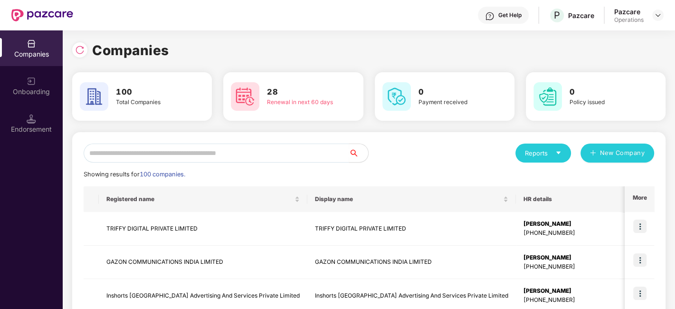
scroll to position [0, 0]
click at [228, 151] on input "text" at bounding box center [216, 152] width 265 height 19
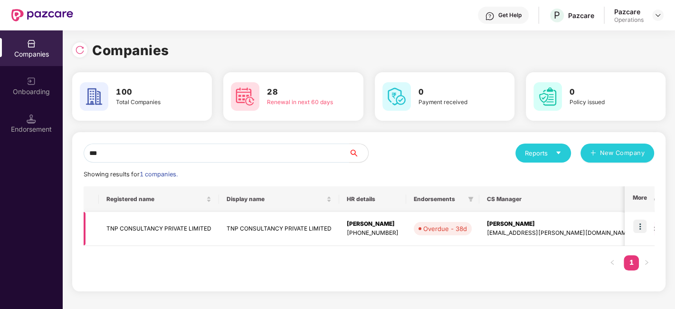
type input "***"
click at [165, 226] on td "TNP CONSULTANCY PRIVATE LIMITED" at bounding box center [159, 229] width 120 height 34
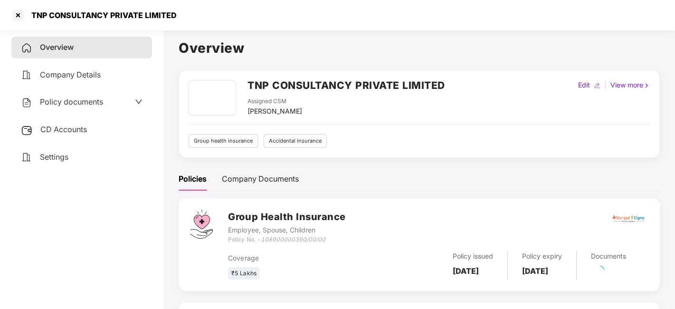
click at [54, 103] on span "Policy documents" at bounding box center [71, 101] width 63 height 9
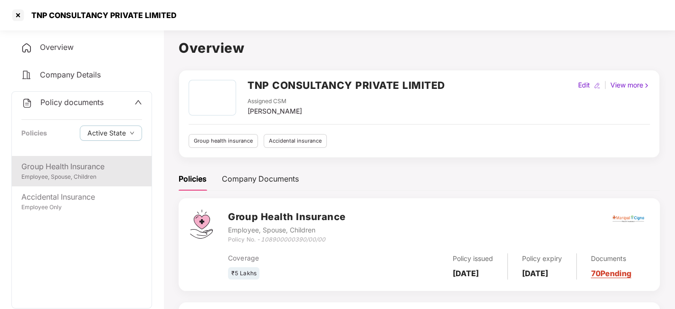
click at [70, 162] on div "Group Health Insurance" at bounding box center [81, 166] width 121 height 12
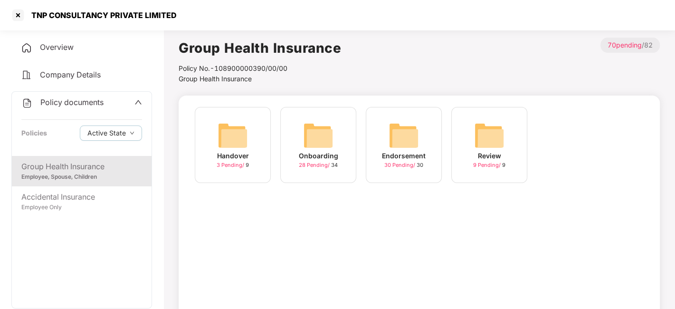
click at [401, 132] on img at bounding box center [403, 135] width 30 height 30
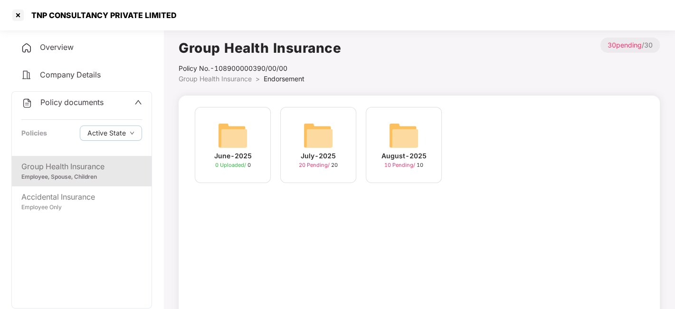
click at [396, 134] on img at bounding box center [403, 135] width 30 height 30
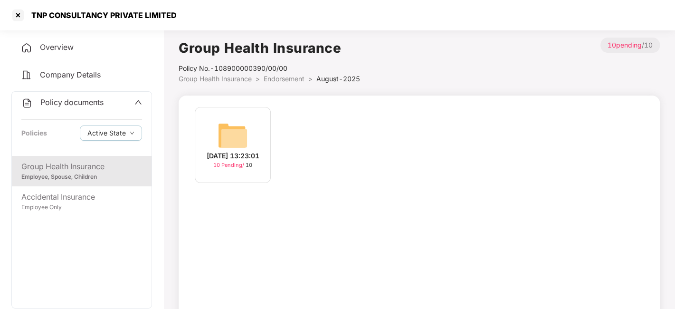
click at [237, 124] on img at bounding box center [232, 135] width 30 height 30
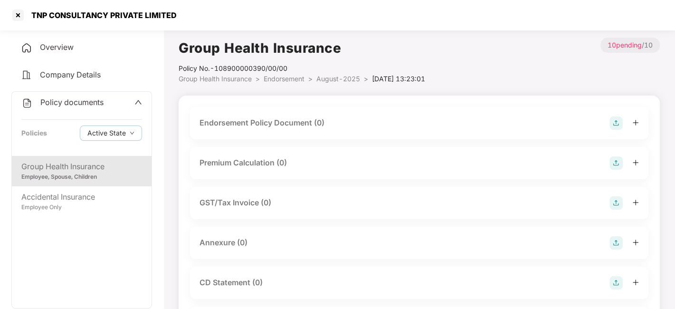
click at [613, 121] on img at bounding box center [615, 122] width 13 height 13
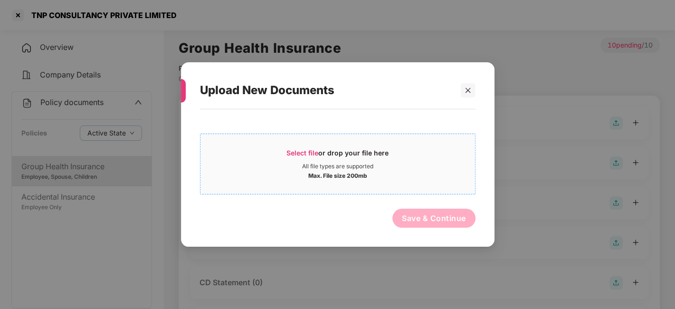
click at [427, 187] on div "Select file or drop your file here All file types are supported Max. File size …" at bounding box center [337, 163] width 275 height 61
click at [273, 151] on div "Select file or drop your file here" at bounding box center [337, 155] width 274 height 14
click at [300, 158] on div "Select file or drop your file here" at bounding box center [337, 155] width 102 height 14
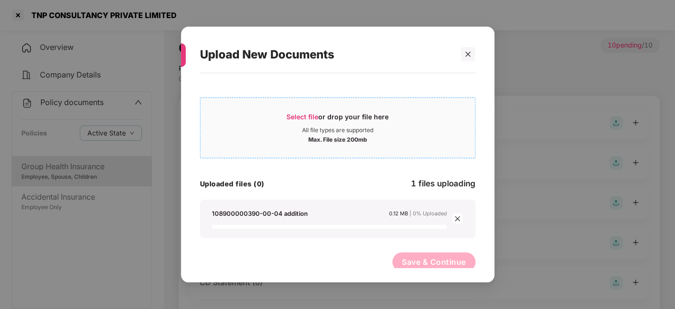
click at [290, 129] on div "All file types are supported" at bounding box center [337, 130] width 274 height 8
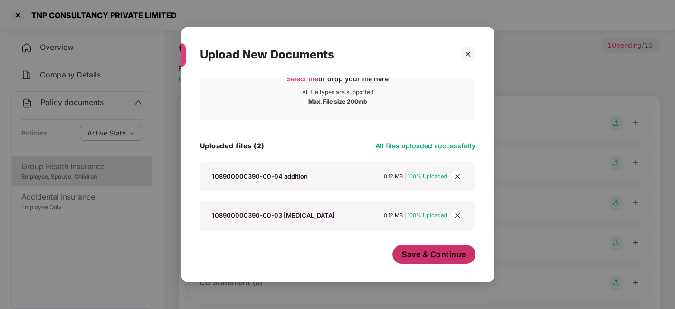
scroll to position [38, 0]
click at [405, 259] on span "Save & Continue" at bounding box center [434, 254] width 64 height 10
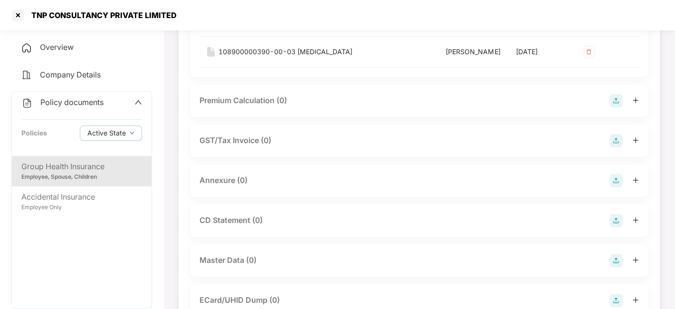
scroll to position [163, 0]
click at [612, 185] on img at bounding box center [615, 178] width 13 height 13
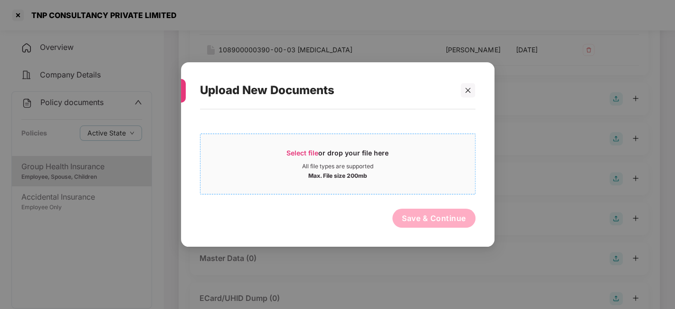
click at [446, 174] on div "Max. File size 200mb" at bounding box center [337, 174] width 274 height 9
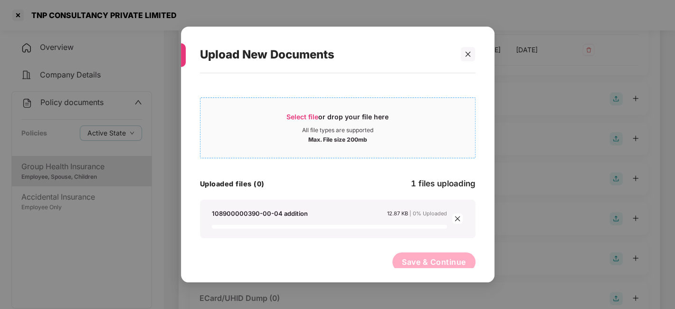
click at [311, 137] on div "Max. File size 200mb" at bounding box center [337, 138] width 59 height 9
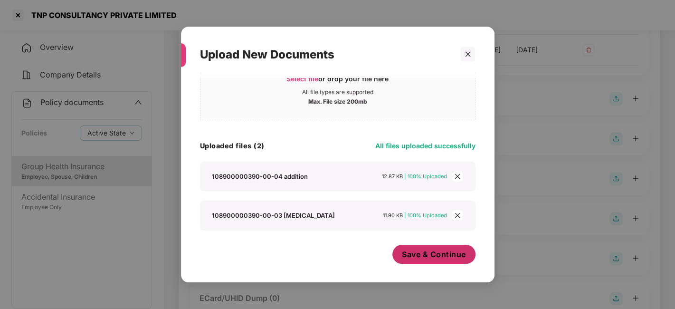
scroll to position [38, 0]
click at [408, 253] on span "Save & Continue" at bounding box center [434, 254] width 64 height 10
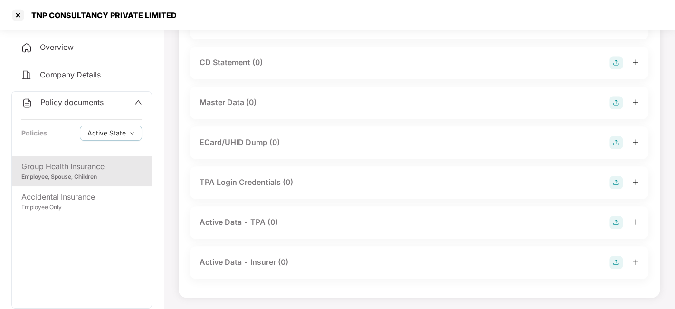
scroll to position [443, 0]
click at [615, 109] on img at bounding box center [615, 102] width 13 height 13
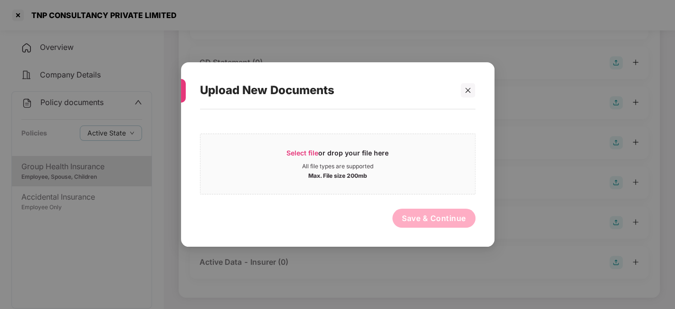
click at [419, 131] on div "Select file or drop your file here All file types are supported Max. File size …" at bounding box center [337, 162] width 275 height 66
click at [409, 148] on div "Select file or drop your file here" at bounding box center [337, 155] width 274 height 14
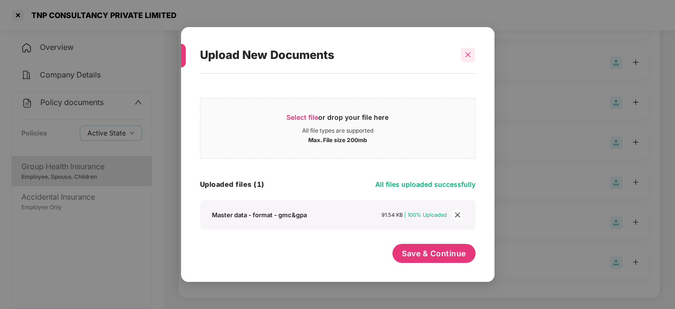
click at [465, 54] on icon "close" at bounding box center [467, 54] width 7 height 7
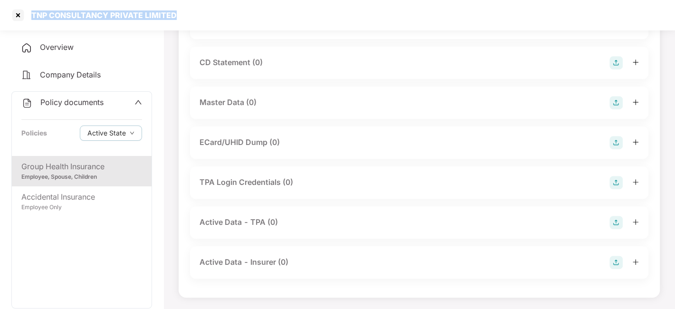
drag, startPoint x: 31, startPoint y: 13, endPoint x: 176, endPoint y: 17, distance: 144.9
click at [176, 17] on div "TNP CONSULTANCY PRIVATE LIMITED" at bounding box center [337, 15] width 675 height 30
copy div "TNP CONSULTANCY PRIVATE LIMITED"
click at [612, 102] on img at bounding box center [615, 102] width 13 height 13
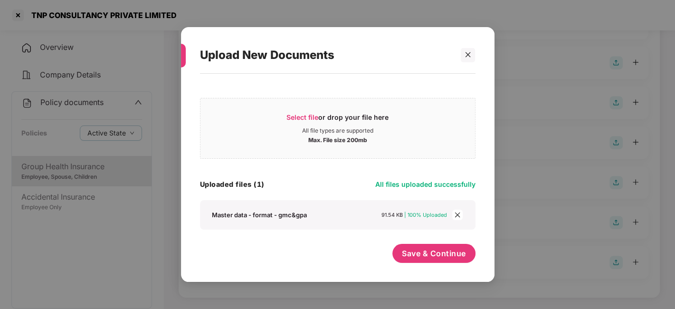
click at [456, 214] on icon "close" at bounding box center [457, 214] width 7 height 7
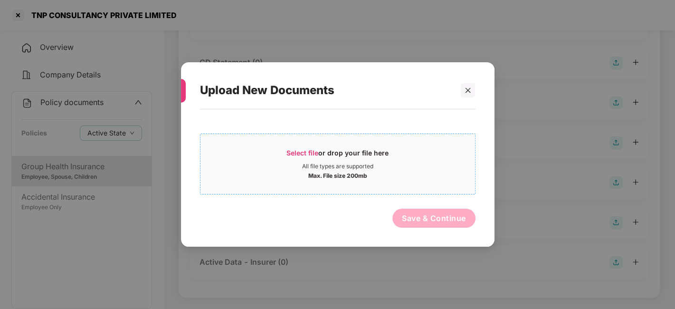
click at [408, 159] on div "Select file or drop your file here" at bounding box center [337, 155] width 274 height 14
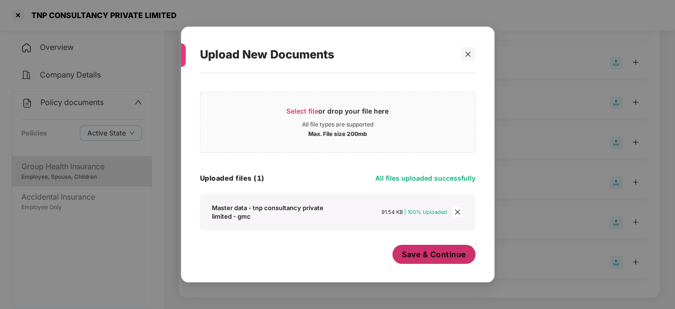
click at [416, 252] on span "Save & Continue" at bounding box center [434, 254] width 64 height 10
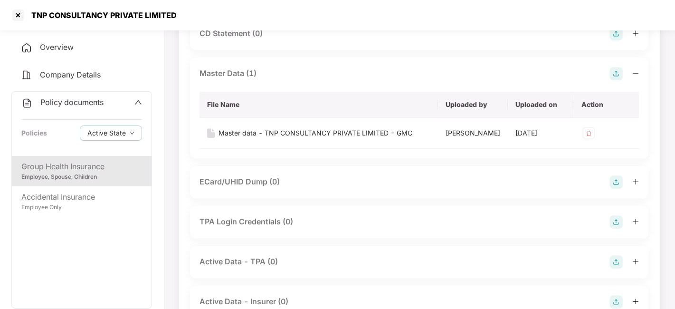
click at [79, 100] on span "Policy documents" at bounding box center [71, 101] width 63 height 9
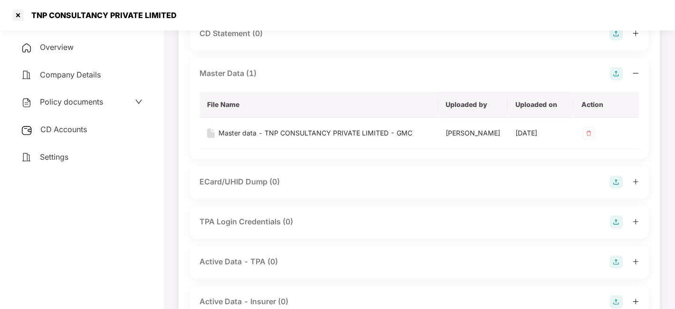
click at [74, 119] on div "CD Accounts" at bounding box center [81, 130] width 141 height 22
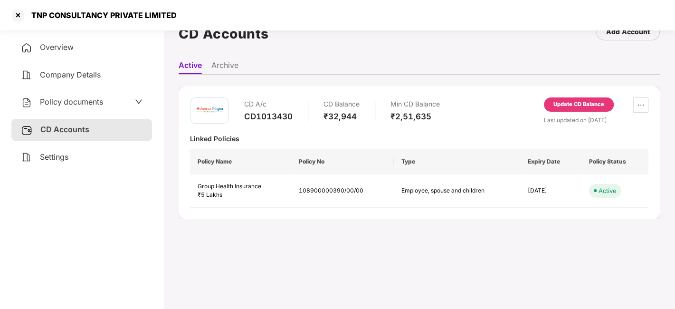
click at [574, 104] on div "Update CD Balance" at bounding box center [578, 104] width 51 height 9
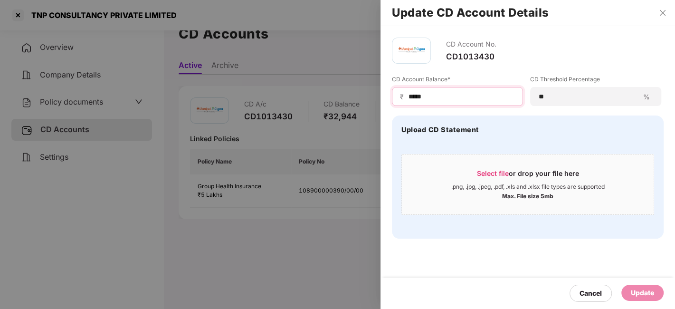
click at [456, 100] on input "*****" at bounding box center [460, 97] width 107 height 10
type input "*"
type input "*****"
click at [636, 287] on div "Update" at bounding box center [642, 292] width 23 height 10
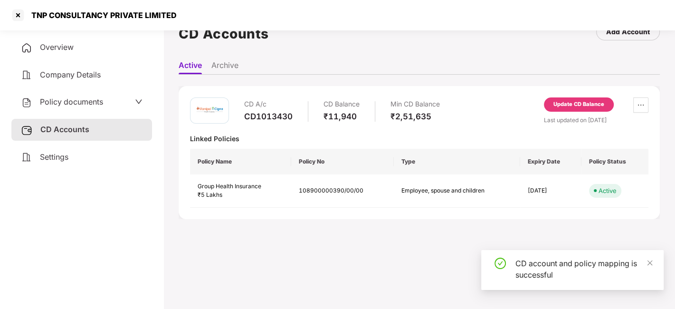
scroll to position [0, 0]
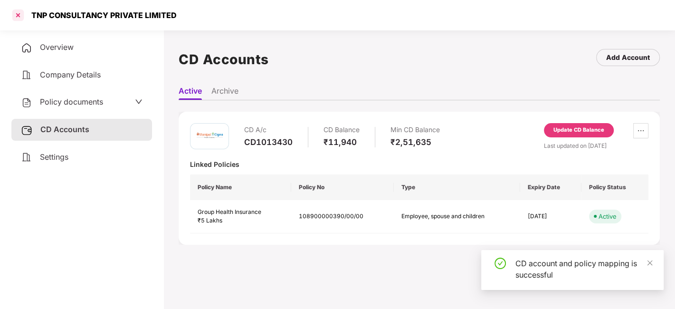
click at [19, 15] on div at bounding box center [17, 15] width 15 height 15
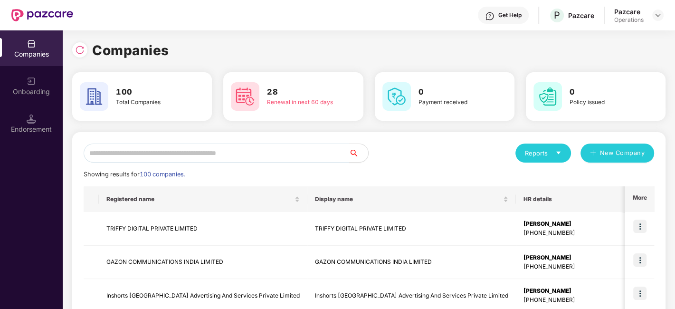
click at [125, 152] on input "text" at bounding box center [216, 152] width 265 height 19
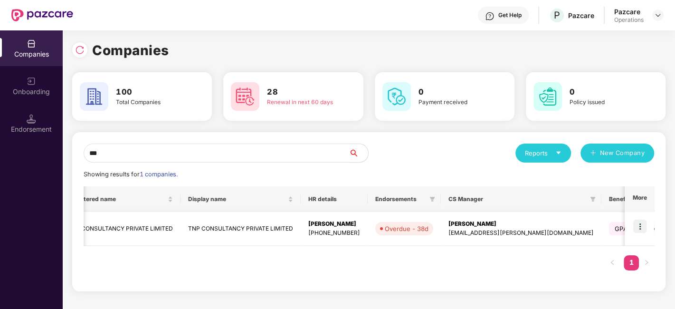
scroll to position [0, 38]
type input "***"
click at [642, 228] on img at bounding box center [639, 225] width 13 height 13
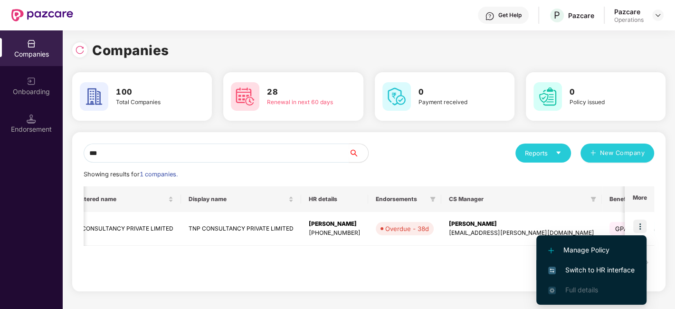
click at [582, 265] on span "Switch to HR interface" at bounding box center [591, 269] width 86 height 10
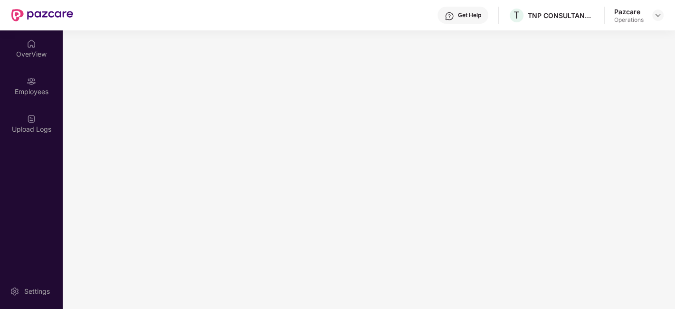
scroll to position [0, 0]
